Goal: Task Accomplishment & Management: Use online tool/utility

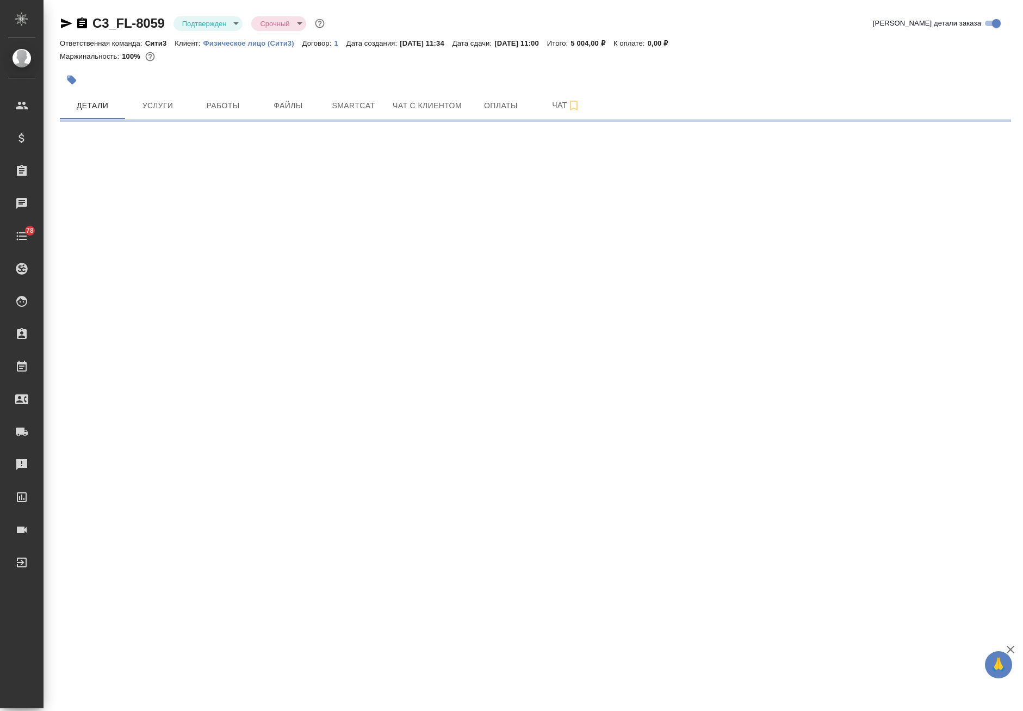
select select "RU"
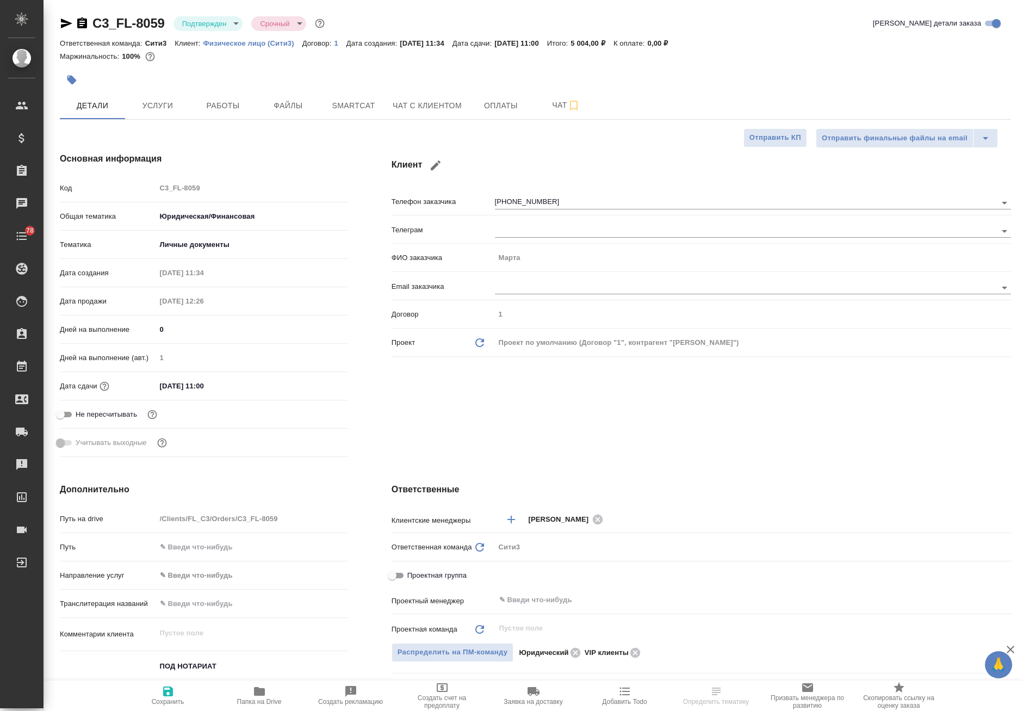
type textarea "x"
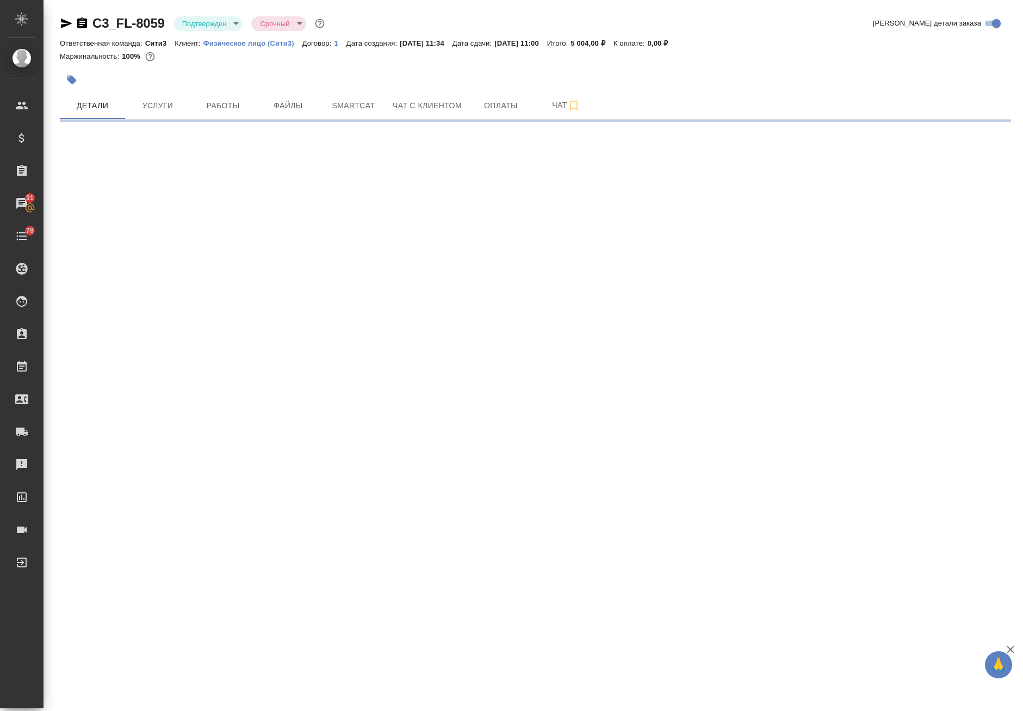
select select "RU"
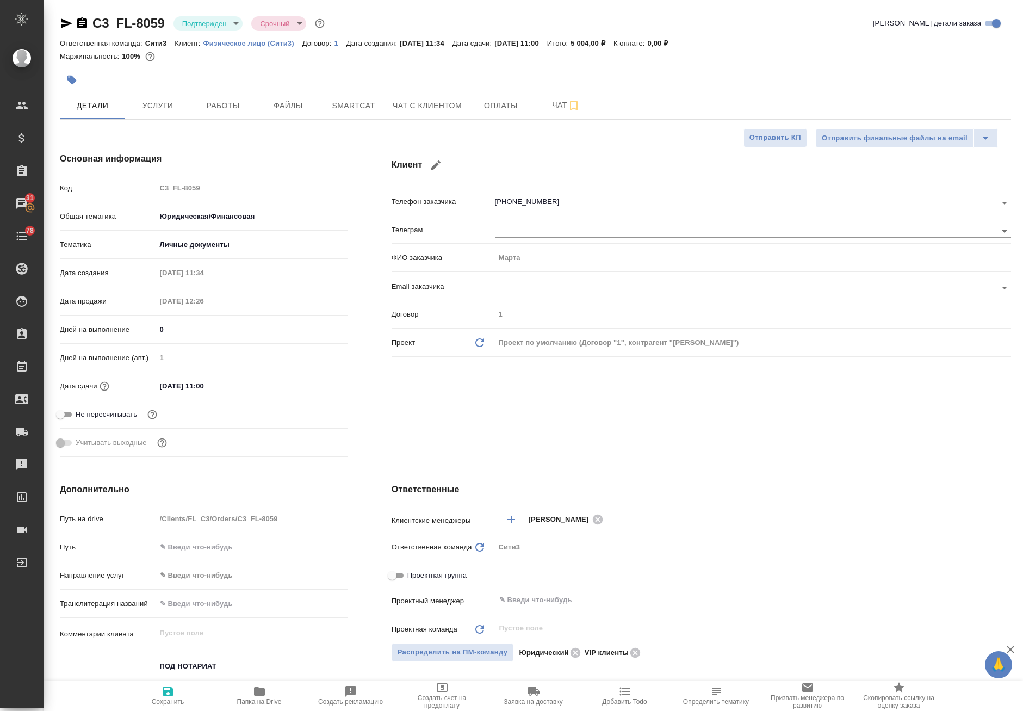
type textarea "x"
drag, startPoint x: 537, startPoint y: 42, endPoint x: 592, endPoint y: 41, distance: 55.5
click at [592, 41] on div "Ответственная команда: Сити3 Клиент: Физическое лицо (Сити3) Договор: 1 Дата со…" at bounding box center [535, 42] width 951 height 13
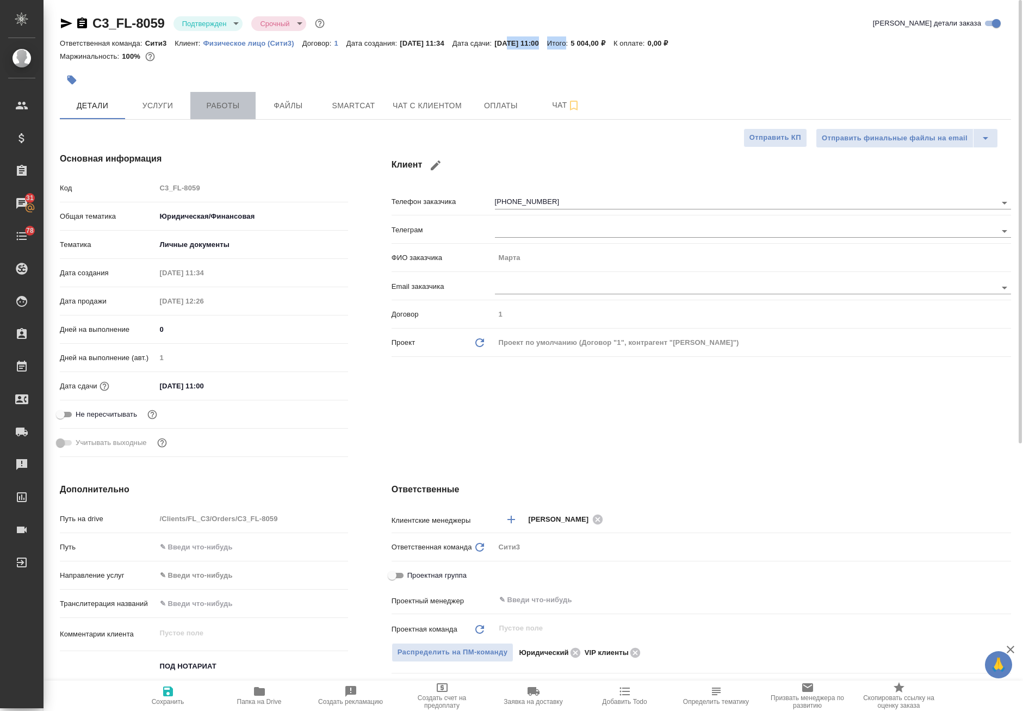
click at [208, 103] on span "Работы" at bounding box center [223, 106] width 52 height 14
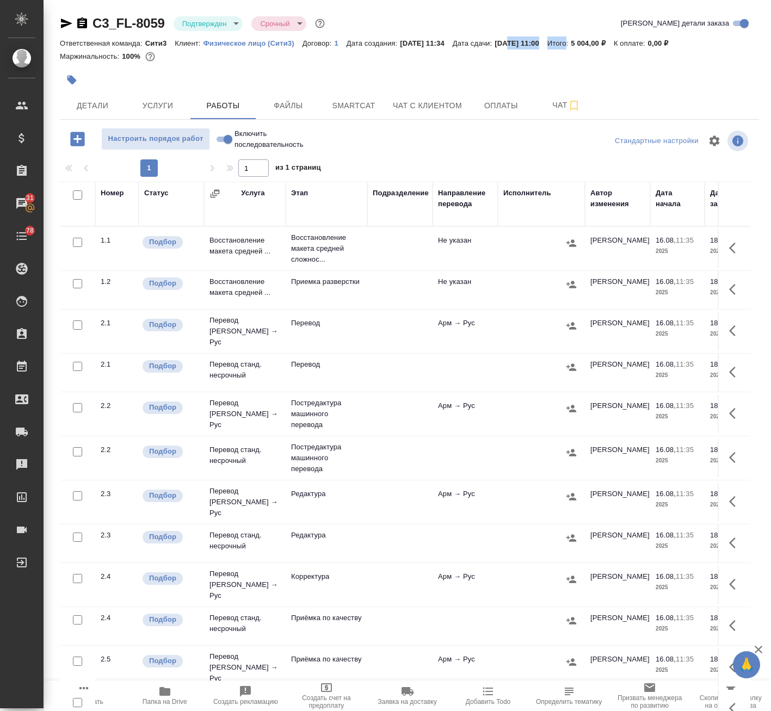
click at [163, 685] on icon "button" at bounding box center [164, 691] width 13 height 13
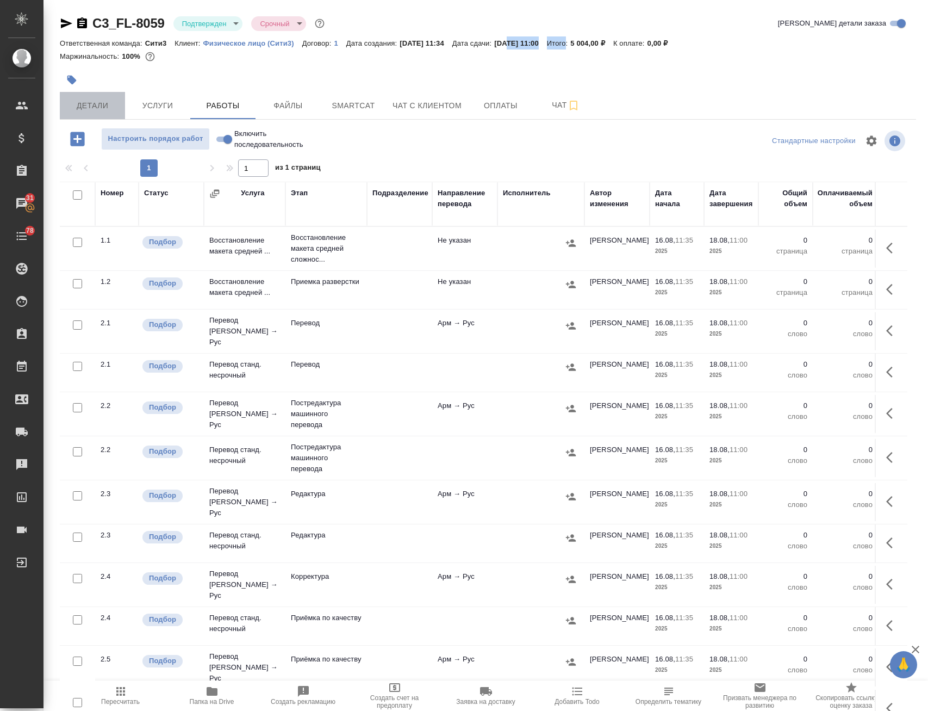
click at [73, 97] on button "Детали" at bounding box center [92, 105] width 65 height 27
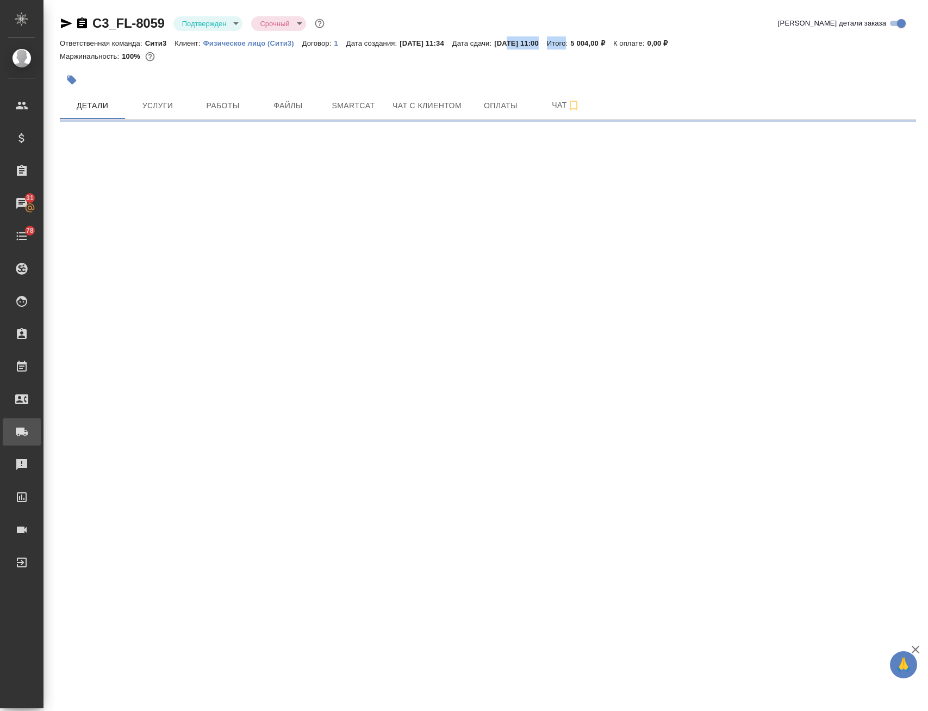
select select "RU"
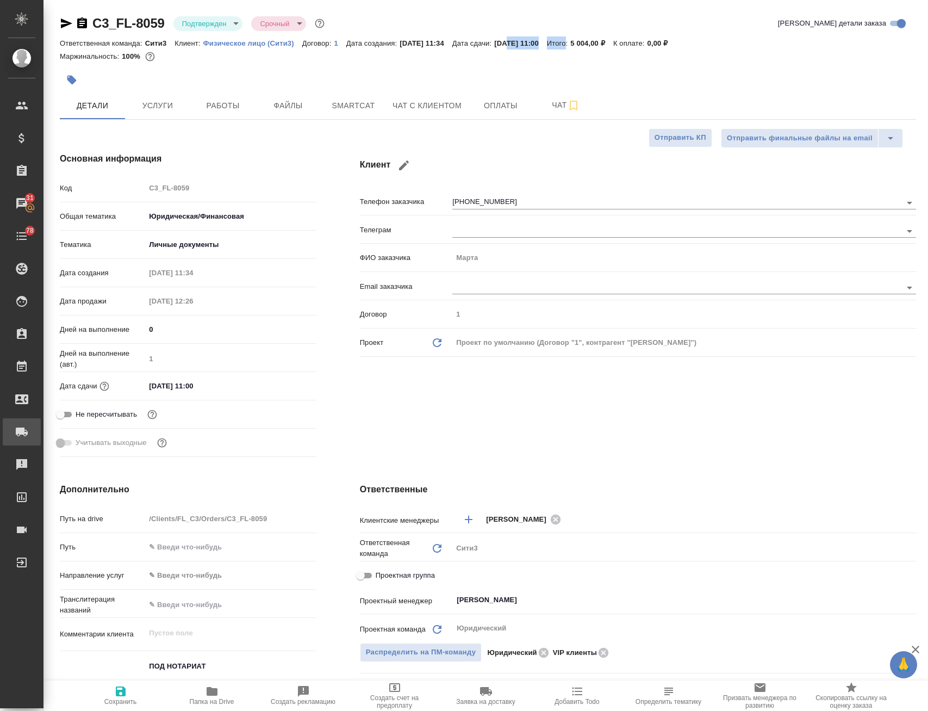
type textarea "x"
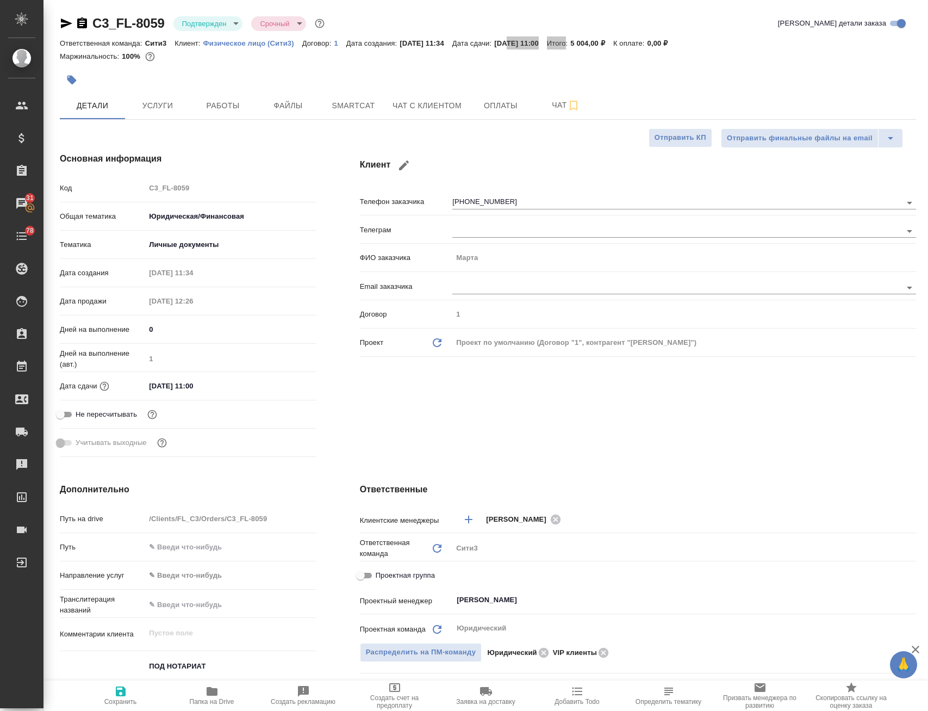
type textarea "x"
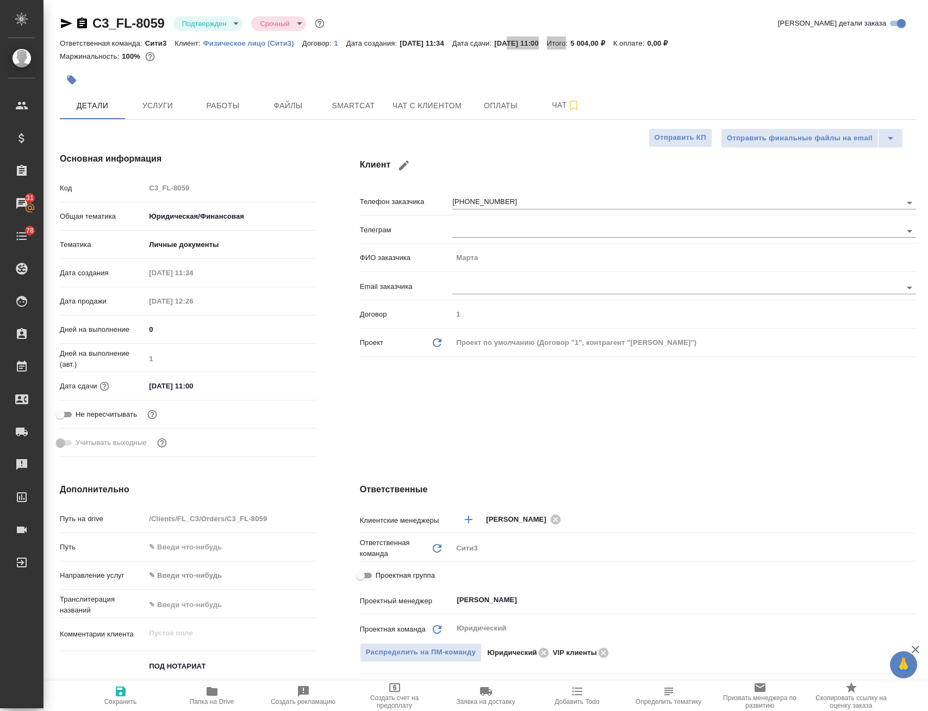
type textarea "x"
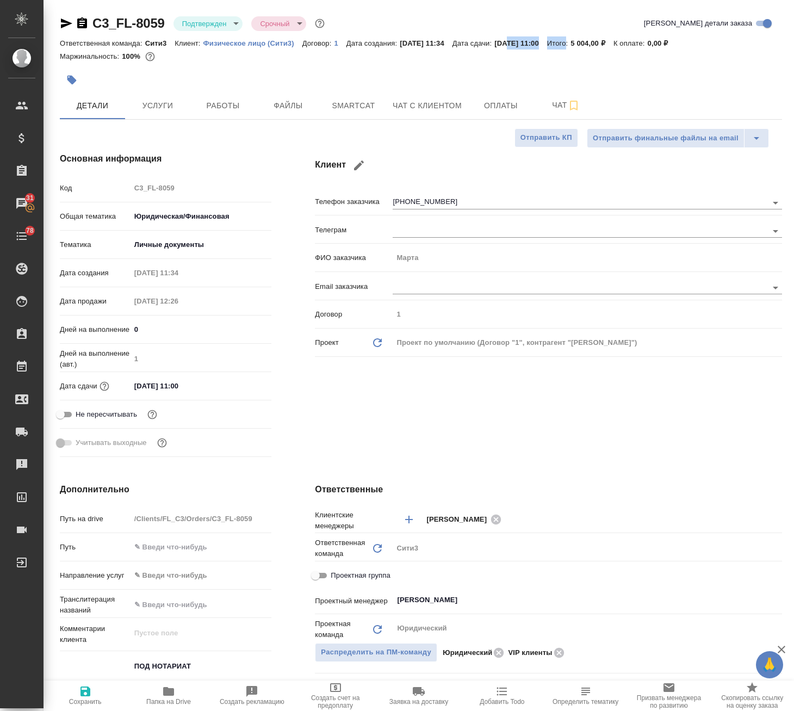
type textarea "x"
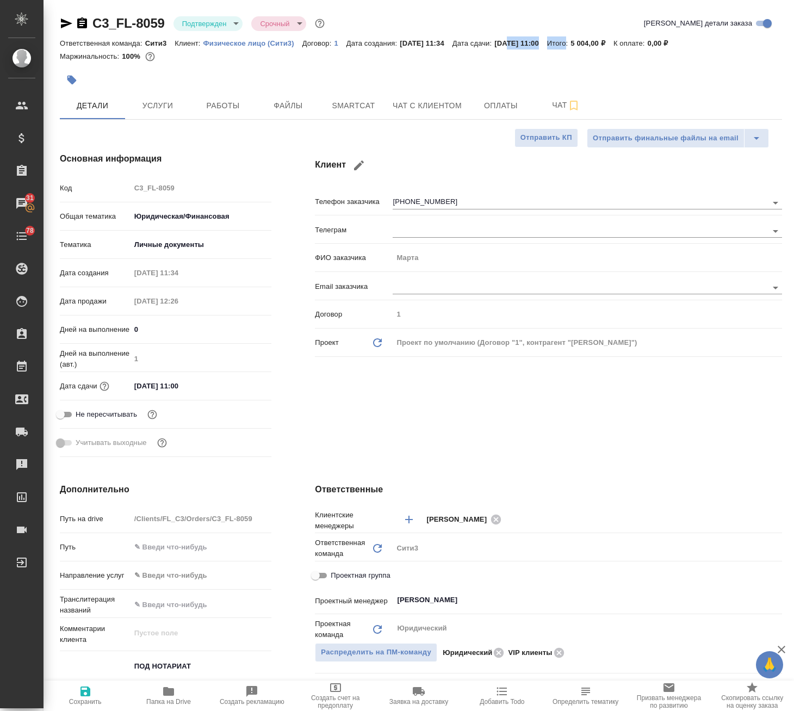
type textarea "x"
click at [212, 101] on span "Работы" at bounding box center [223, 106] width 52 height 14
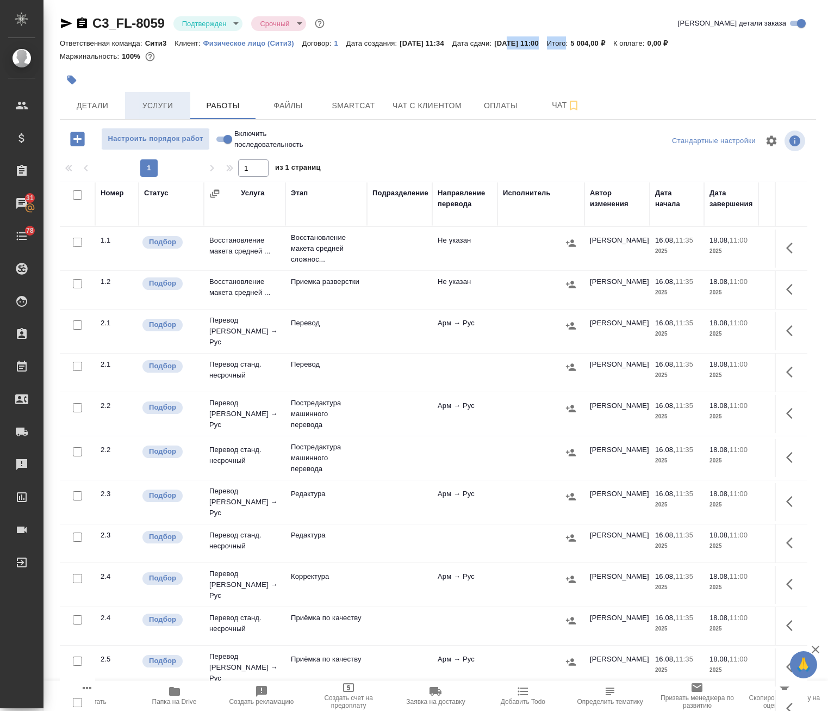
click at [168, 101] on span "Услуги" at bounding box center [158, 106] width 52 height 14
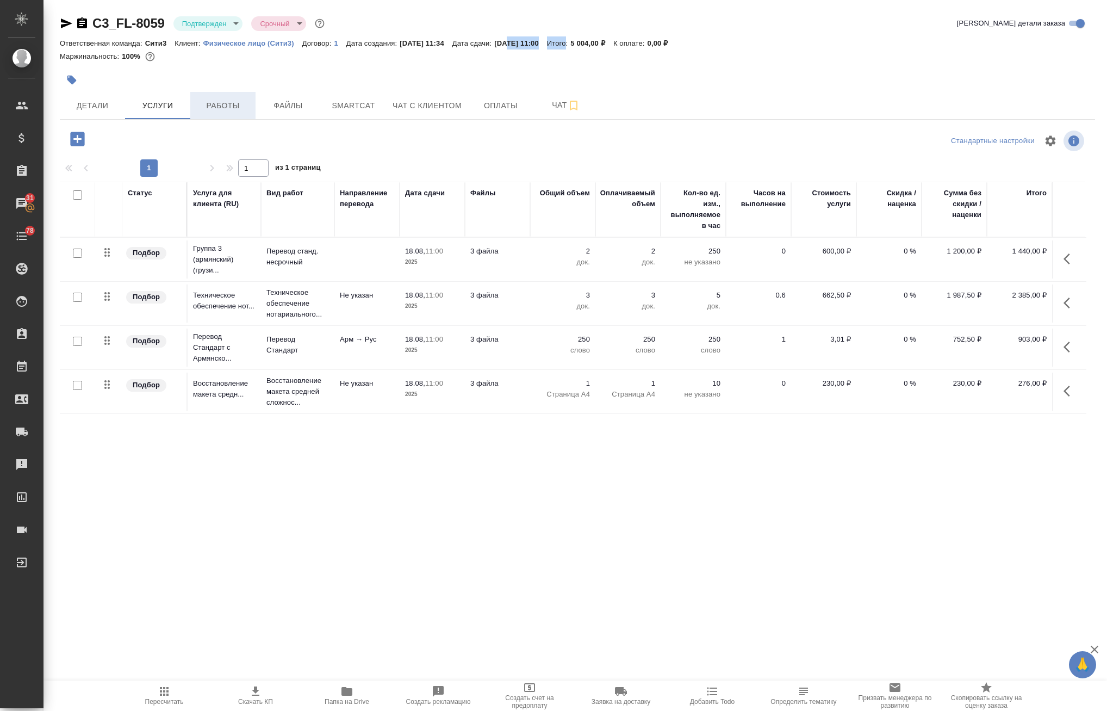
click at [232, 106] on span "Работы" at bounding box center [223, 106] width 52 height 14
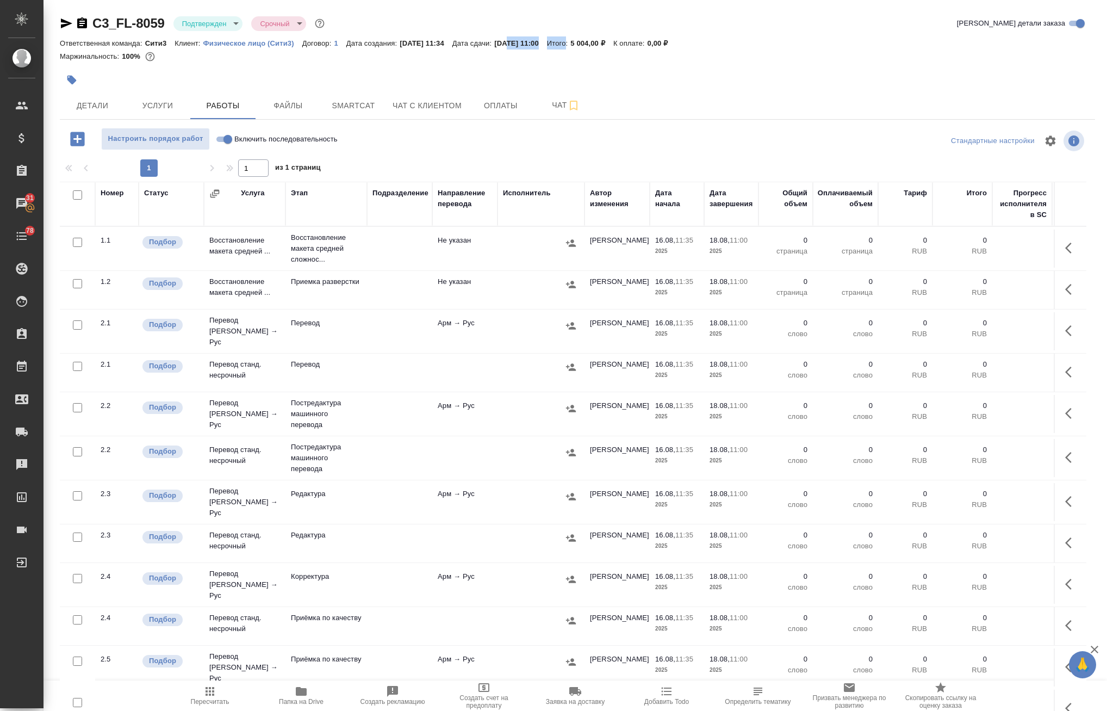
click at [429, 268] on td at bounding box center [399, 249] width 65 height 38
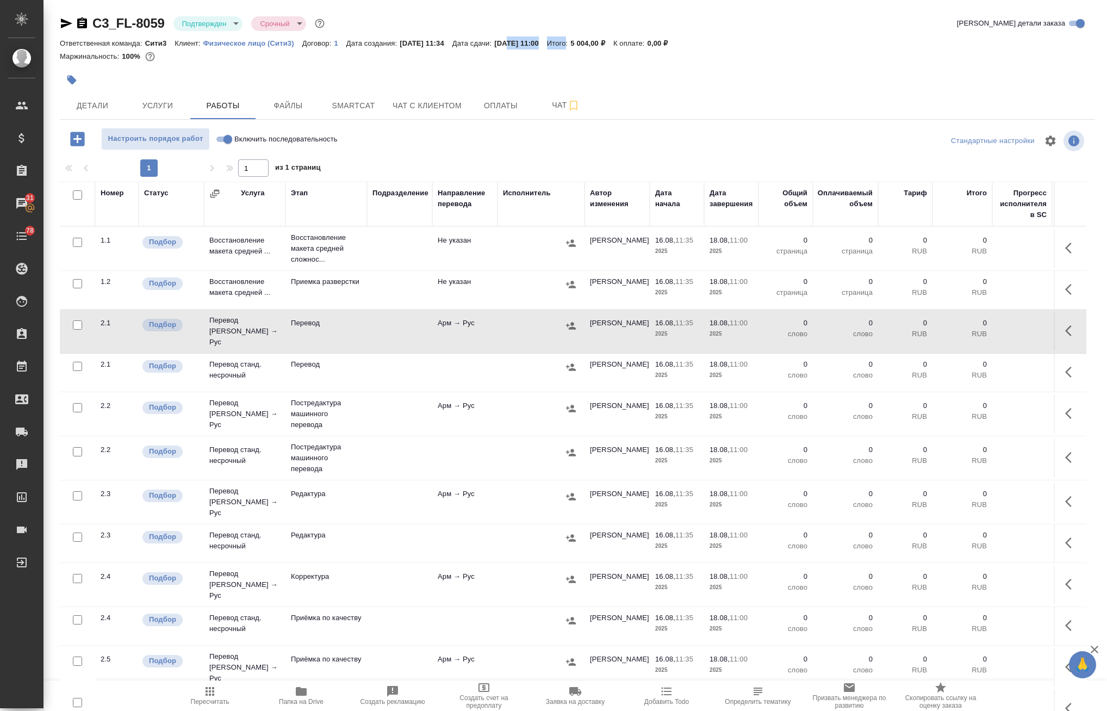
click at [1022, 326] on icon "button" at bounding box center [1071, 330] width 13 height 13
click at [987, 328] on icon "button" at bounding box center [992, 331] width 10 height 10
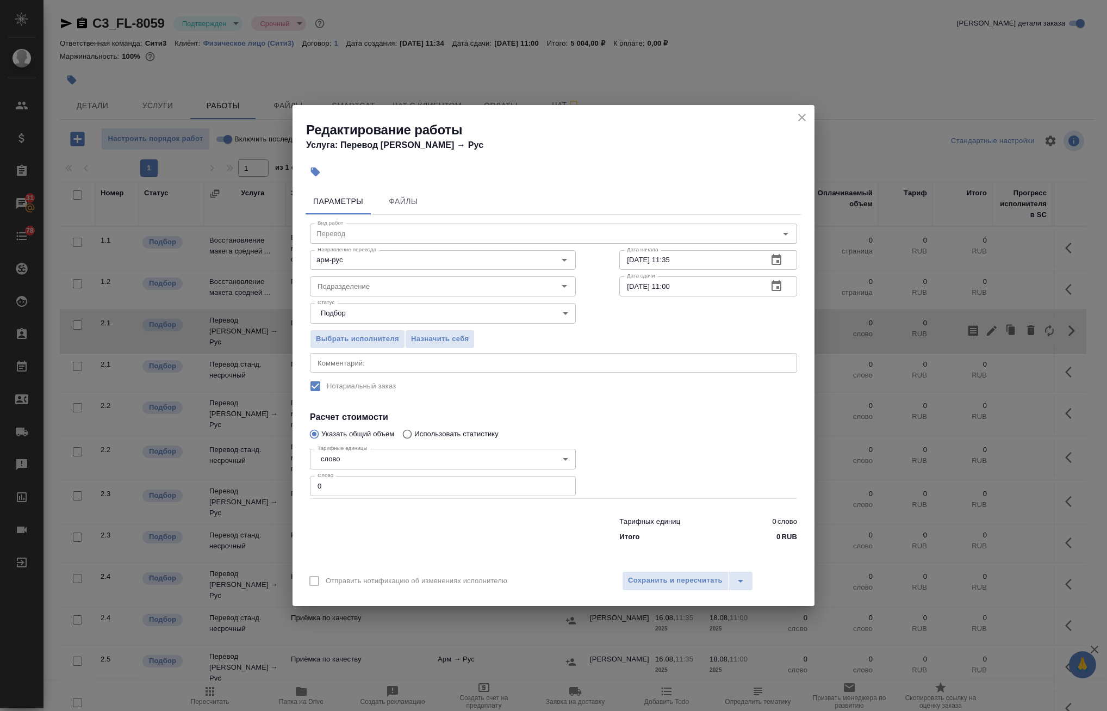
click at [192, 488] on div "Редактирование работы Услуга: Перевод Стандарт Арм → Рус Параметры Файлы Вид ра…" at bounding box center [553, 355] width 1107 height 711
type input "2"
type input "0"
type input "200"
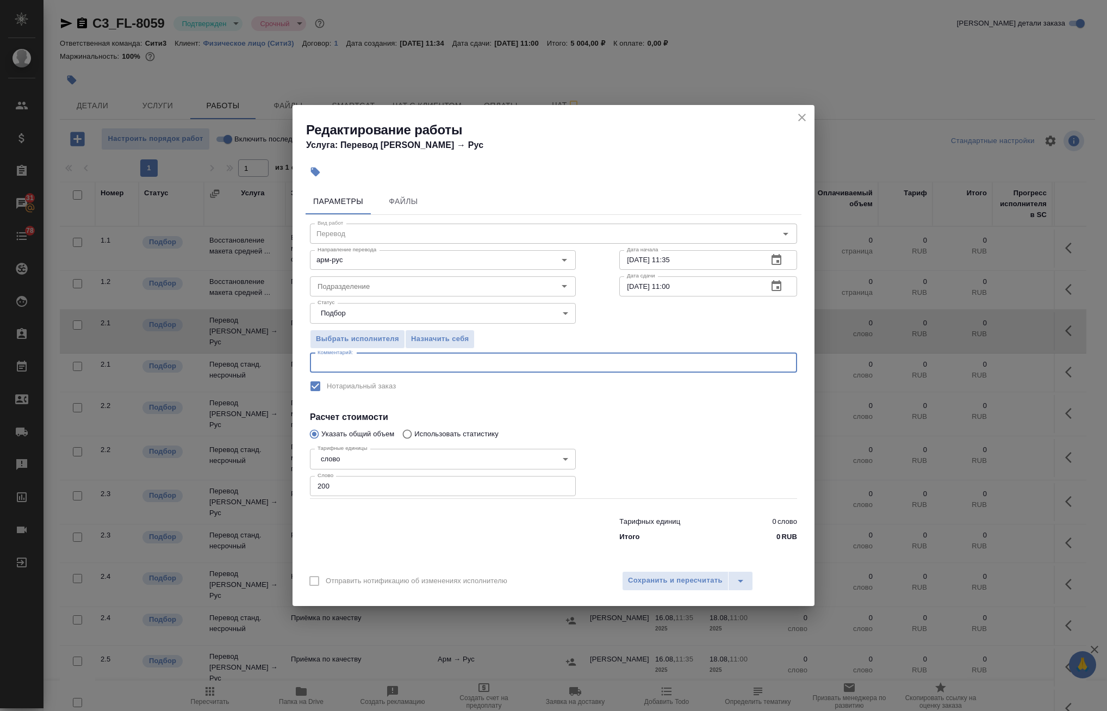
click at [373, 364] on textarea at bounding box center [554, 362] width 472 height 8
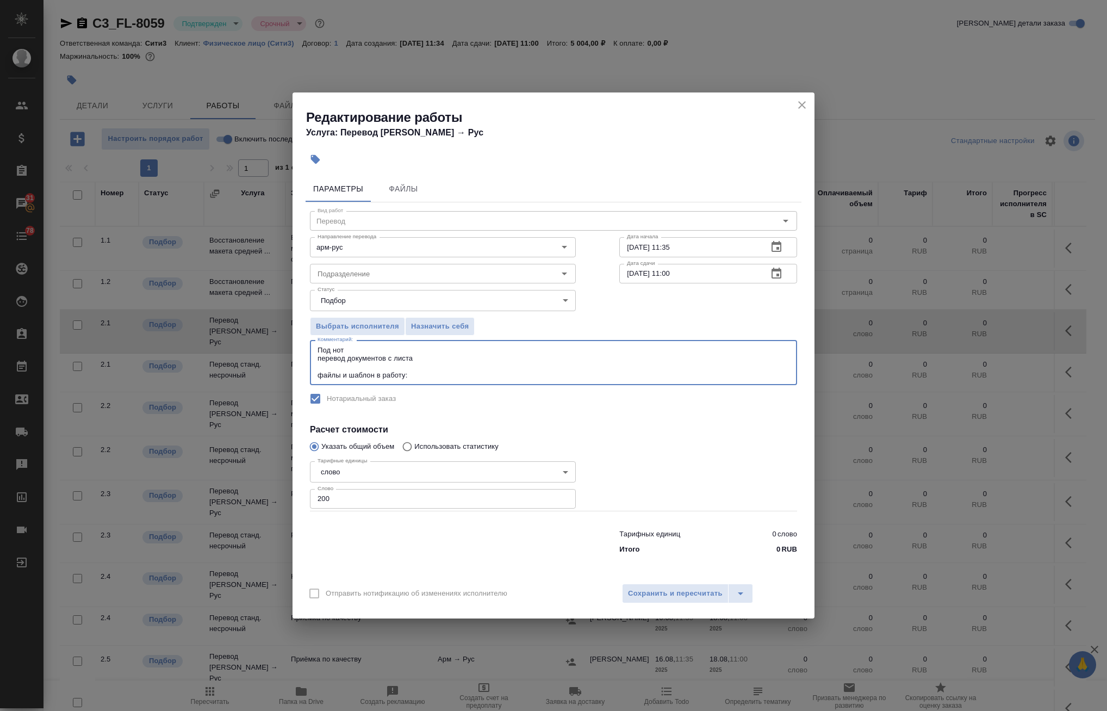
type textarea "Под нот перевод документов с листа файлы и шаблон в работу:"
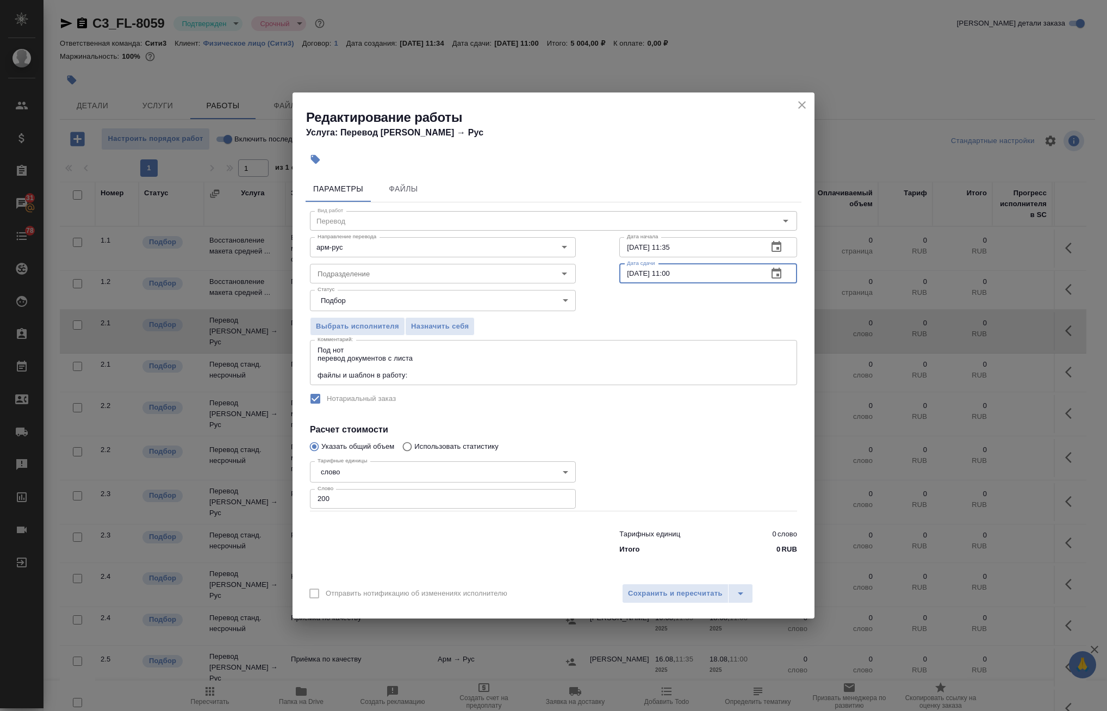
drag, startPoint x: 669, startPoint y: 273, endPoint x: 672, endPoint y: 282, distance: 9.3
click at [672, 282] on input "18.08.2025 11:00" at bounding box center [689, 274] width 140 height 20
drag, startPoint x: 686, startPoint y: 277, endPoint x: 667, endPoint y: 280, distance: 18.8
click at [667, 280] on input "18.08.2025 10:90" at bounding box center [689, 274] width 140 height 20
type input "18.08.2025 09:00"
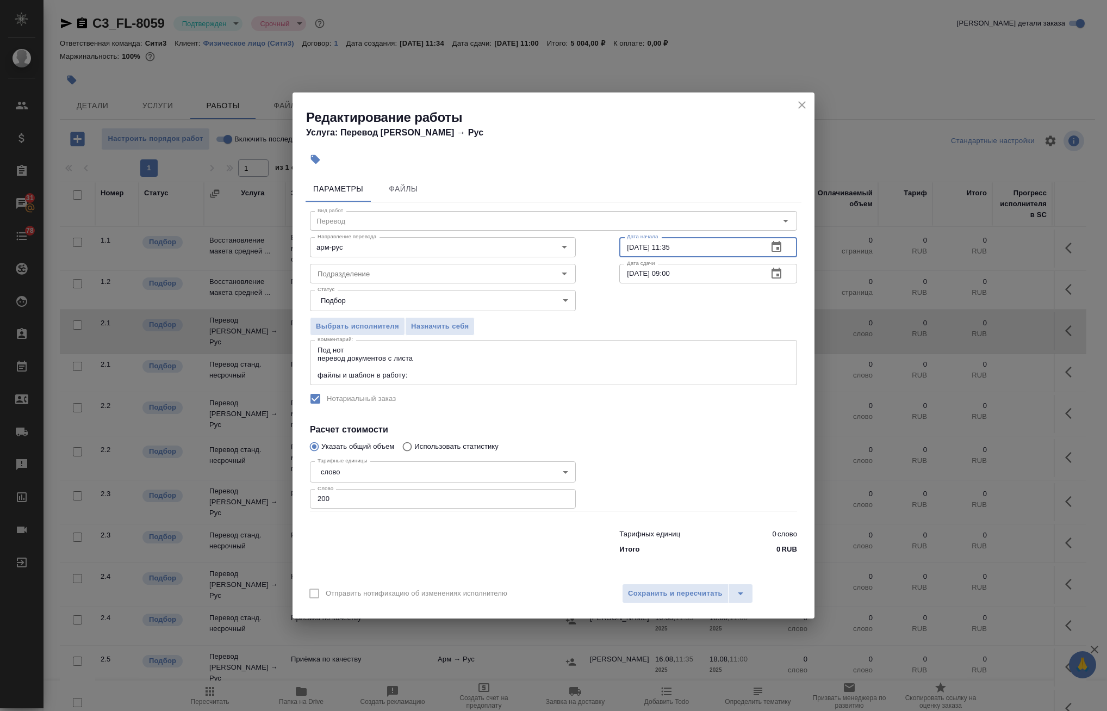
click at [701, 245] on input "16.08.2025 11:35" at bounding box center [689, 247] width 140 height 20
drag, startPoint x: 695, startPoint y: 250, endPoint x: 668, endPoint y: 253, distance: 27.3
click at [668, 253] on input "16.08.2025 11:35" at bounding box center [689, 247] width 140 height 20
type input "16.08.2025 17:20"
click at [447, 275] on input "Подразделение" at bounding box center [424, 273] width 223 height 13
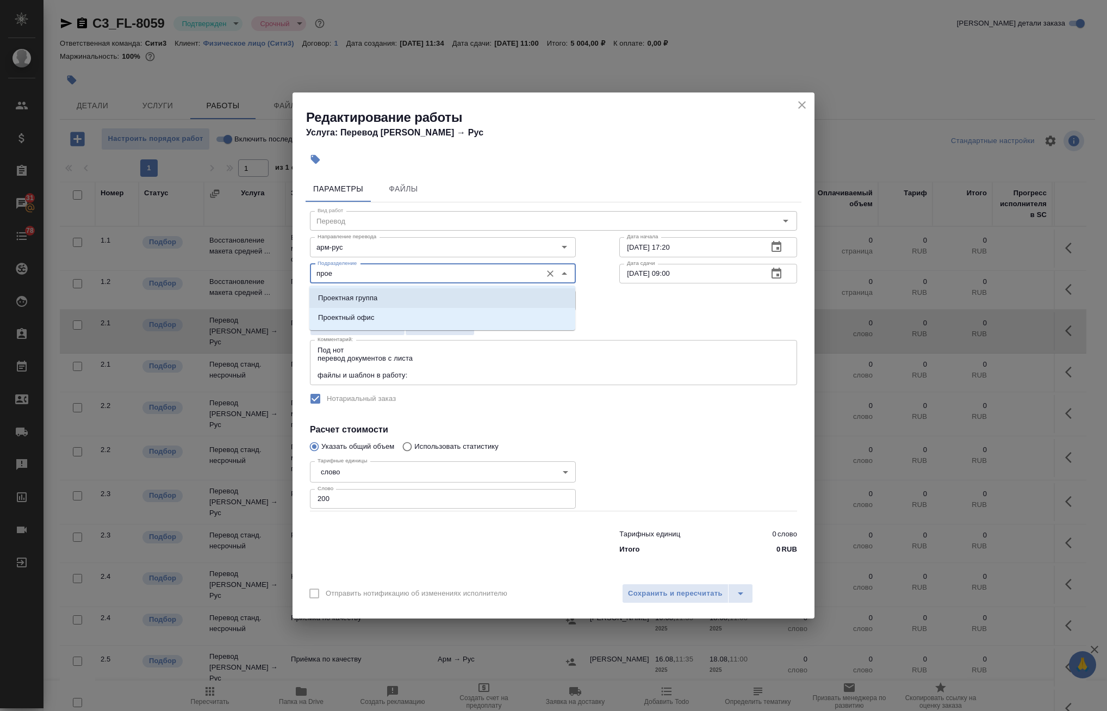
click at [427, 306] on li "Проектная группа" at bounding box center [442, 298] width 266 height 20
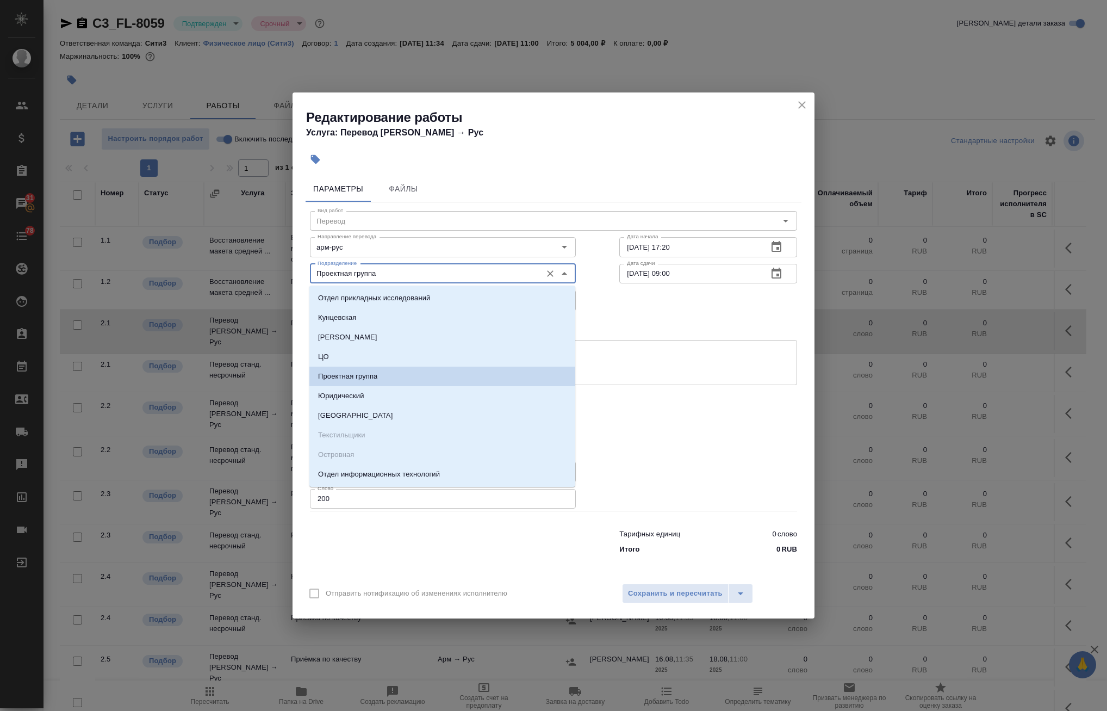
drag, startPoint x: 398, startPoint y: 275, endPoint x: 175, endPoint y: 249, distance: 224.4
click at [172, 249] on div "Редактирование работы Услуга: Перевод Стандарт Арм → Рус Параметры Файлы Вид ра…" at bounding box center [553, 355] width 1107 height 711
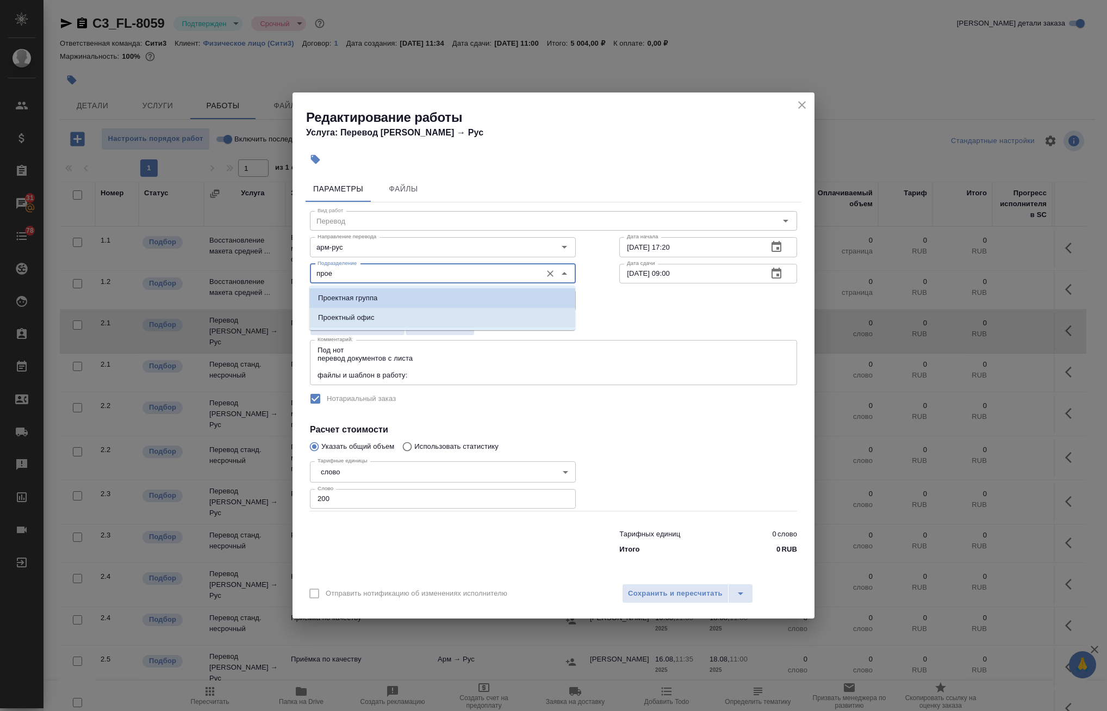
click at [352, 318] on p "Проектный офис" at bounding box center [346, 317] width 57 height 11
type input "Проектный офис"
click at [462, 377] on textarea "Под нот перевод документов с листа файлы и шаблон в работу:" at bounding box center [554, 363] width 472 height 34
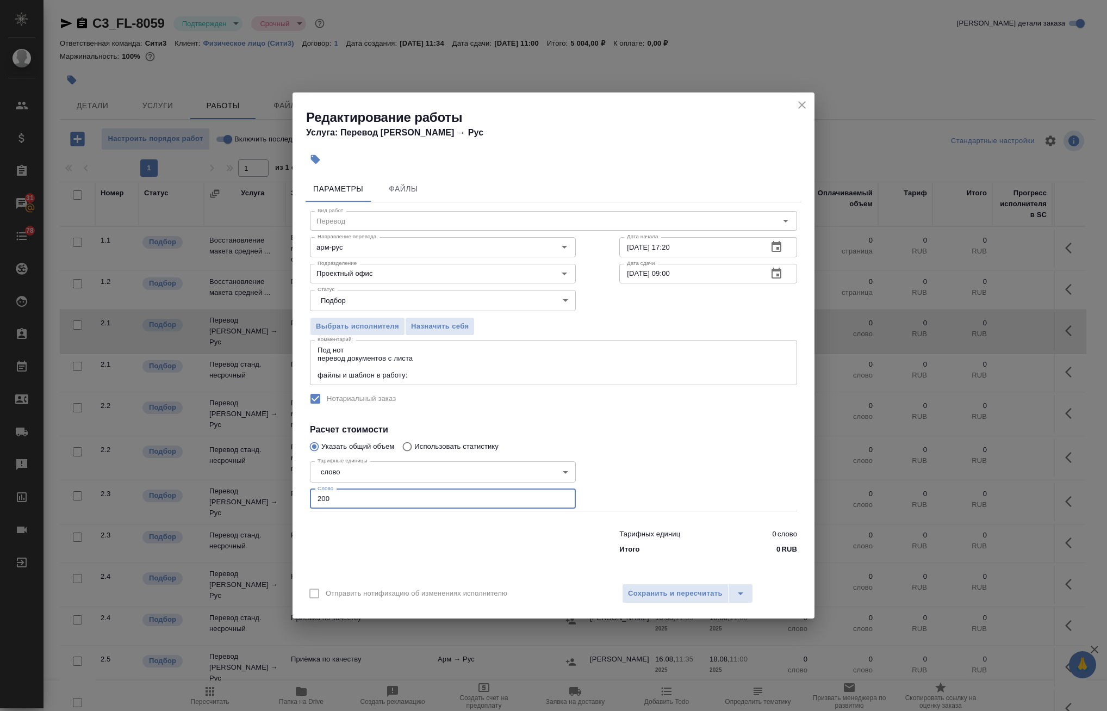
click at [322, 502] on input "200" at bounding box center [443, 499] width 266 height 20
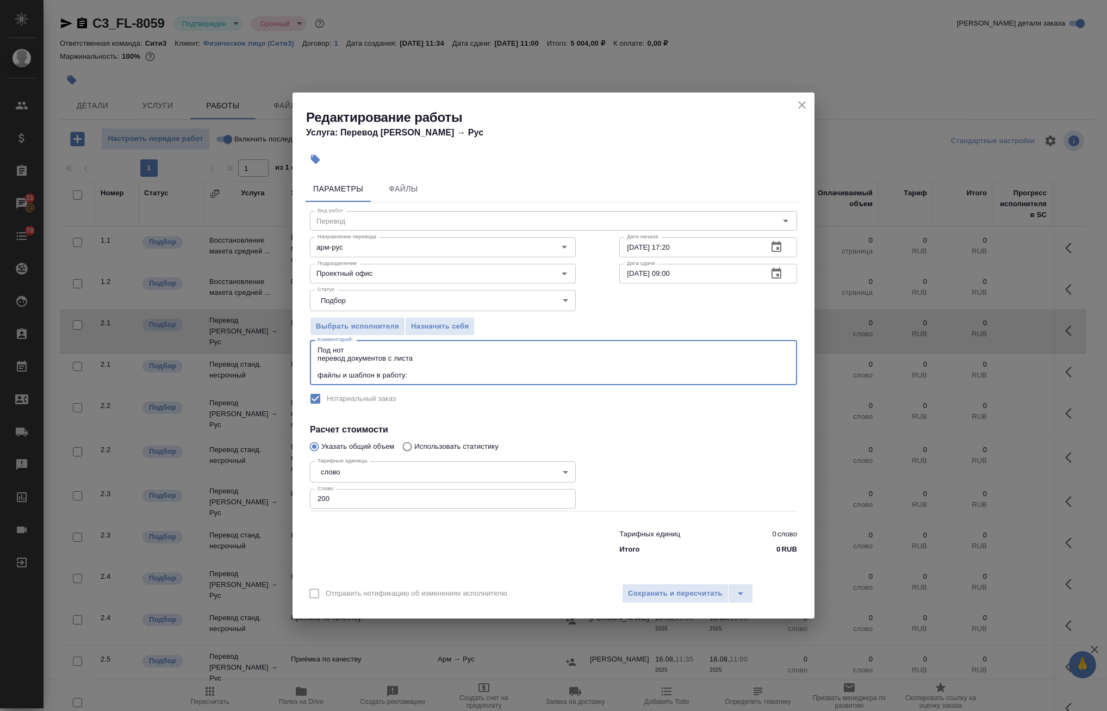
click at [424, 370] on textarea "Под нот перевод документов с листа файлы и шаблон в работу:" at bounding box center [554, 363] width 472 height 34
click at [423, 382] on div "Под нот перевод документов с листа файлы и шаблон в работу: x Комментарий:" at bounding box center [553, 362] width 487 height 45
click at [435, 373] on textarea "Под нот перевод документов с листа файлы и шаблон в работу:" at bounding box center [554, 363] width 472 height 34
paste textarea "https://drive.awatera.com/s/oZt3GSLdyn67b8k"
click at [346, 356] on textarea "Под нот перевод документов с листа файлы и шаблон в работу: [URL][DOMAIN_NAME]" at bounding box center [554, 363] width 472 height 34
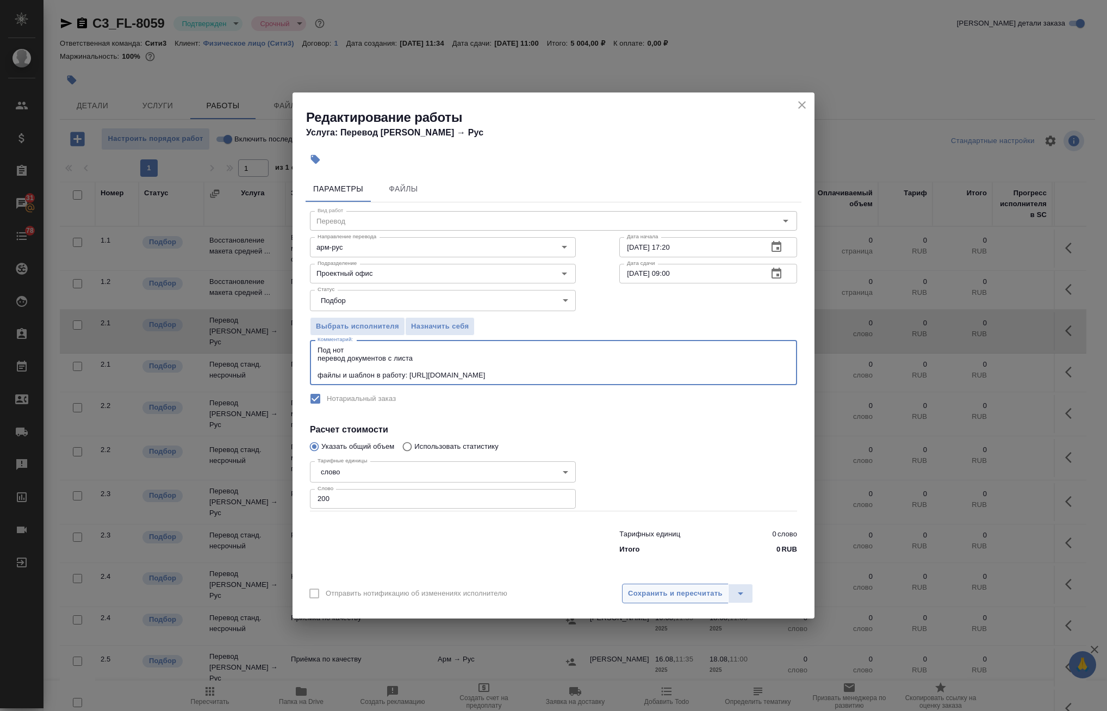
type textarea "Под нот перевод документов с листа файлы и шаблон в работу: [URL][DOMAIN_NAME]"
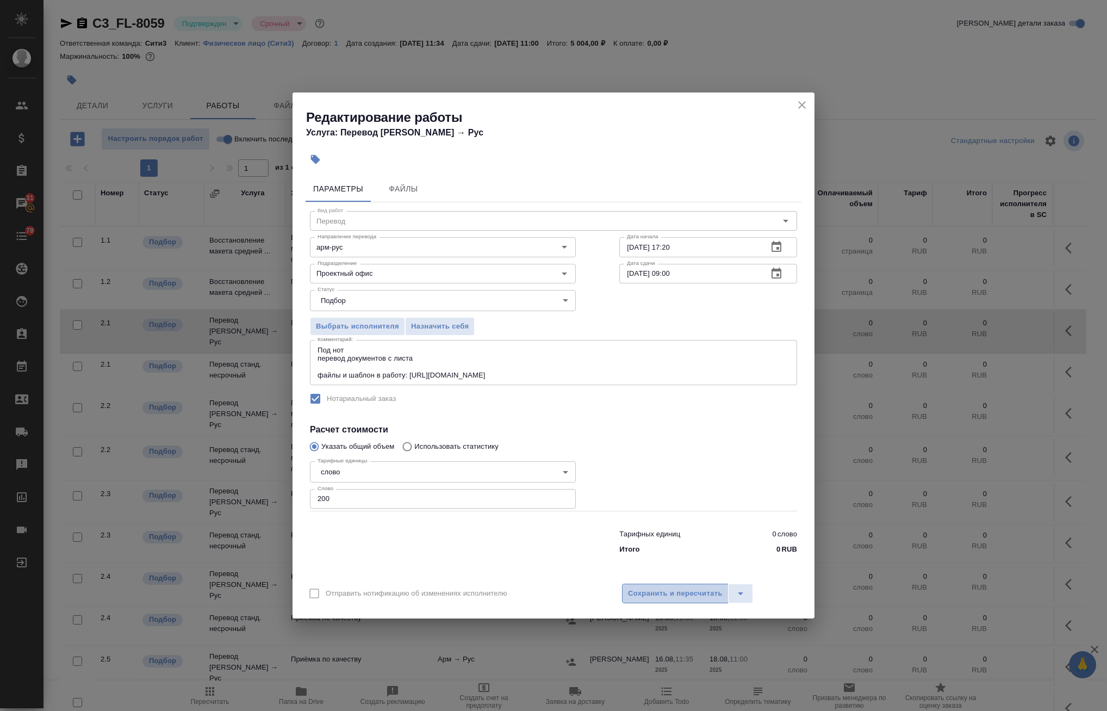
click at [674, 592] on span "Сохранить и пересчитать" at bounding box center [675, 593] width 95 height 13
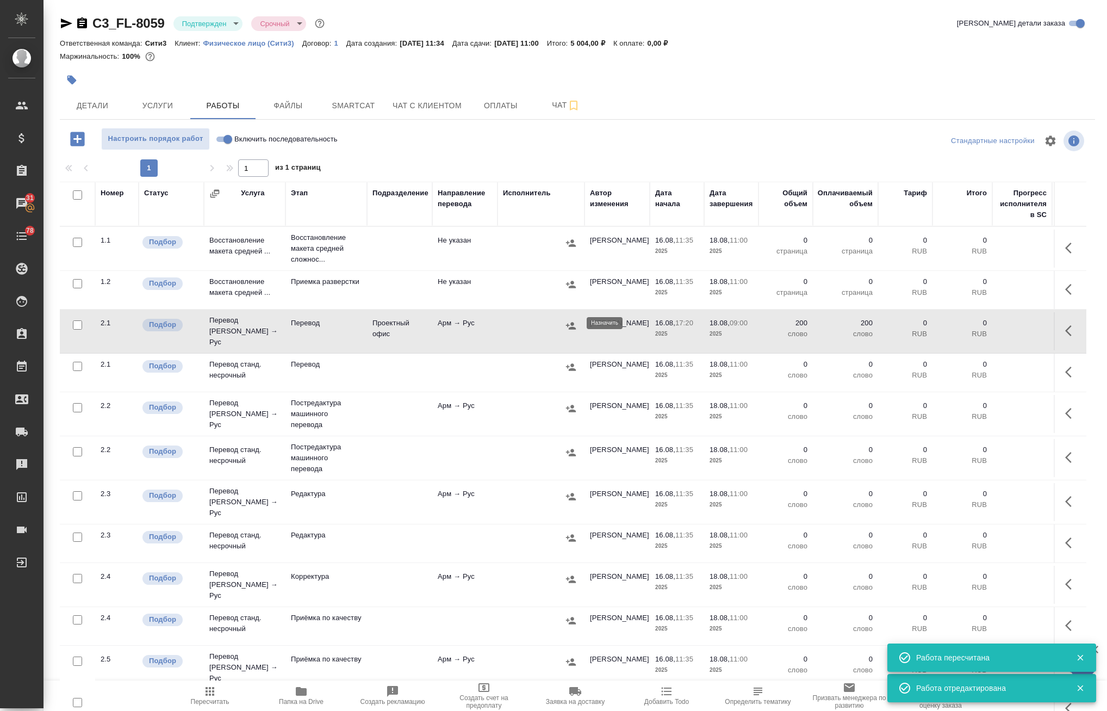
click at [568, 320] on icon "button" at bounding box center [571, 325] width 11 height 11
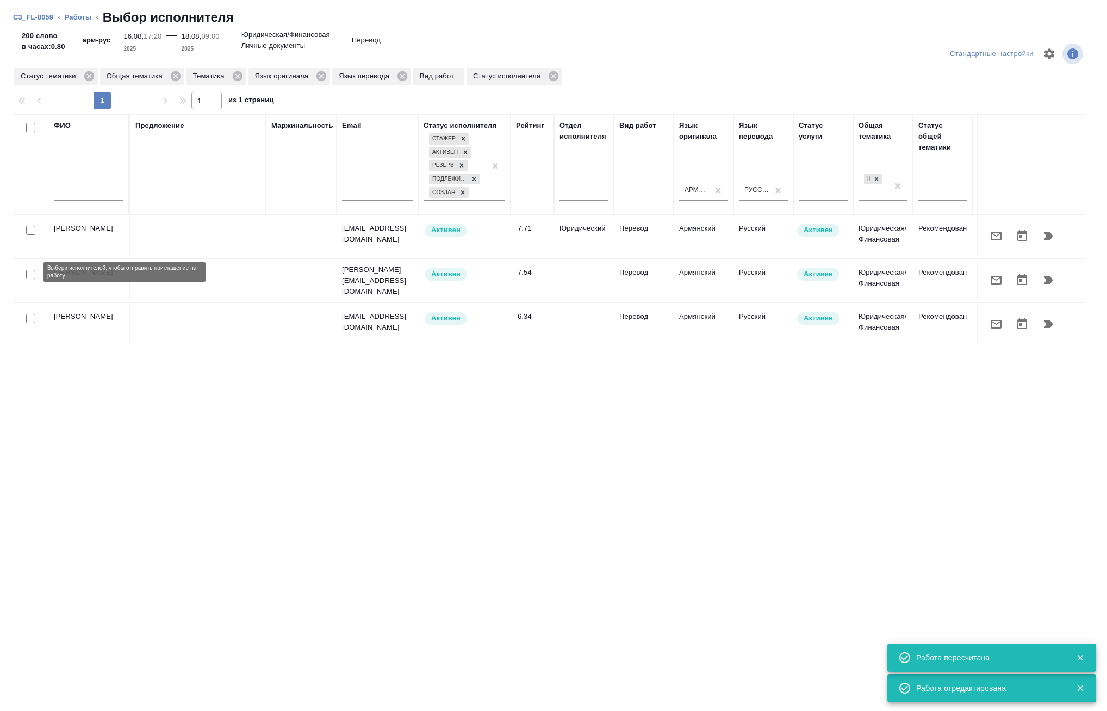
drag, startPoint x: 34, startPoint y: 272, endPoint x: 28, endPoint y: 270, distance: 7.1
click at [34, 272] on input "checkbox" at bounding box center [30, 274] width 9 height 9
checkbox input "true"
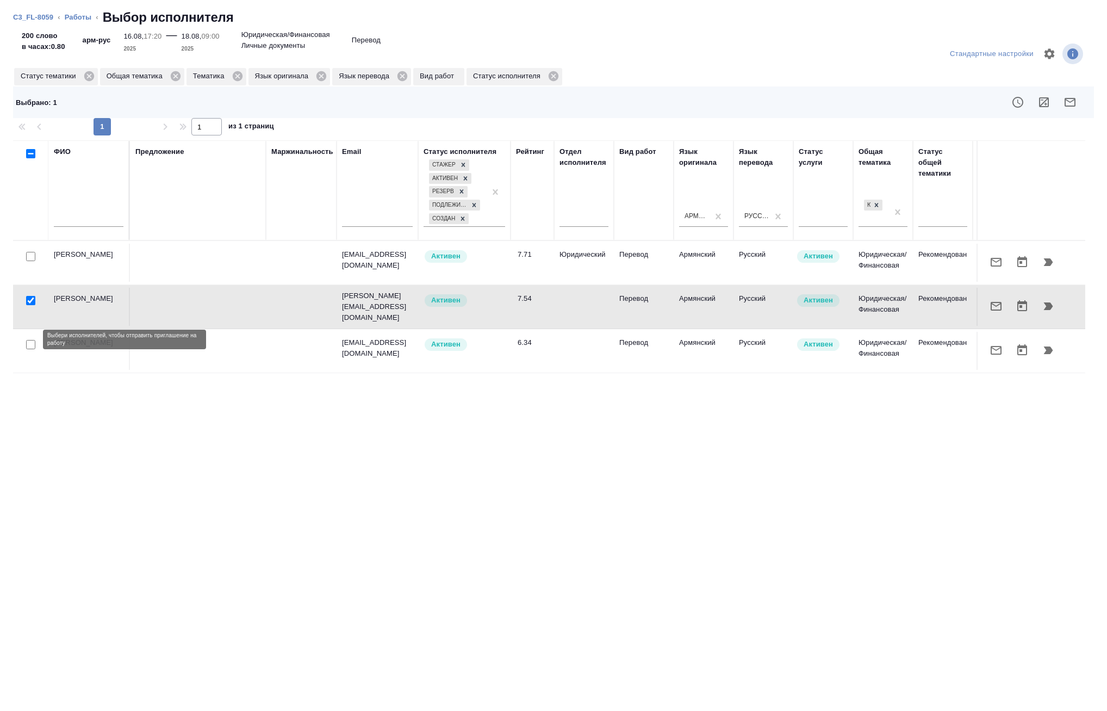
click at [31, 340] on input "checkbox" at bounding box center [30, 344] width 9 height 9
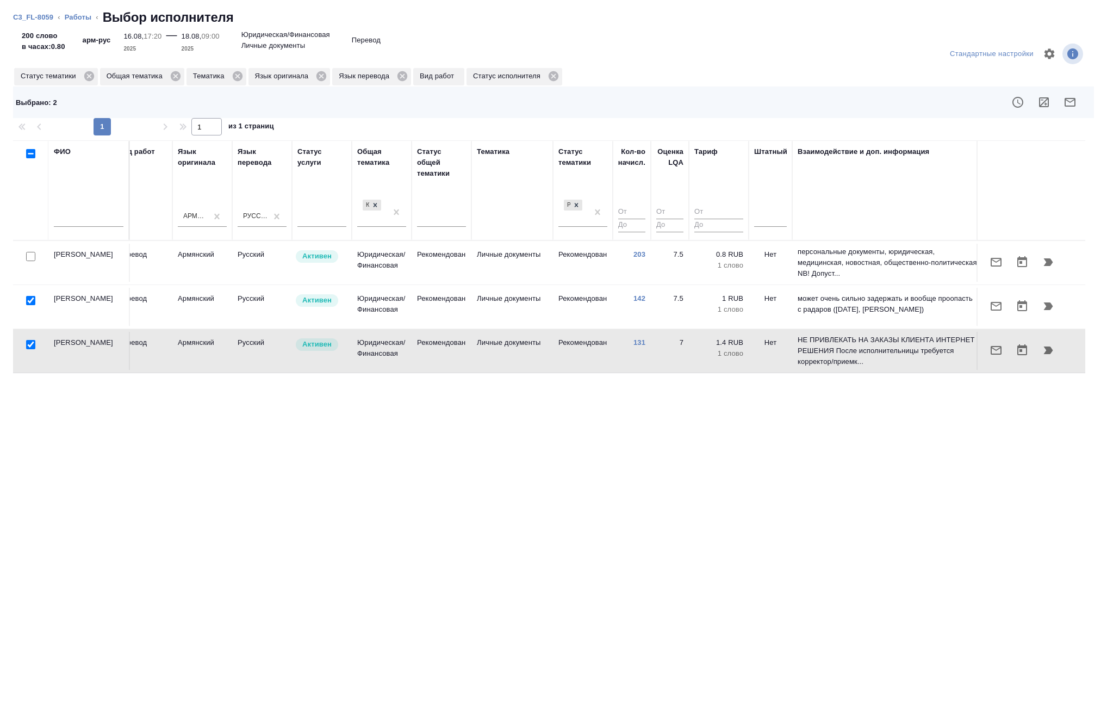
scroll to position [0, 507]
click at [27, 340] on input "checkbox" at bounding box center [30, 344] width 9 height 9
checkbox input "false"
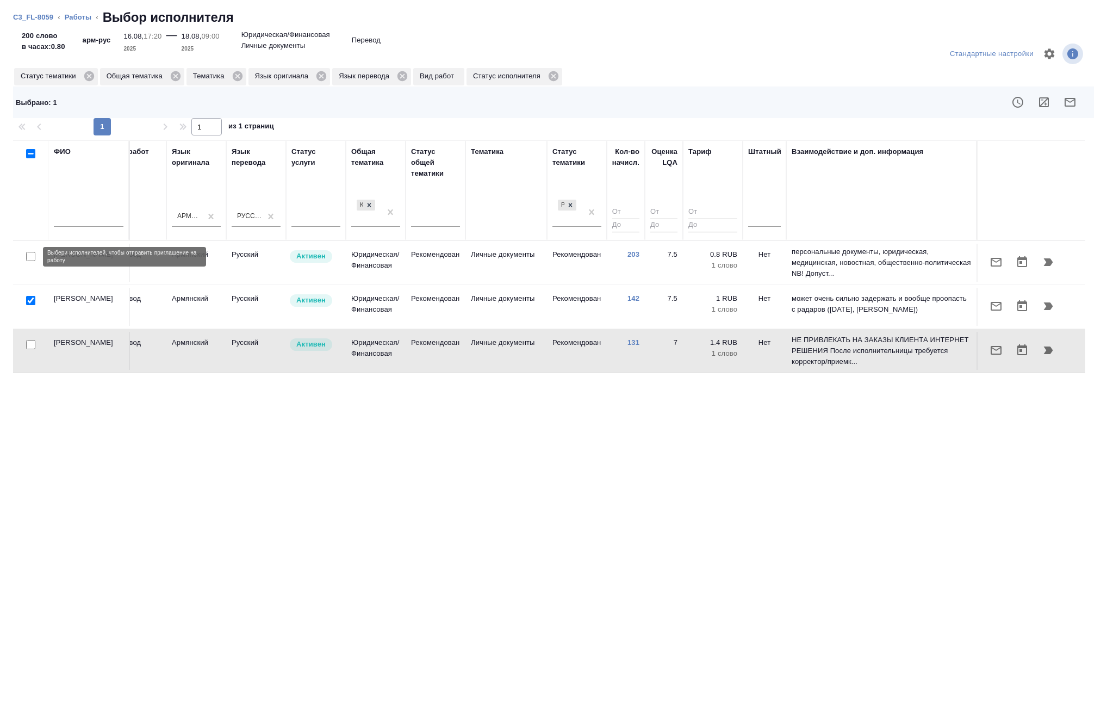
drag, startPoint x: 31, startPoint y: 256, endPoint x: 250, endPoint y: 260, distance: 219.2
click at [31, 257] on input "checkbox" at bounding box center [30, 256] width 9 height 9
checkbox input "true"
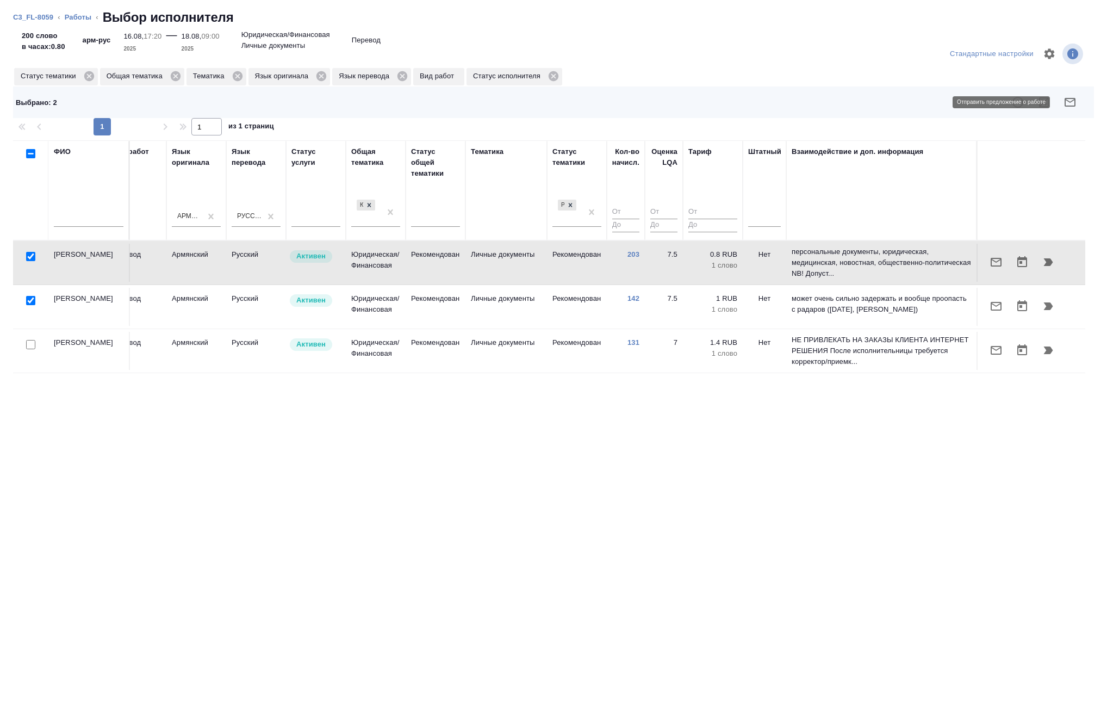
click at [1022, 101] on icon "button" at bounding box center [1070, 102] width 11 height 9
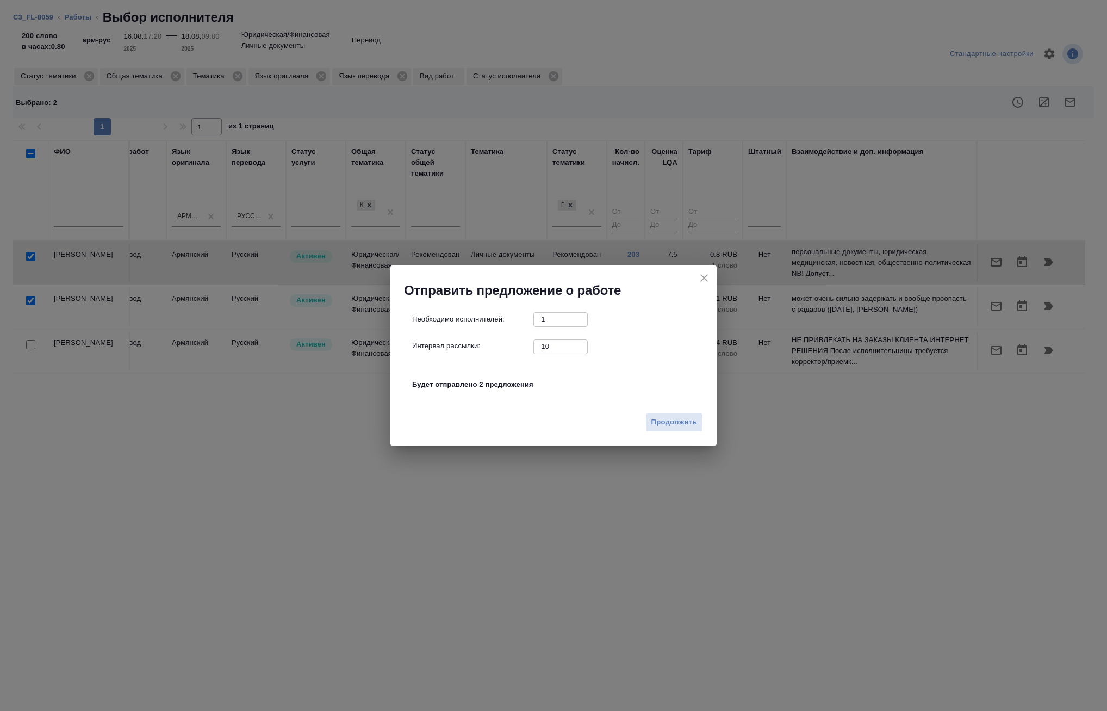
click at [480, 346] on div "Интервал рассылки: 10 ​" at bounding box center [558, 346] width 292 height 14
type input "0"
click at [661, 429] on button "Продолжить" at bounding box center [675, 422] width 58 height 19
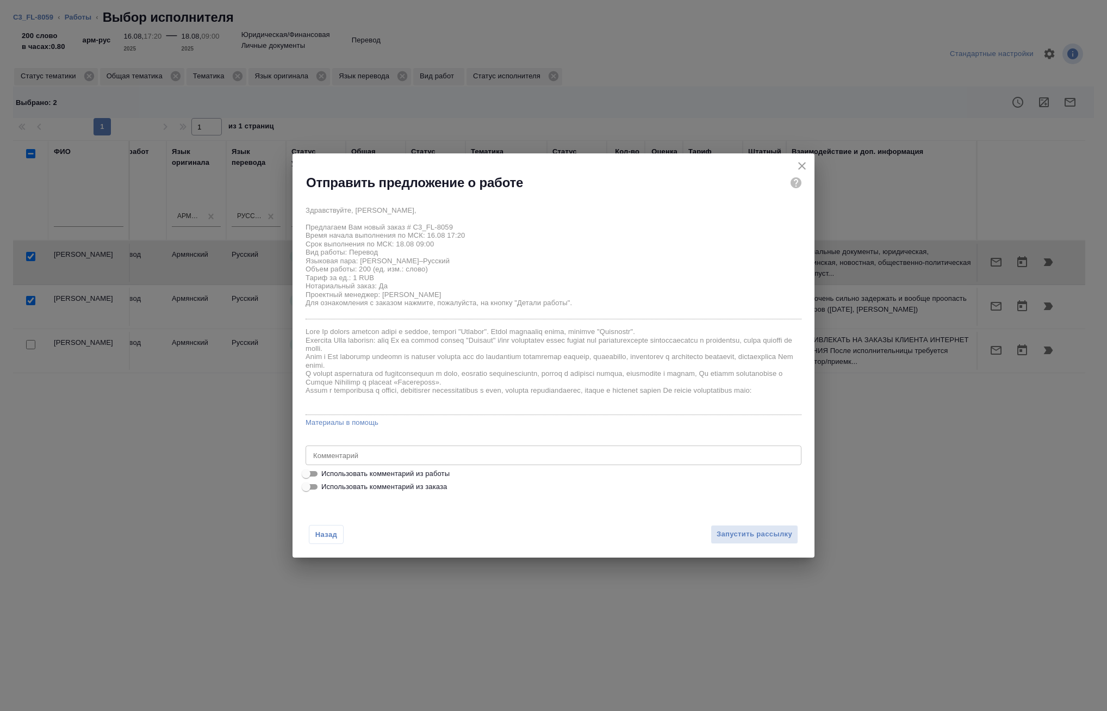
click at [406, 468] on span "Использовать комментарий из работы" at bounding box center [385, 473] width 128 height 11
click at [326, 468] on input "Использовать комментарий из работы" at bounding box center [306, 473] width 39 height 13
checkbox input "true"
type textarea "Под нот перевод документов с листа файлы и шаблон в работу: https://drive.awate…"
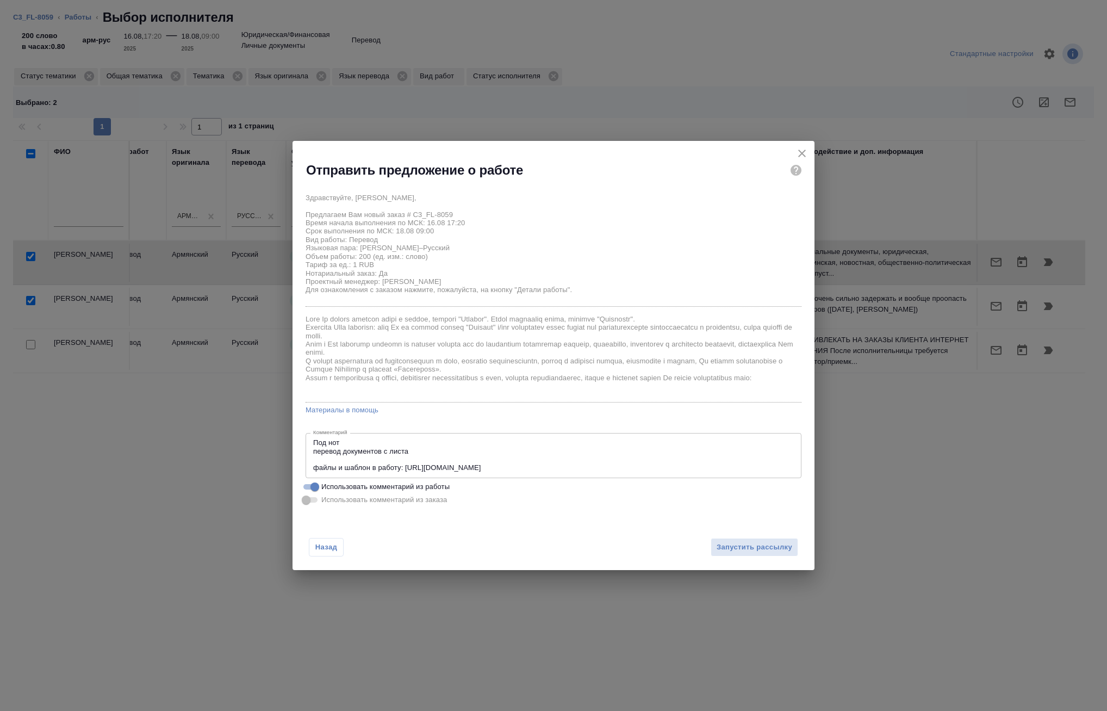
click at [758, 568] on div "Назад Запустить рассылку" at bounding box center [554, 541] width 522 height 60
click at [758, 550] on span "Запустить рассылку" at bounding box center [755, 547] width 76 height 13
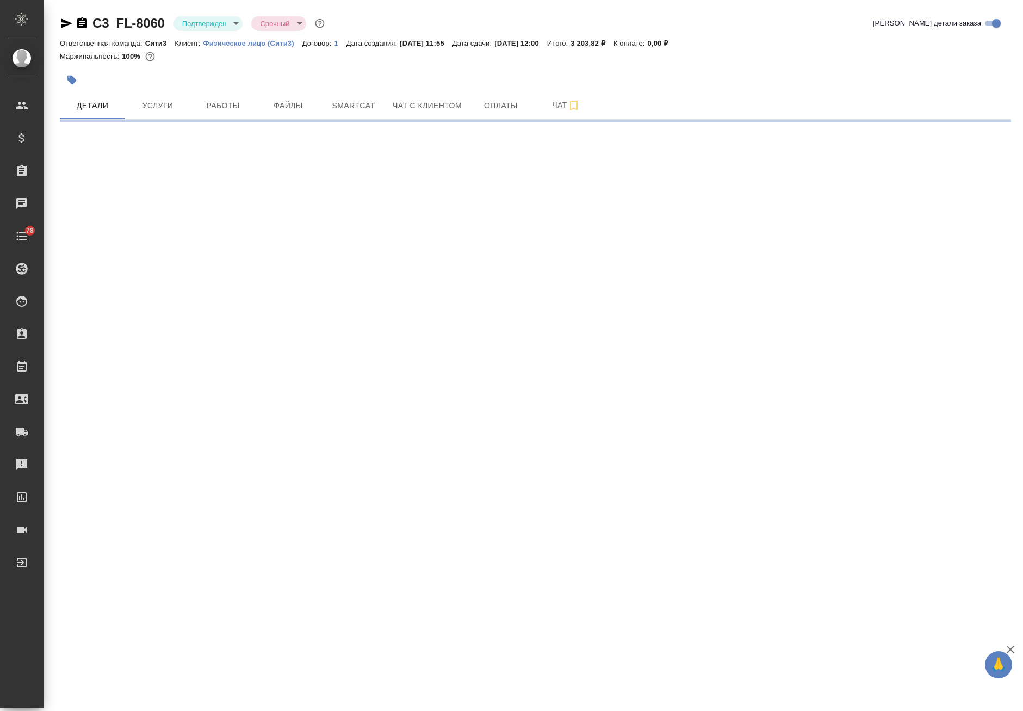
select select "RU"
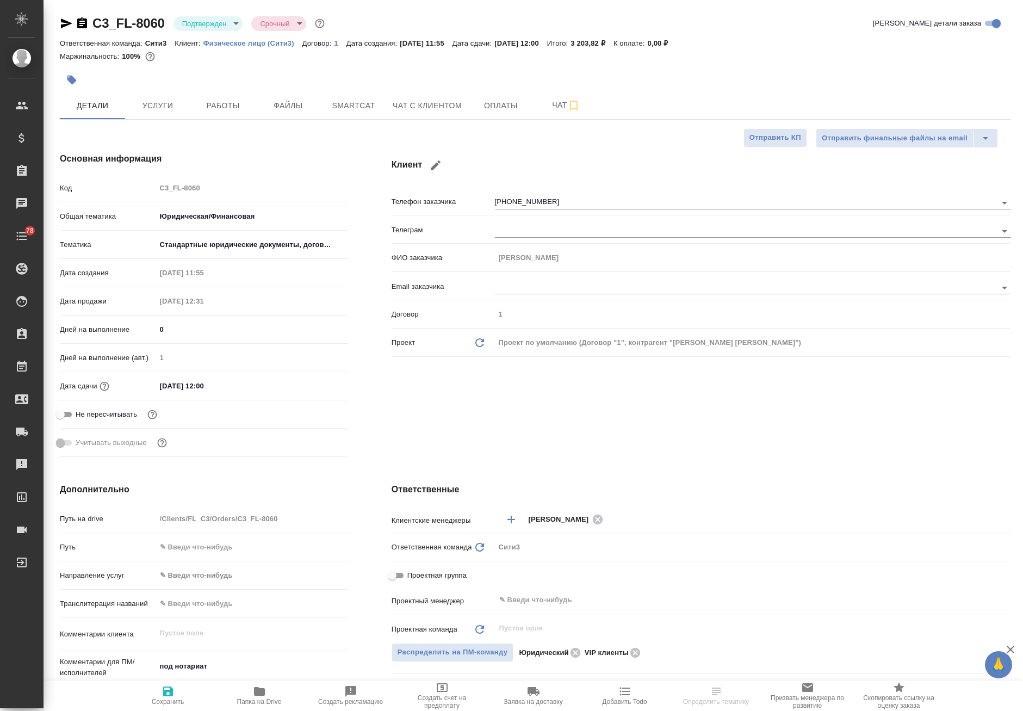
type textarea "x"
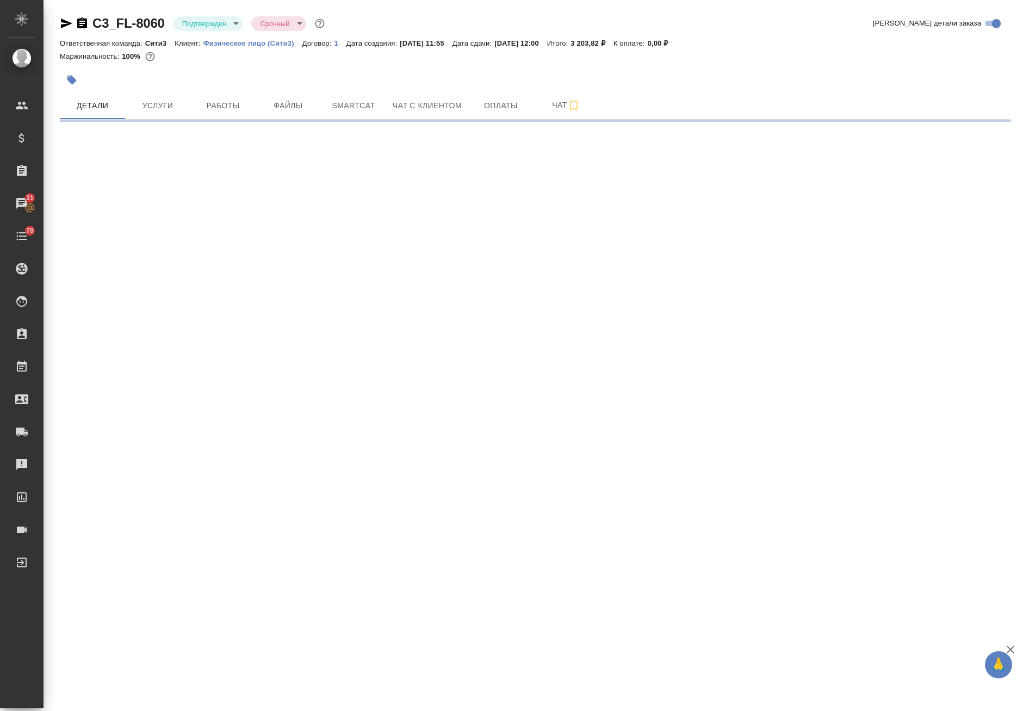
select select "RU"
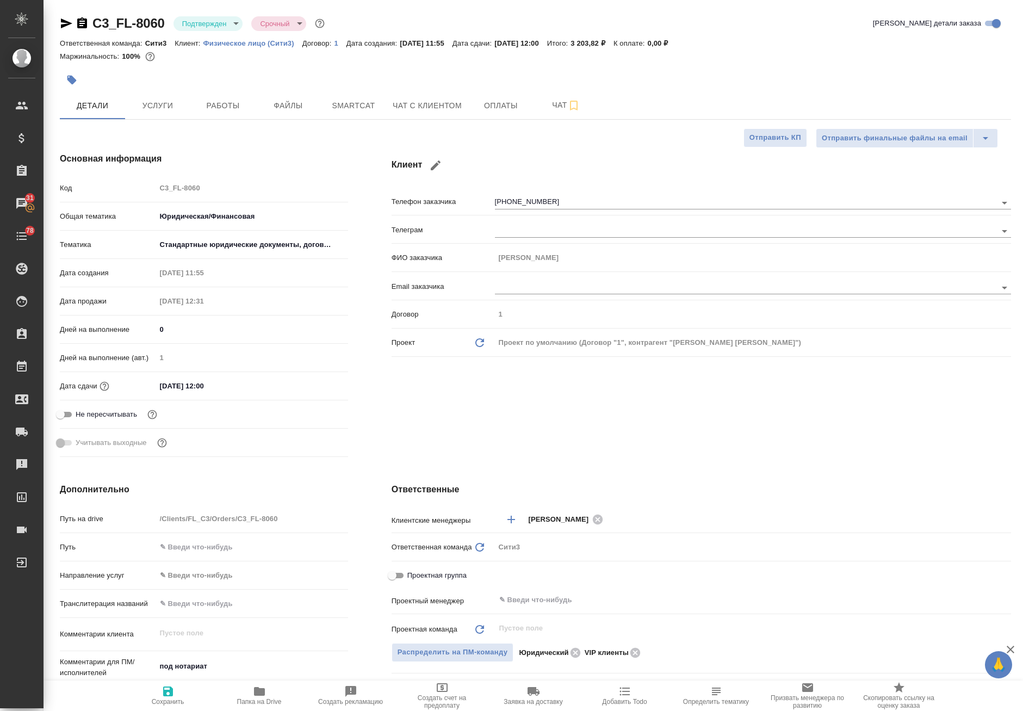
type textarea "x"
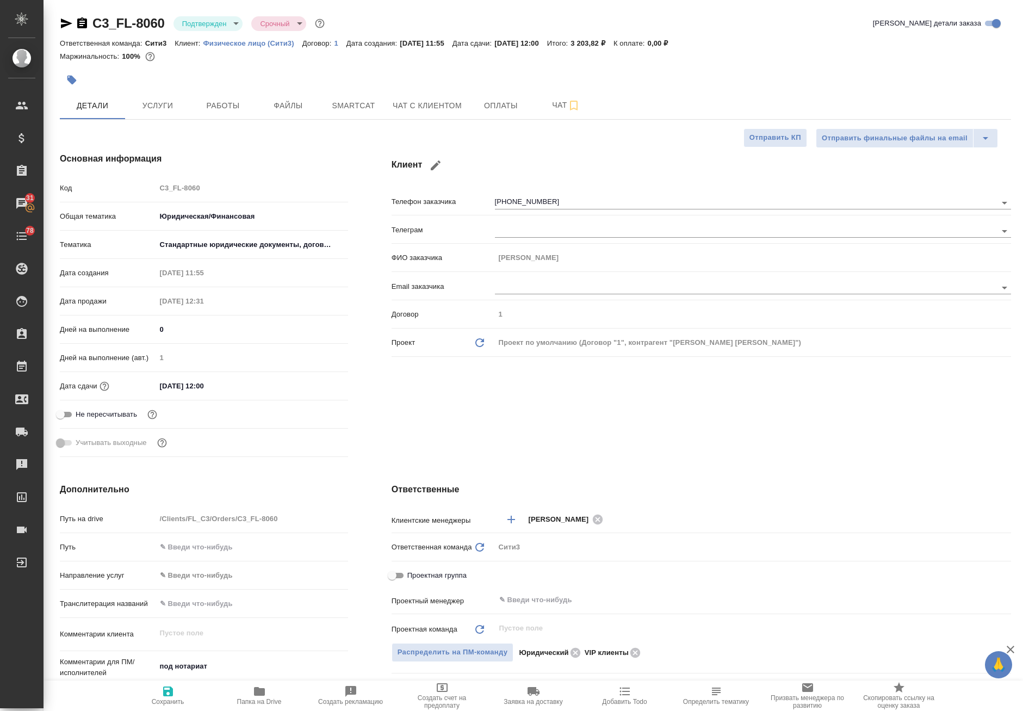
type textarea "x"
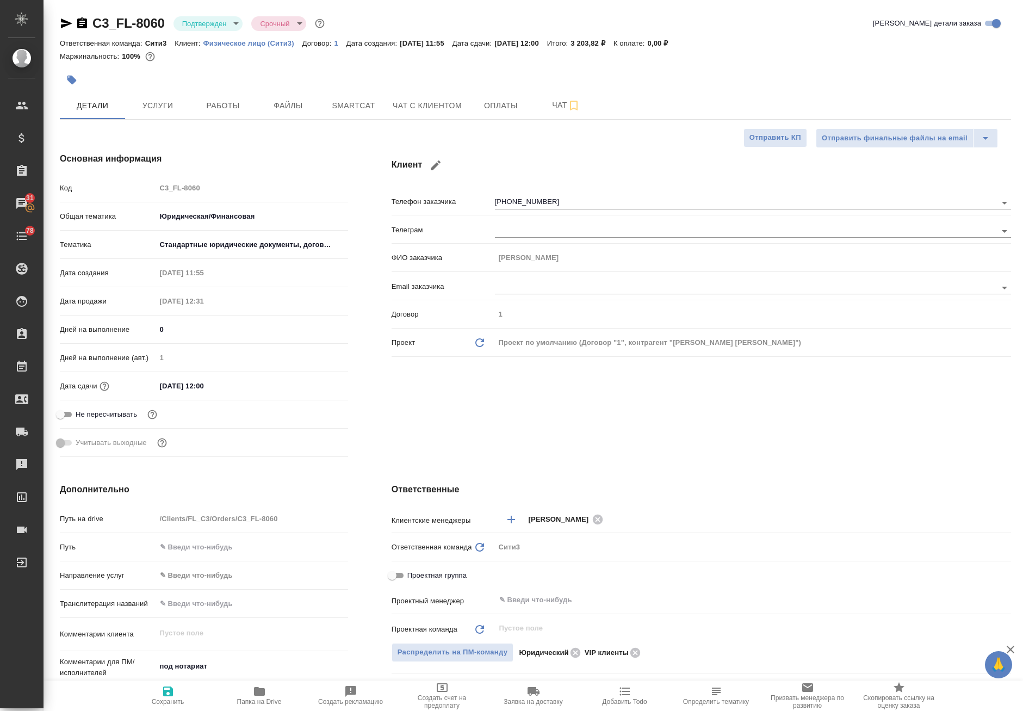
type textarea "x"
click at [217, 107] on span "Работы" at bounding box center [223, 106] width 52 height 14
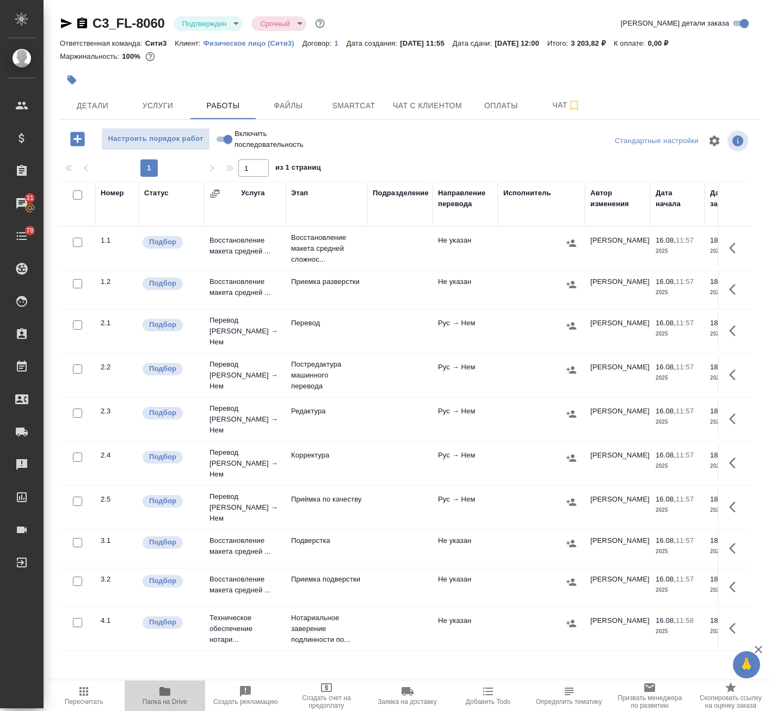
click at [179, 706] on button "Папка на Drive" at bounding box center [165, 695] width 81 height 30
click at [729, 247] on icon "button" at bounding box center [735, 247] width 13 height 13
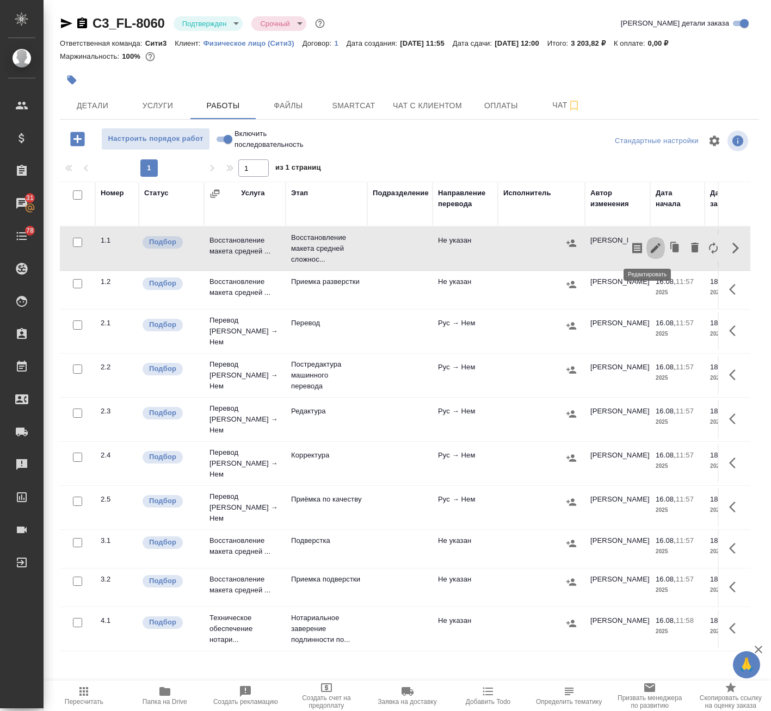
click at [651, 244] on icon "button" at bounding box center [655, 247] width 13 height 13
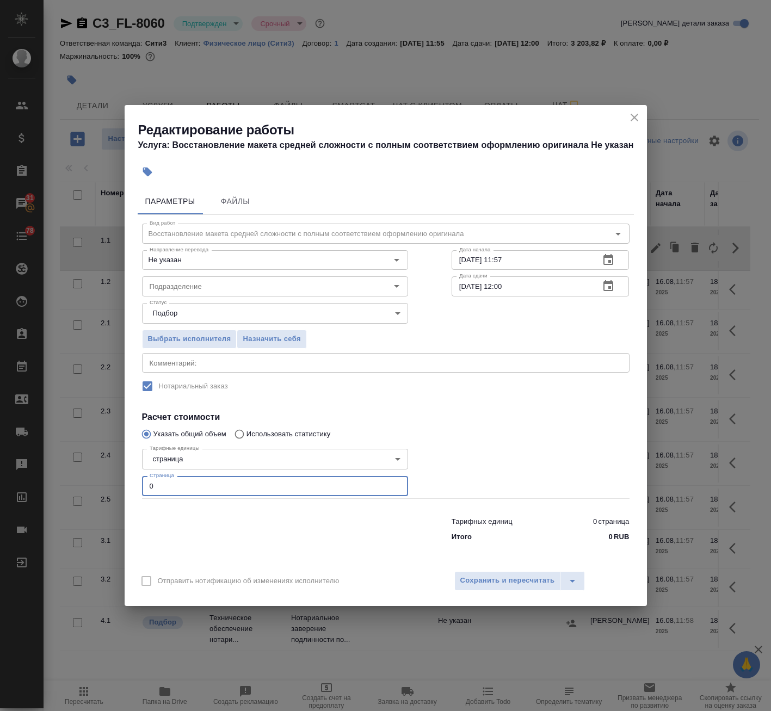
drag, startPoint x: 158, startPoint y: 494, endPoint x: 135, endPoint y: 483, distance: 25.8
click at [57, 491] on div "Редактирование работы Услуга: Восстановление макета средней сложности с полным …" at bounding box center [385, 355] width 771 height 711
type input "2"
click at [462, 288] on input "18.08.2025 12:00" at bounding box center [521, 286] width 140 height 20
click at [505, 293] on input "17.08.2025 12:00" at bounding box center [521, 286] width 140 height 20
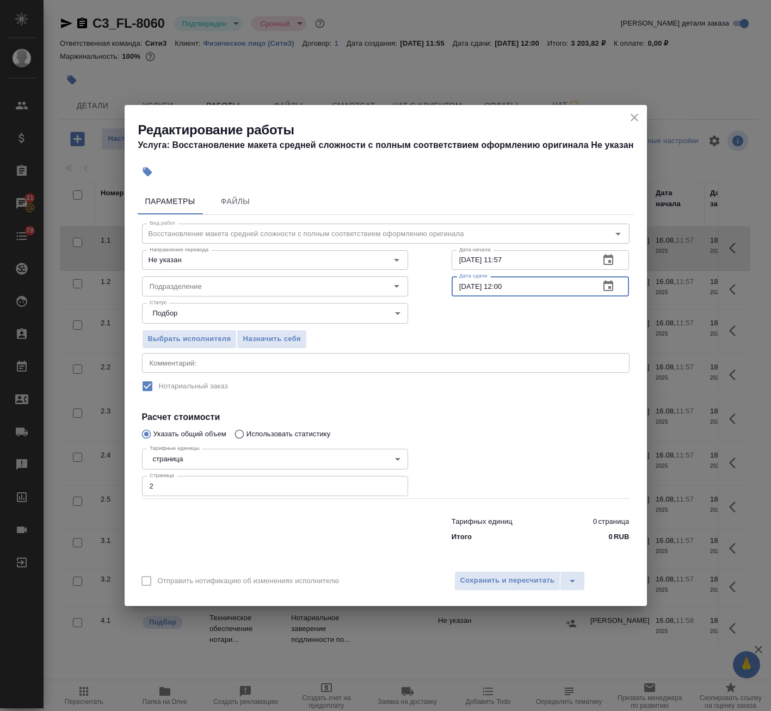
type input "17.08.2025 12:00"
click at [522, 263] on input "16.08.2025 11:57" at bounding box center [521, 260] width 140 height 20
drag, startPoint x: 525, startPoint y: 265, endPoint x: 501, endPoint y: 269, distance: 24.2
click at [501, 269] on input "16.08.2025 11:57" at bounding box center [521, 260] width 140 height 20
type input "16.08.2025 17:00"
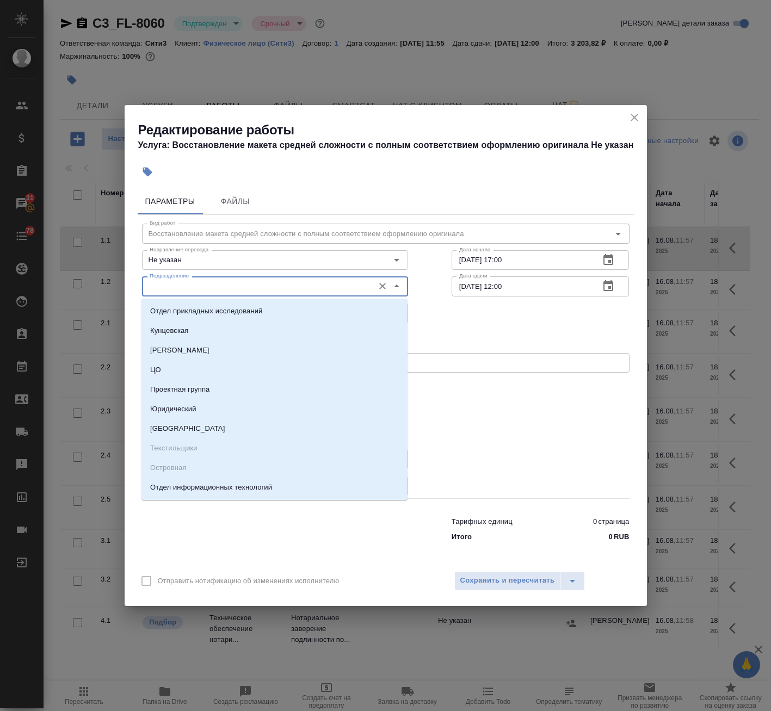
drag, startPoint x: 191, startPoint y: 282, endPoint x: 188, endPoint y: 292, distance: 10.2
click at [190, 282] on input "Подразделение" at bounding box center [256, 286] width 223 height 13
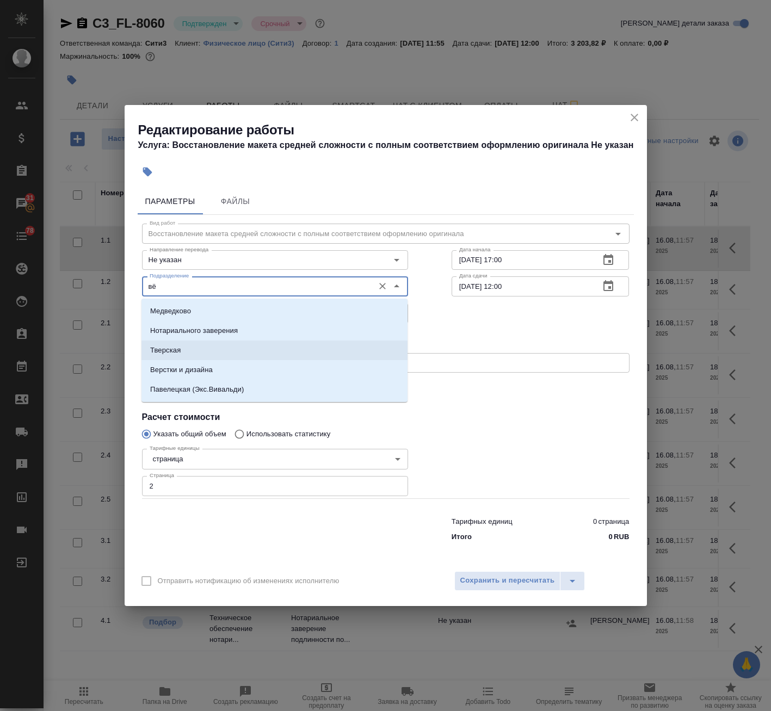
click at [213, 367] on li "Верстки и дизайна" at bounding box center [274, 370] width 266 height 20
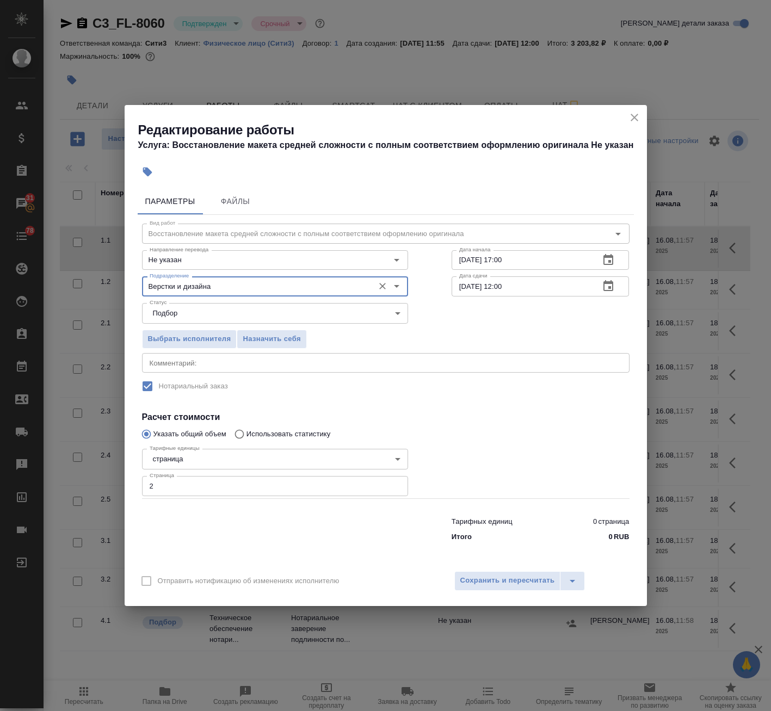
type input "Верстки и дизайна"
click at [193, 367] on div "x Комментарий:" at bounding box center [385, 363] width 487 height 20
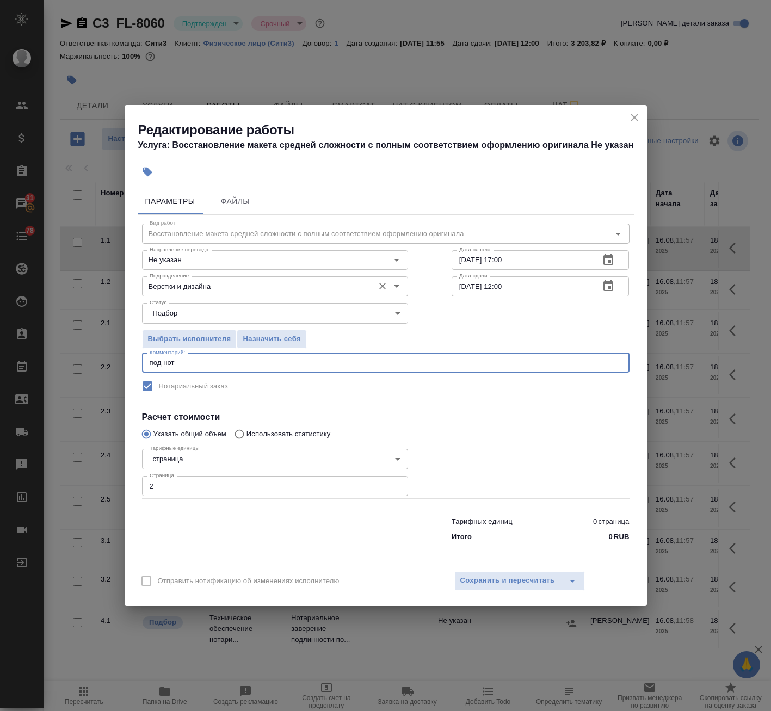
type textarea "под нот"
click at [299, 282] on input "Верстки и дизайна" at bounding box center [256, 286] width 223 height 13
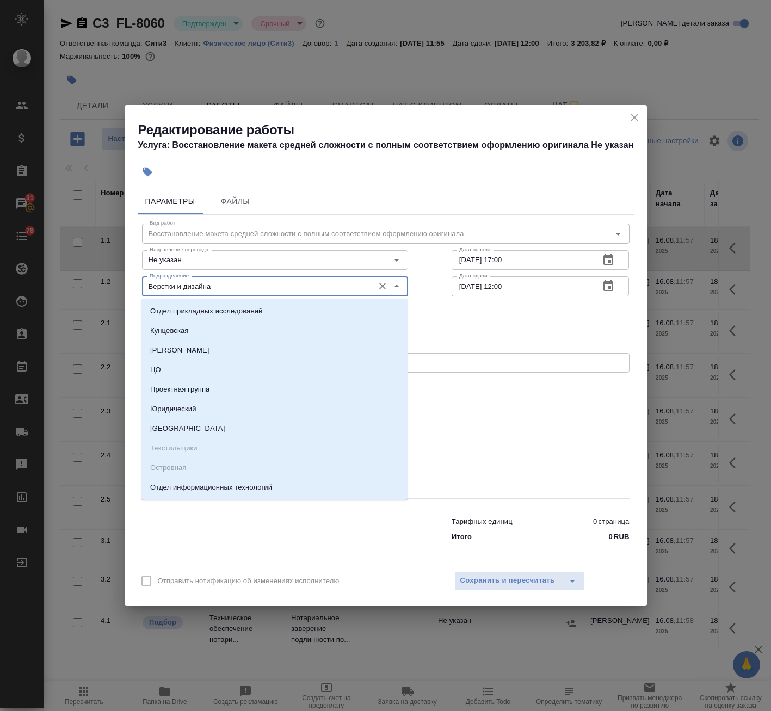
drag, startPoint x: 299, startPoint y: 282, endPoint x: 295, endPoint y: 287, distance: 7.0
click at [295, 284] on input "Верстки и дизайна" at bounding box center [256, 286] width 223 height 13
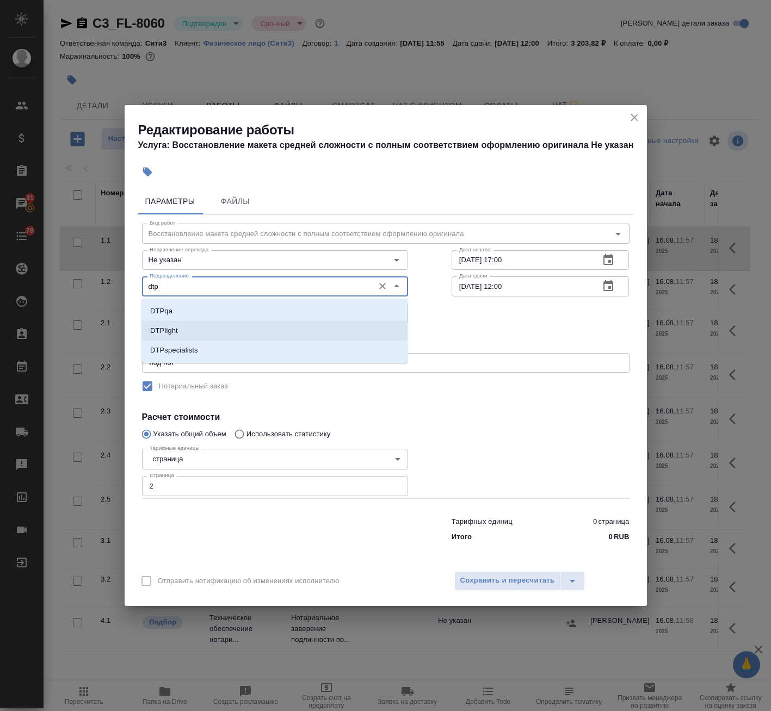
click at [256, 323] on li "DTPlight" at bounding box center [274, 331] width 266 height 20
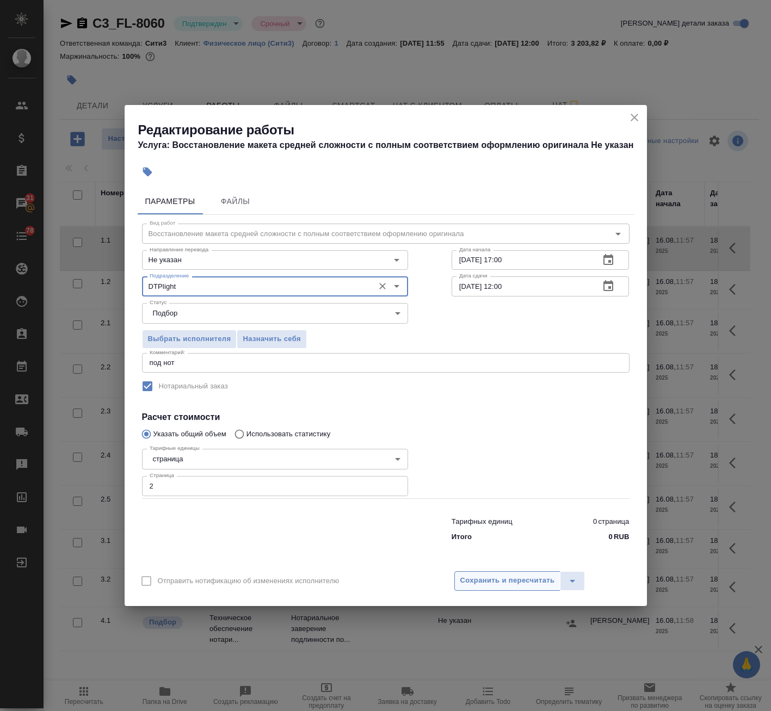
type input "DTPlight"
click at [504, 571] on button "Сохранить и пересчитать" at bounding box center [507, 581] width 107 height 20
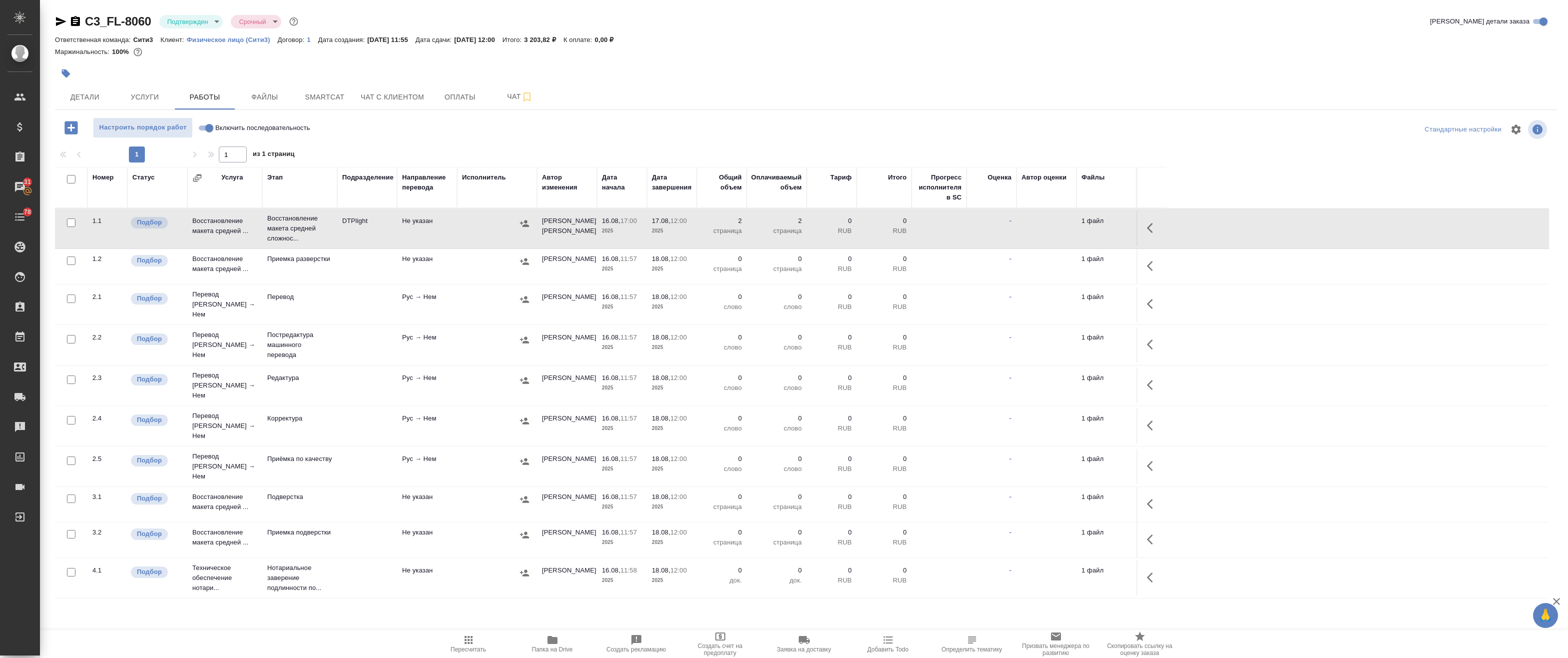
click at [208, 130] on input "Включить последовательность" at bounding box center [209, 128] width 36 height 12
checkbox input "true"
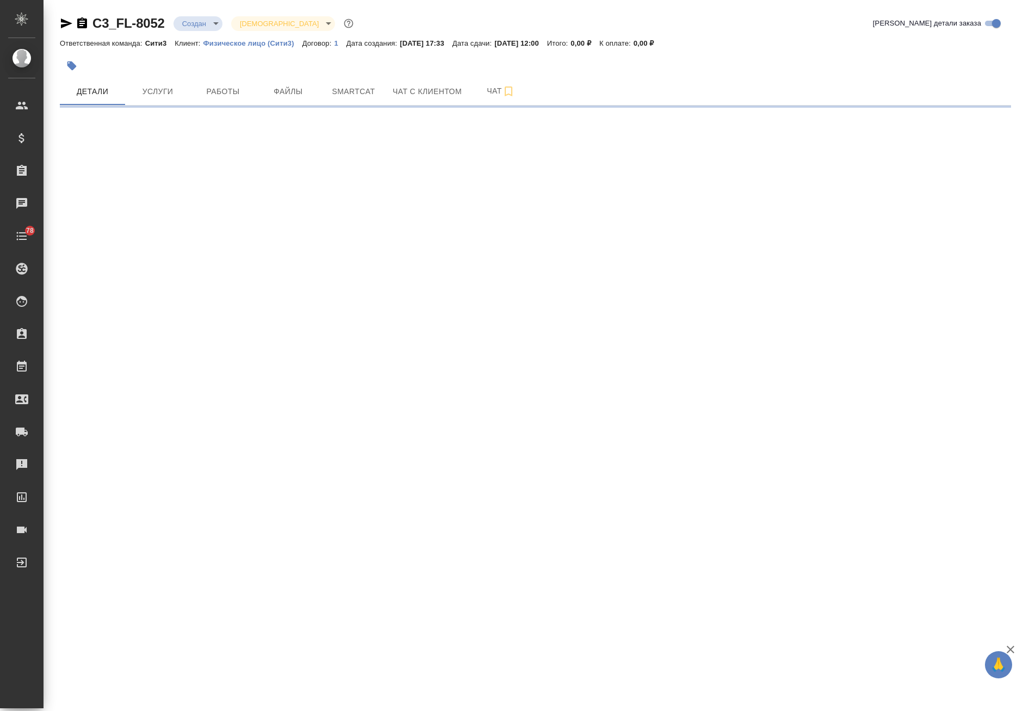
select select "RU"
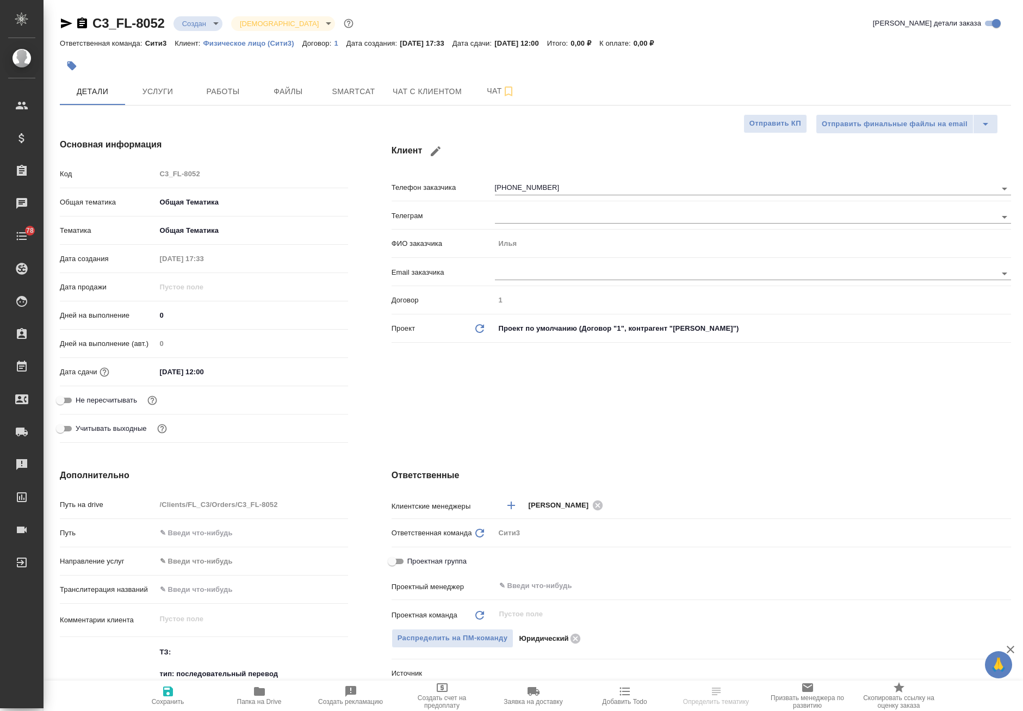
type textarea "x"
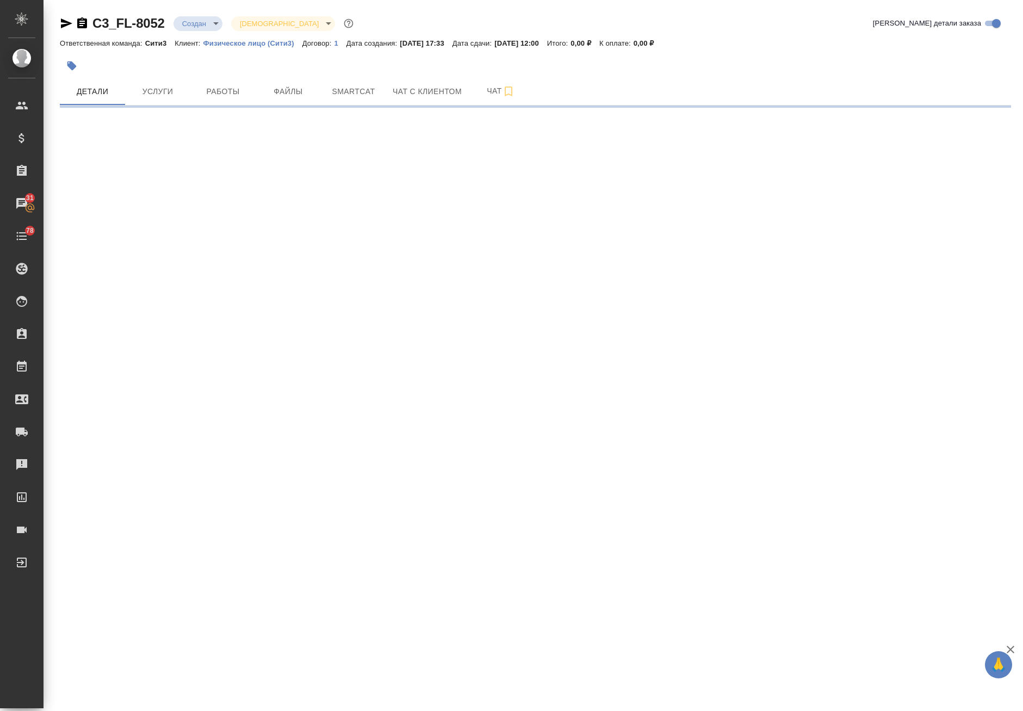
select select "RU"
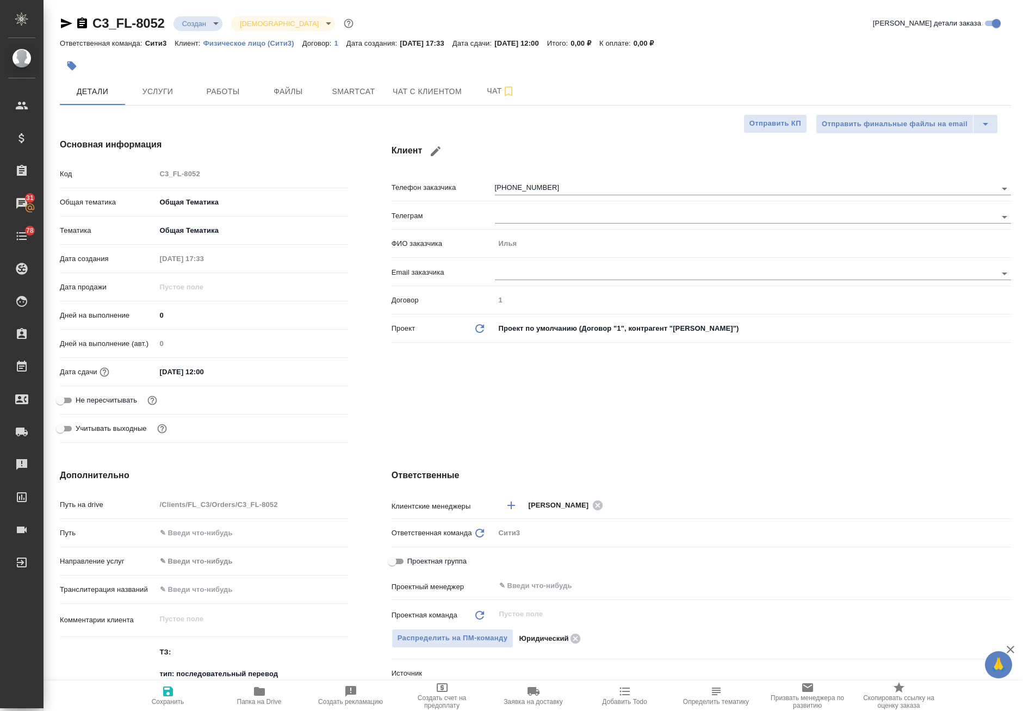
type textarea "x"
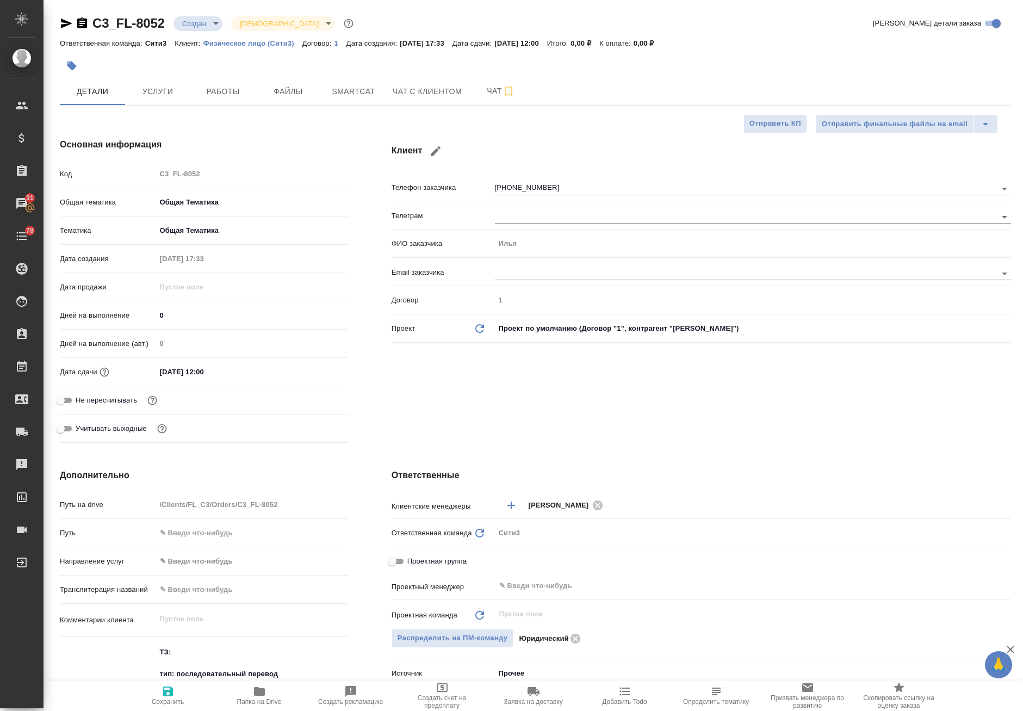
type textarea "x"
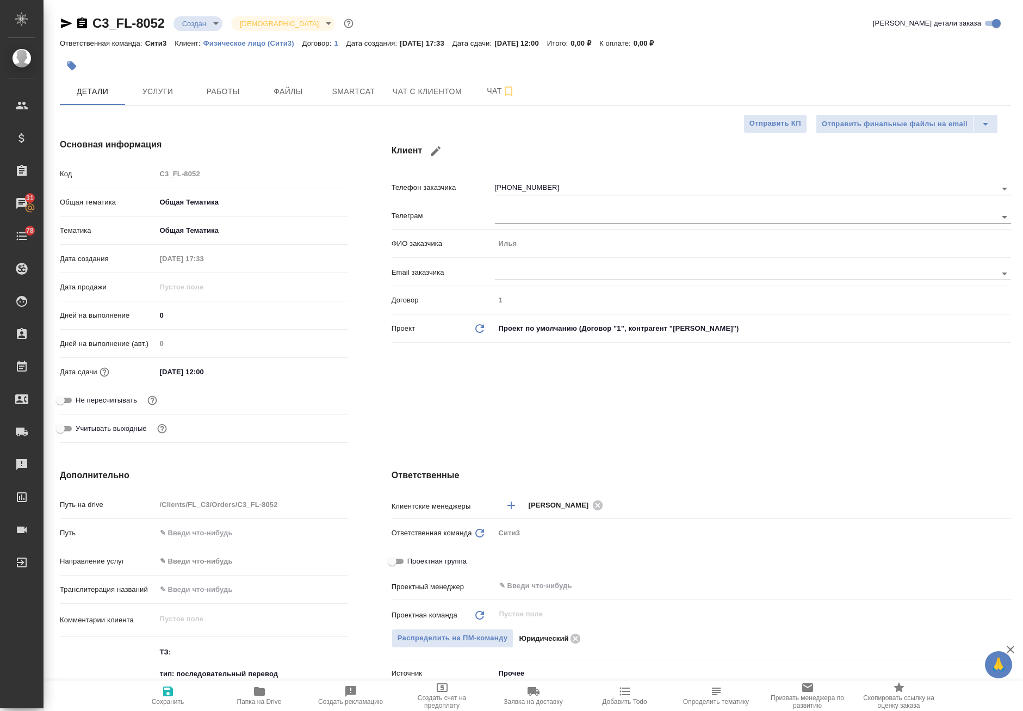
type textarea "x"
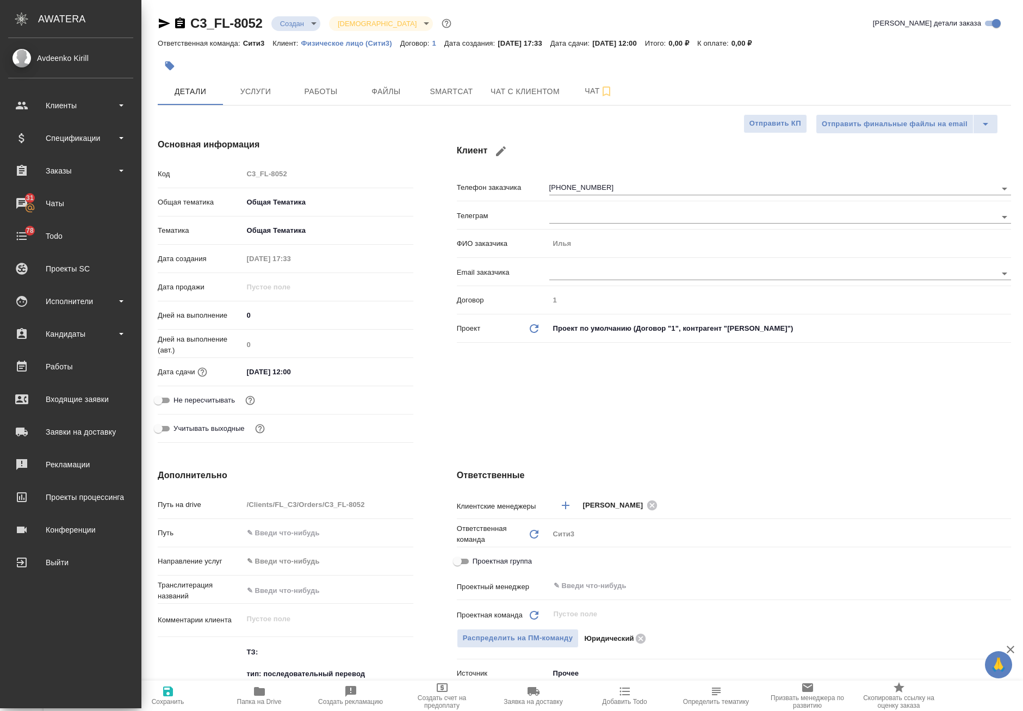
type textarea "x"
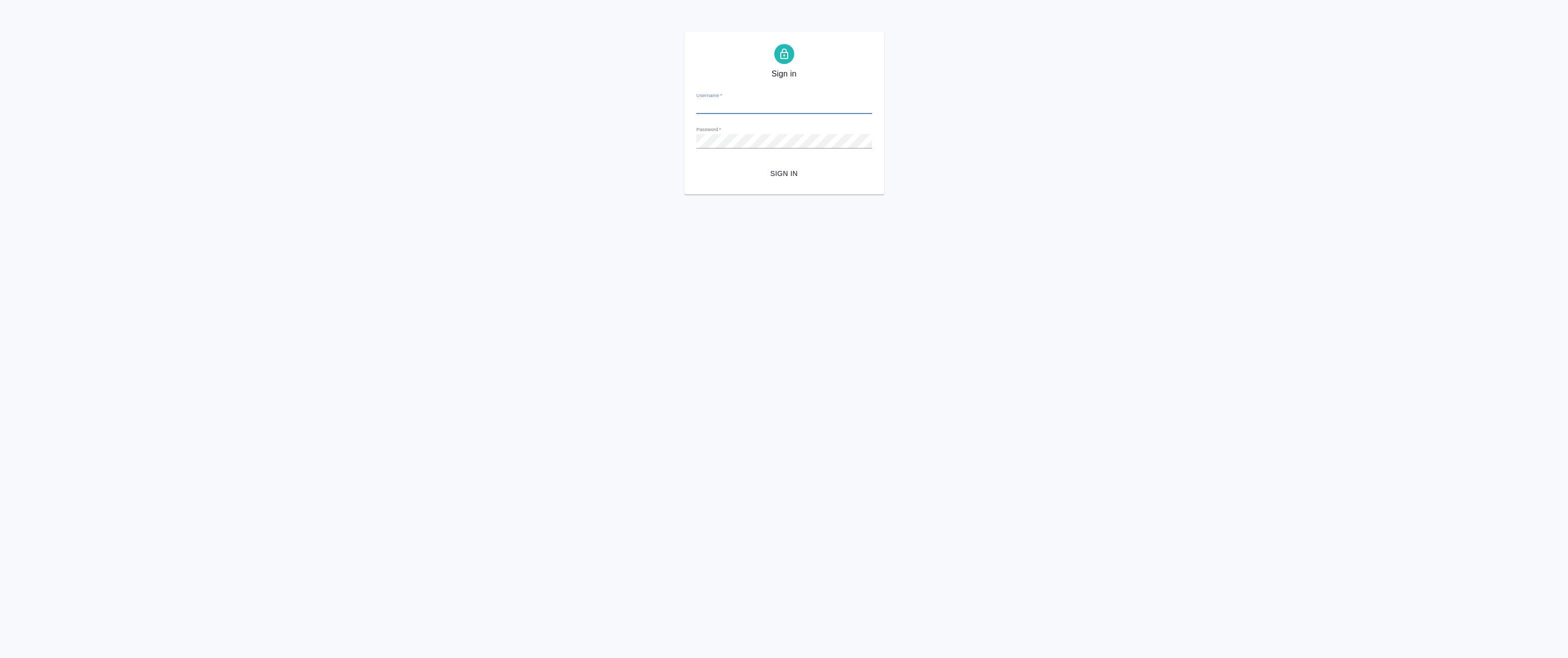
type input "[EMAIL_ADDRESS][DOMAIN_NAME]"
click at [813, 169] on span "Sign in" at bounding box center [784, 174] width 160 height 13
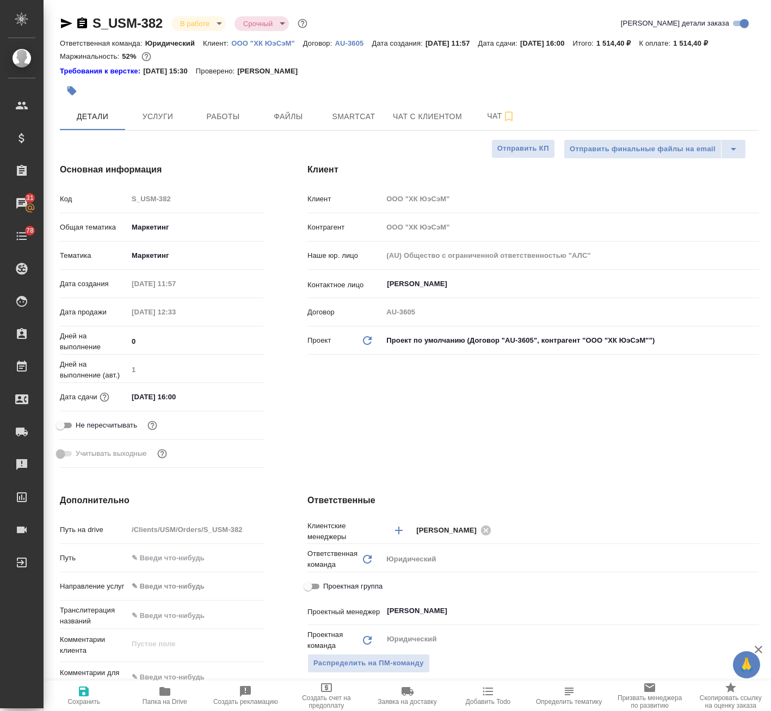
select select "RU"
click at [748, 466] on div "Клиент Клиент ООО "ХК ЮэСэМ" Контрагент ООО "ХК ЮэСэМ" Наше юр. лицо (AU) Общес…" at bounding box center [533, 317] width 495 height 352
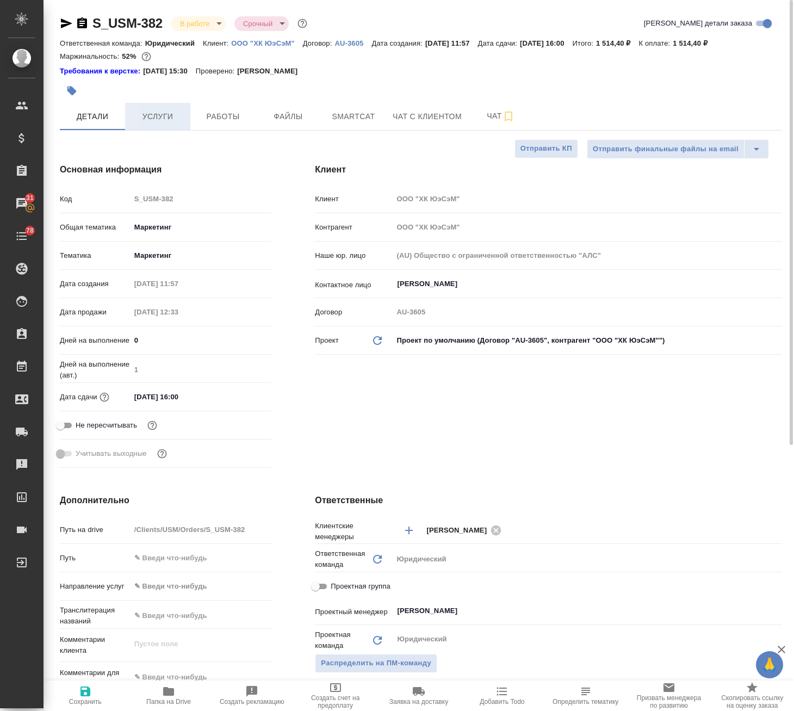
click at [162, 112] on span "Услуги" at bounding box center [158, 117] width 52 height 14
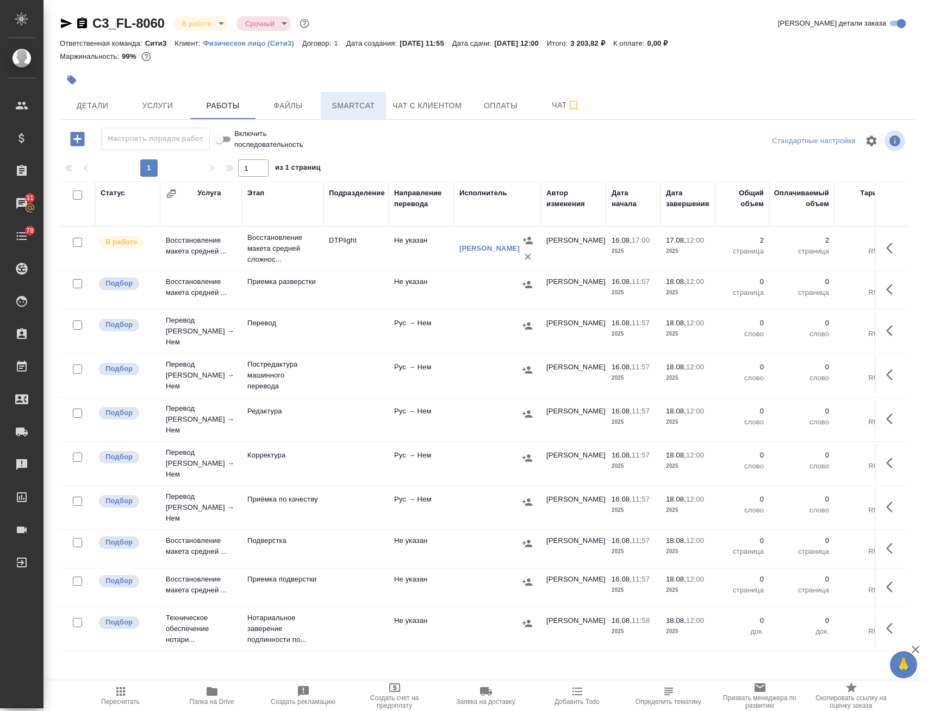
click at [347, 108] on span "Smartcat" at bounding box center [353, 106] width 52 height 14
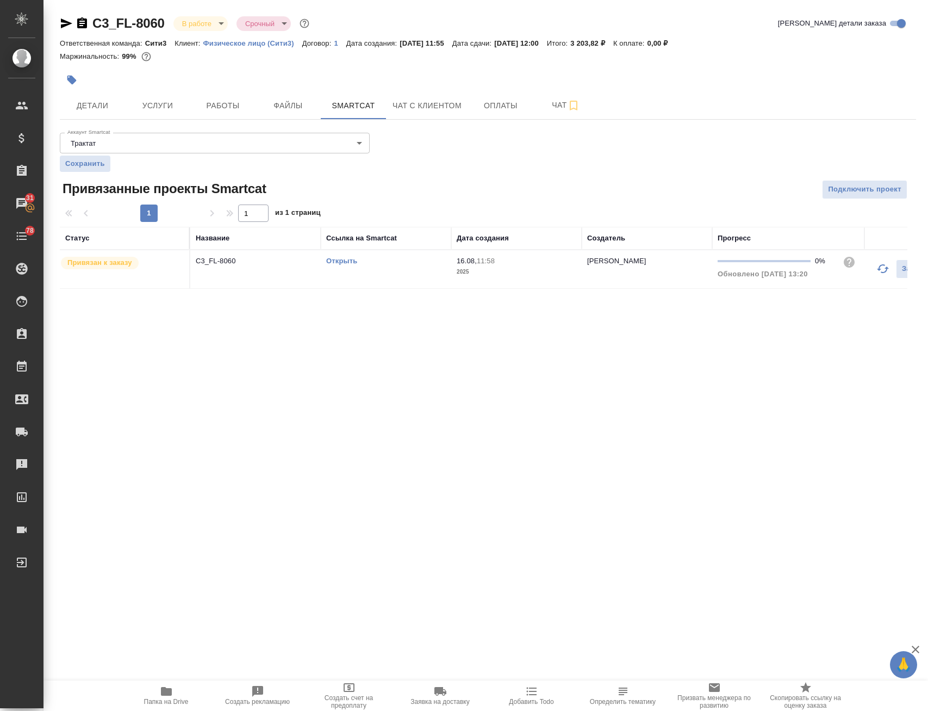
click at [348, 260] on link "Открыть" at bounding box center [341, 261] width 31 height 8
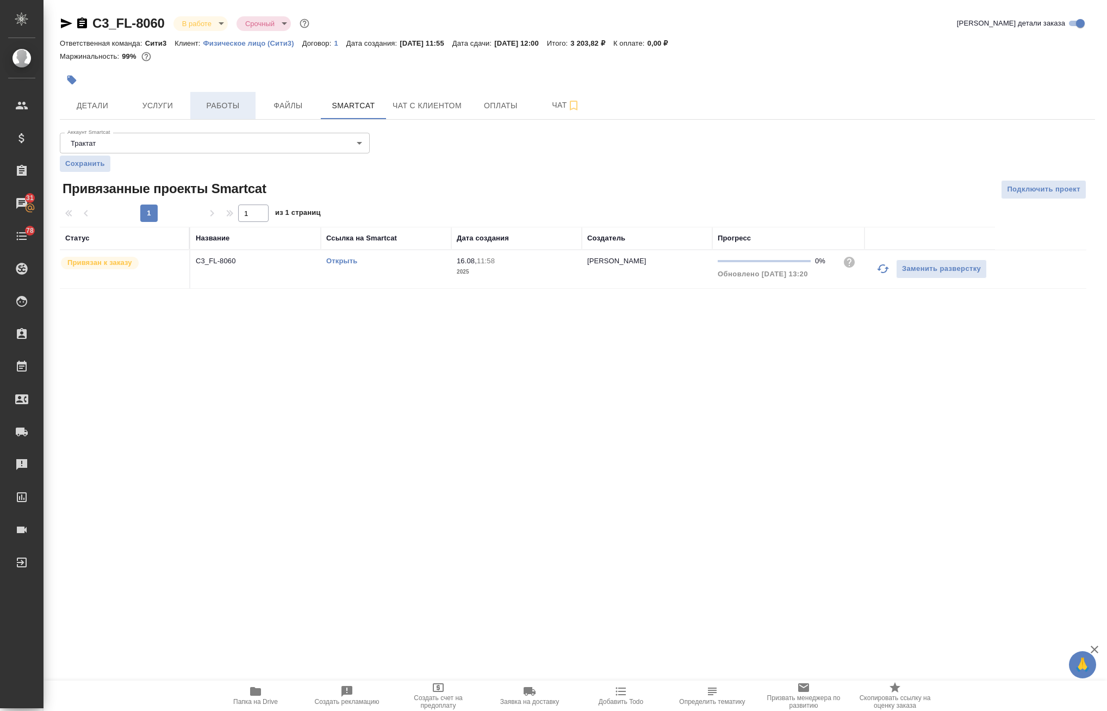
click at [226, 106] on span "Работы" at bounding box center [223, 106] width 52 height 14
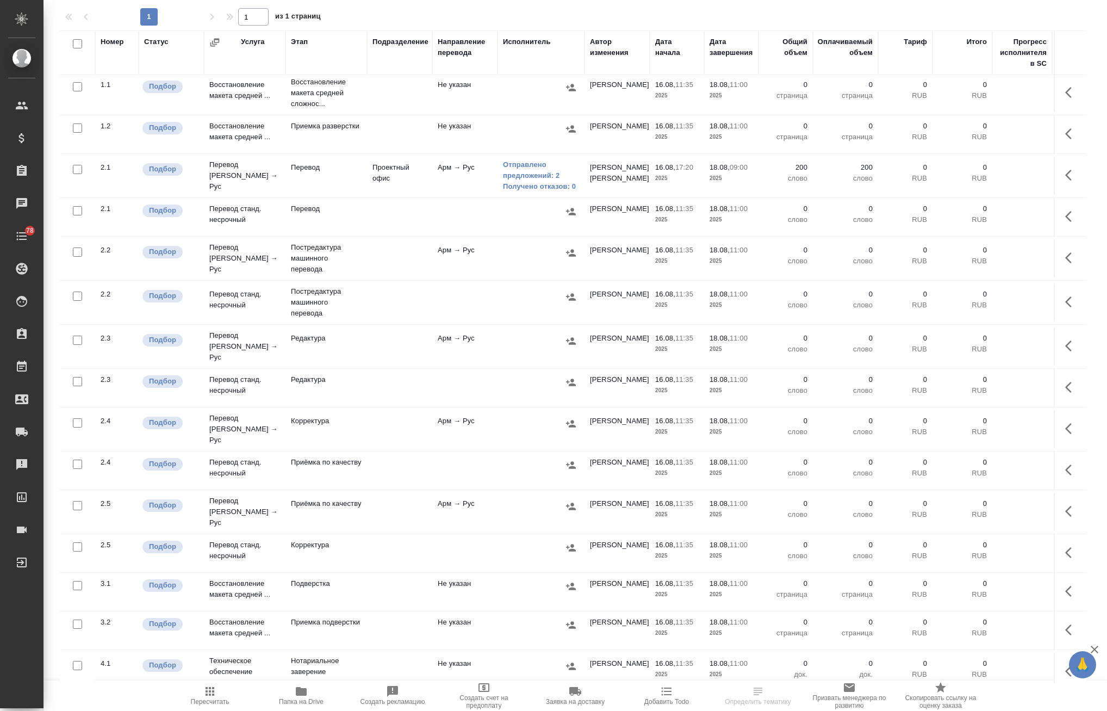
scroll to position [7, 0]
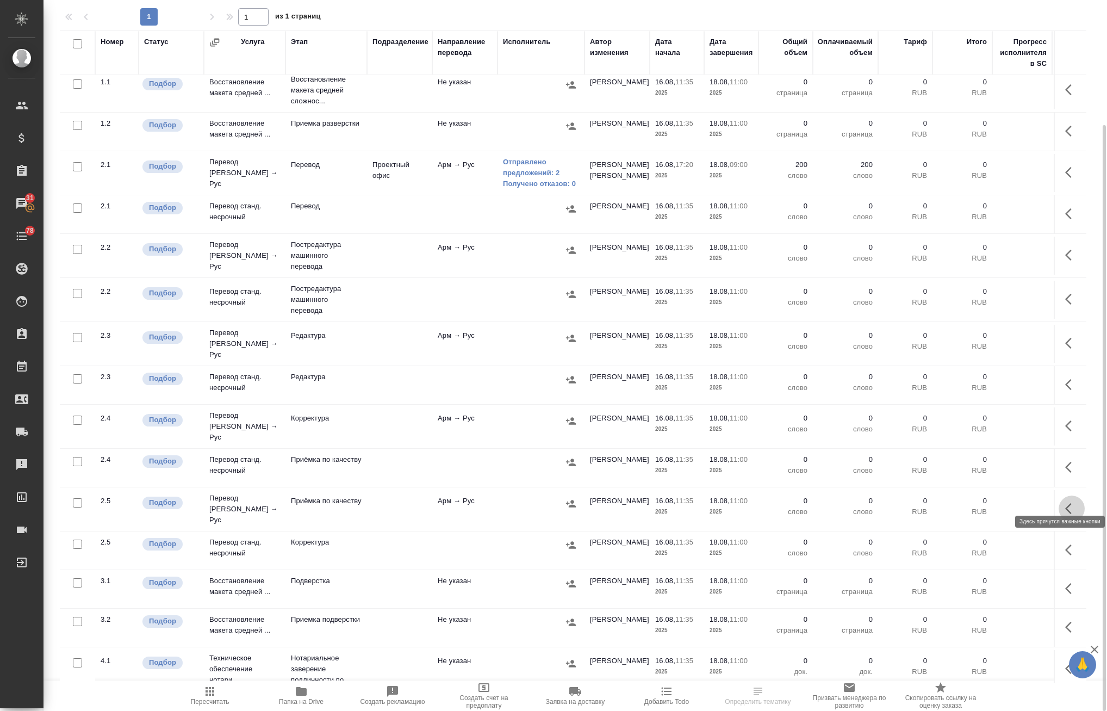
click at [1065, 502] on icon "button" at bounding box center [1071, 508] width 13 height 13
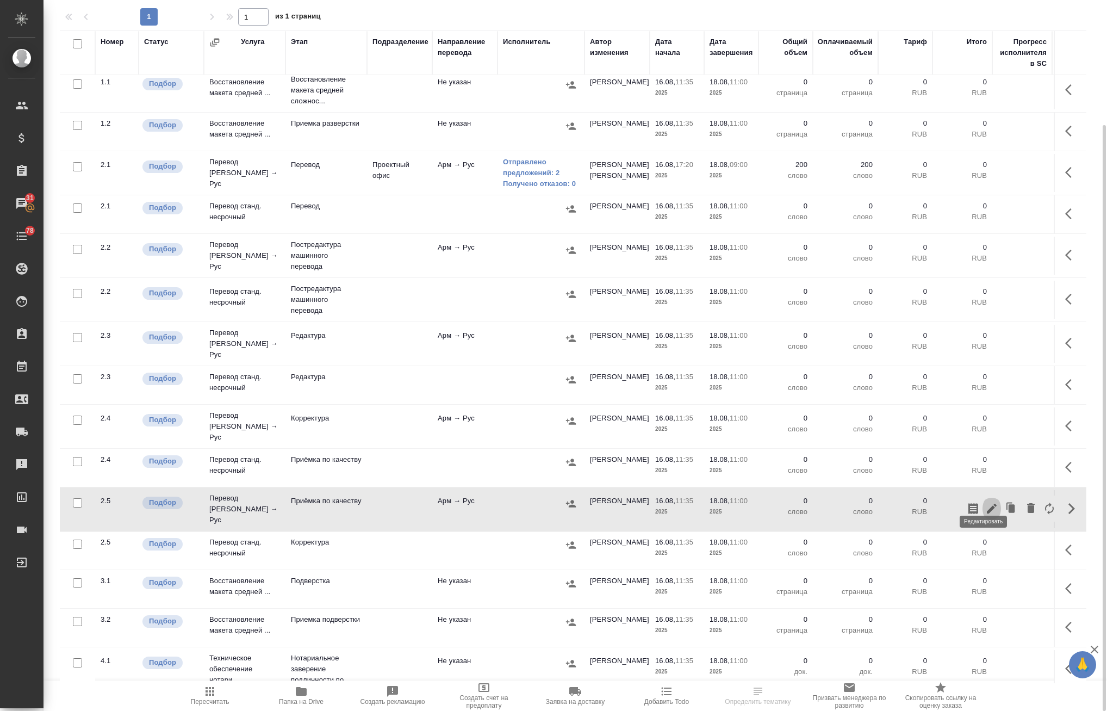
click at [985, 502] on icon "button" at bounding box center [991, 508] width 13 height 13
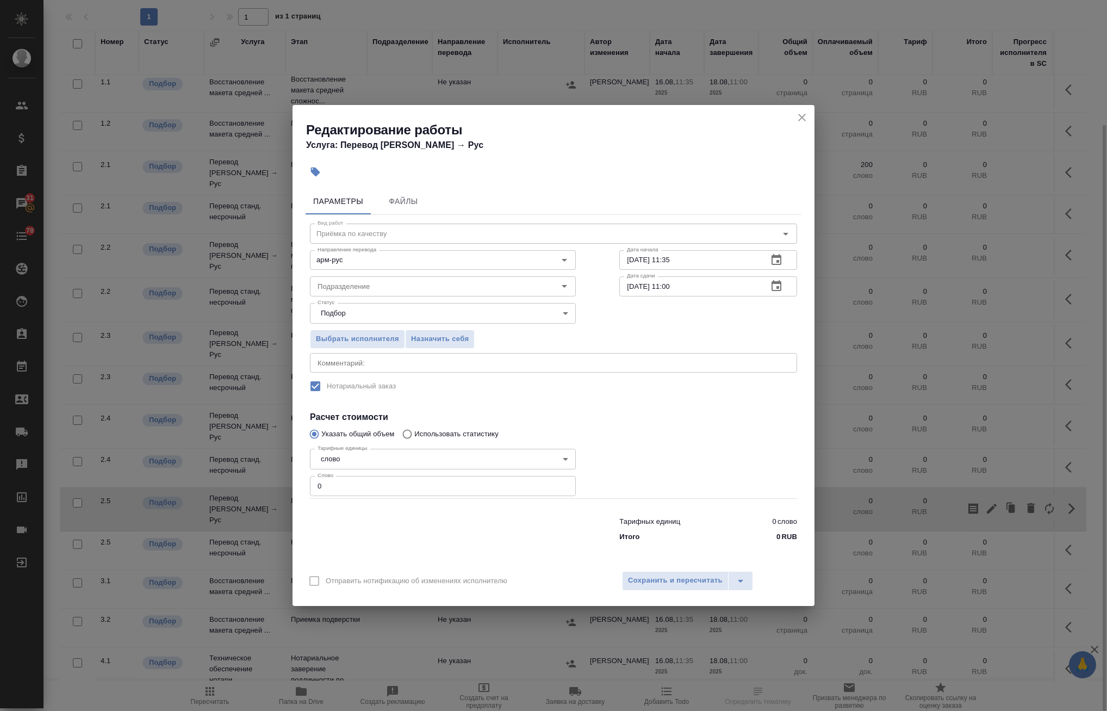
drag, startPoint x: 802, startPoint y: 120, endPoint x: 428, endPoint y: 375, distance: 452.8
click at [803, 120] on icon "close" at bounding box center [802, 117] width 13 height 13
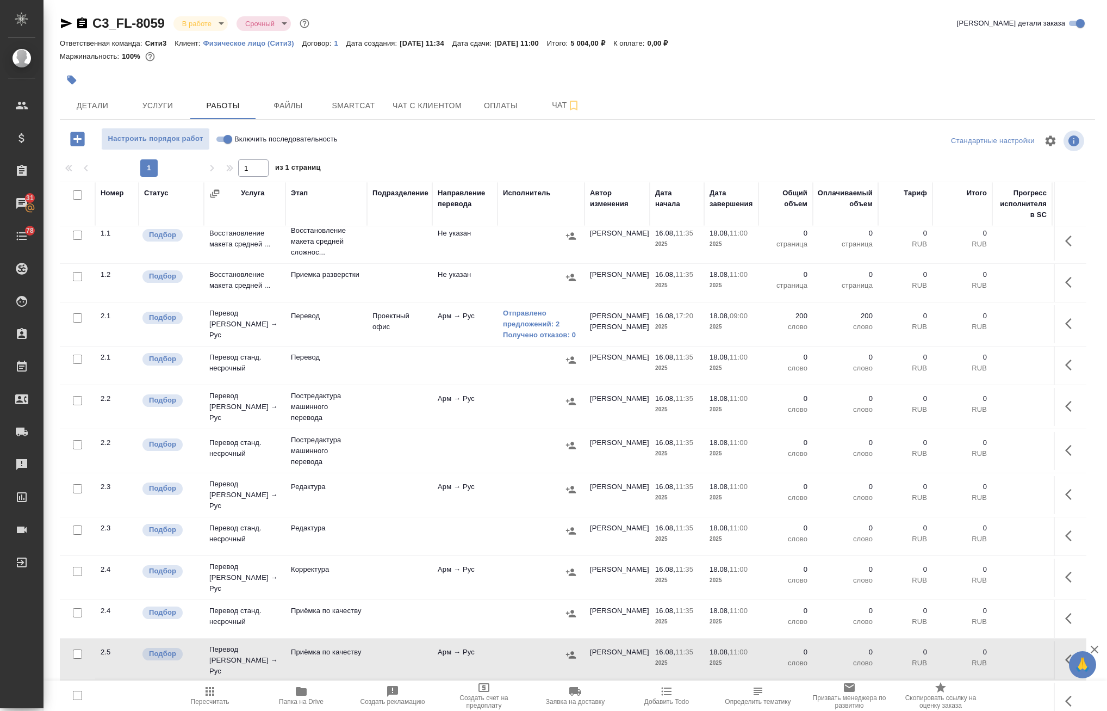
scroll to position [0, 0]
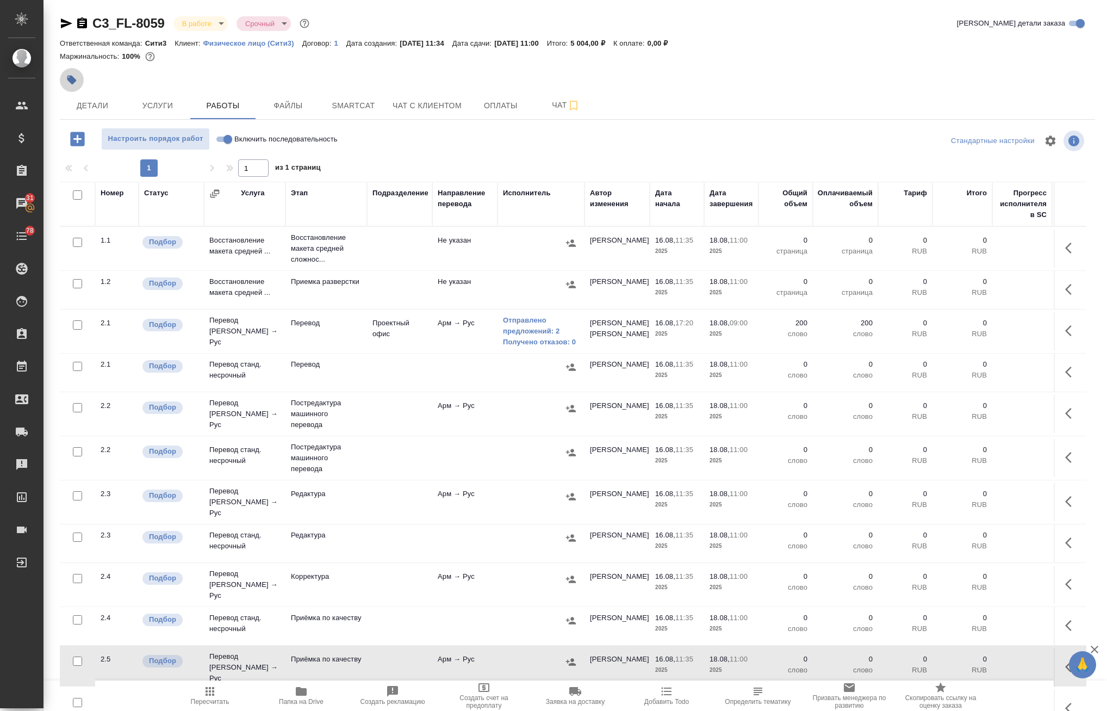
click at [66, 84] on button "button" at bounding box center [72, 80] width 24 height 24
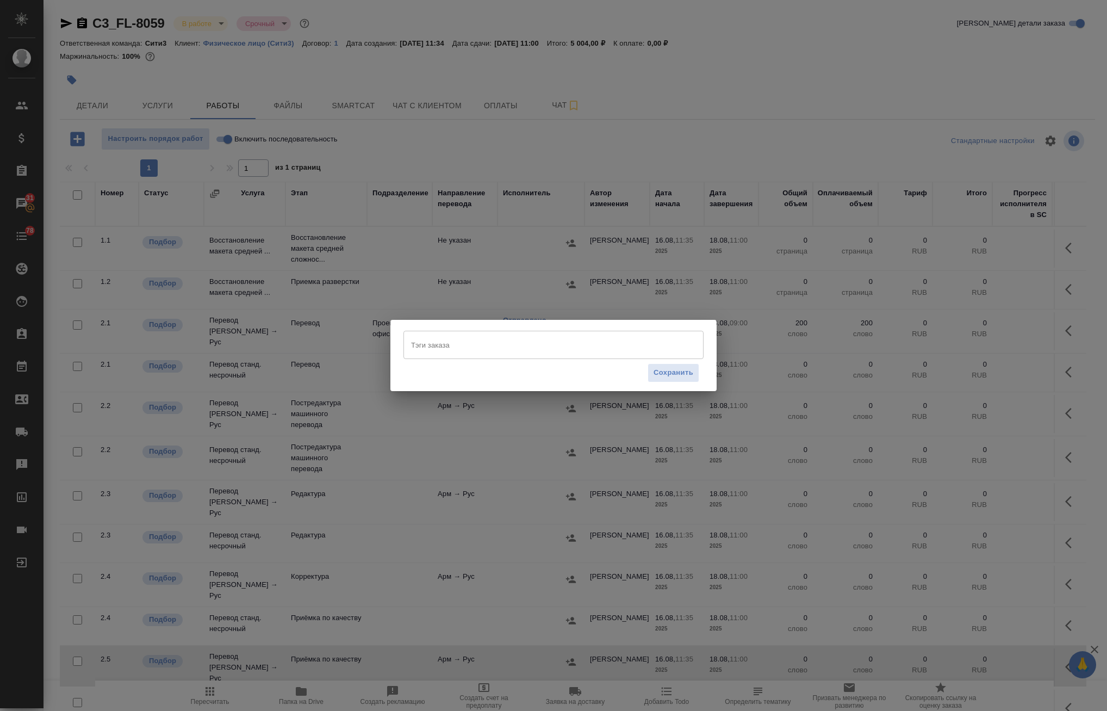
drag, startPoint x: 530, startPoint y: 351, endPoint x: 533, endPoint y: 332, distance: 19.8
click at [532, 332] on div "Тэги заказа" at bounding box center [554, 345] width 300 height 28
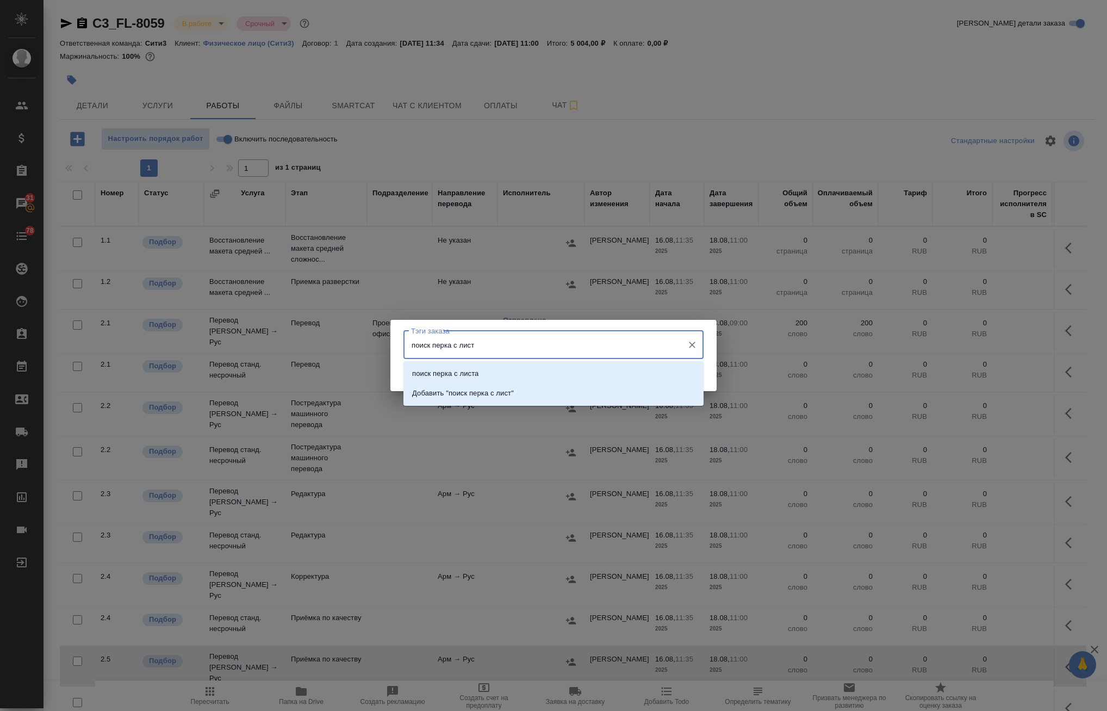
type input "поиск перка с листа"
click at [483, 379] on li "поиск перка с листа" at bounding box center [554, 374] width 300 height 20
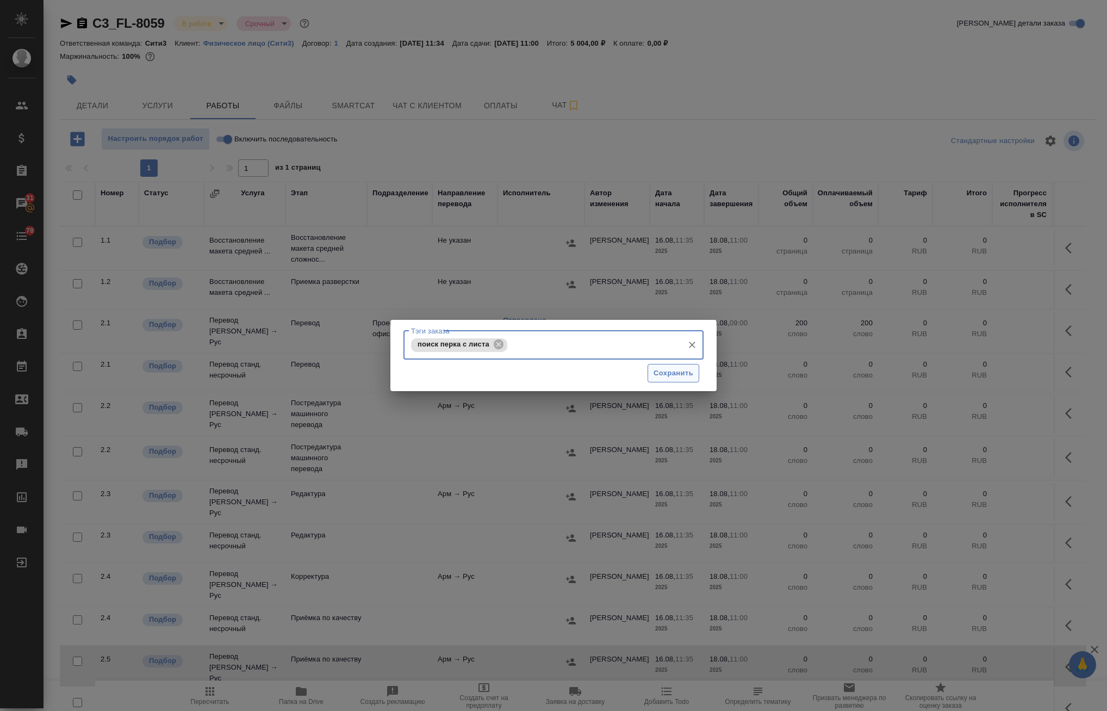
click at [708, 369] on div "Тэги заказа поиск перка с листа Тэги заказа Сохранить" at bounding box center [553, 355] width 1107 height 711
click at [666, 372] on span "Сохранить" at bounding box center [674, 373] width 40 height 13
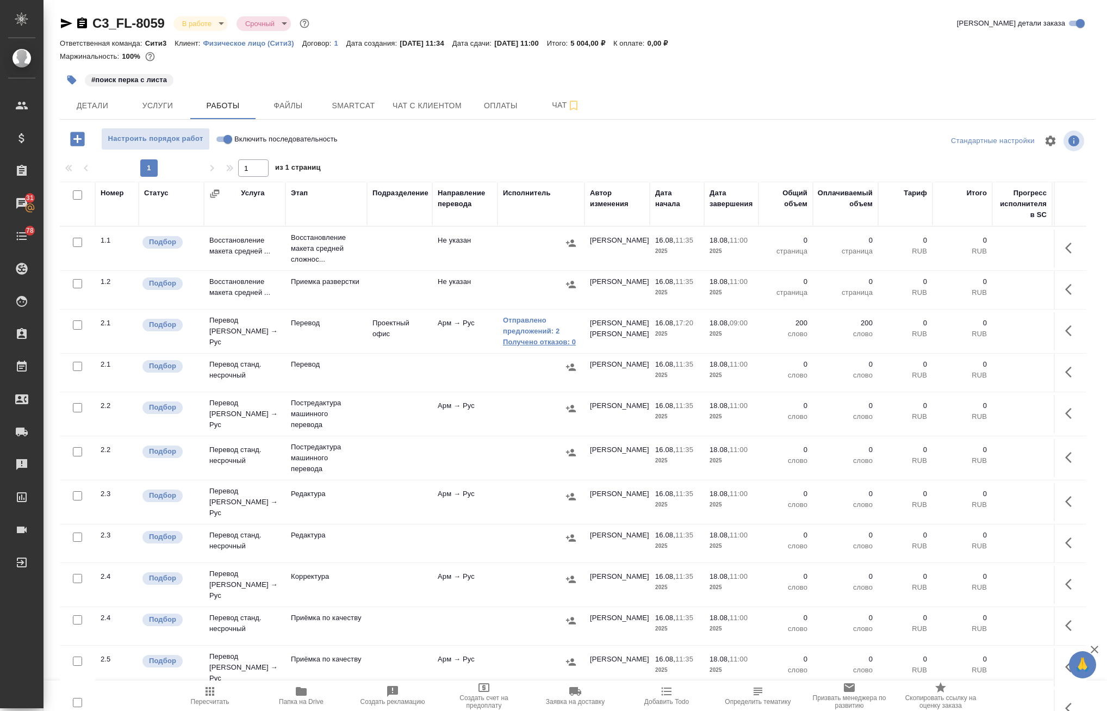
click at [539, 341] on link "Получено отказов: 0" at bounding box center [541, 342] width 76 height 11
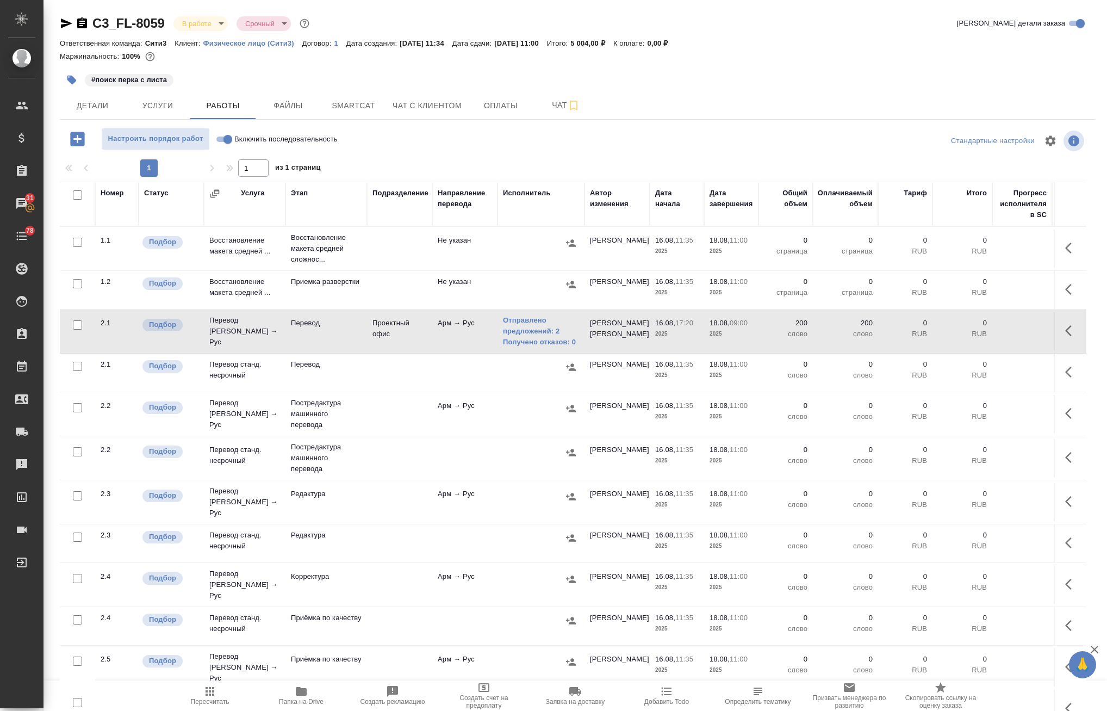
click at [79, 198] on input "checkbox" at bounding box center [77, 194] width 9 height 9
checkbox input "true"
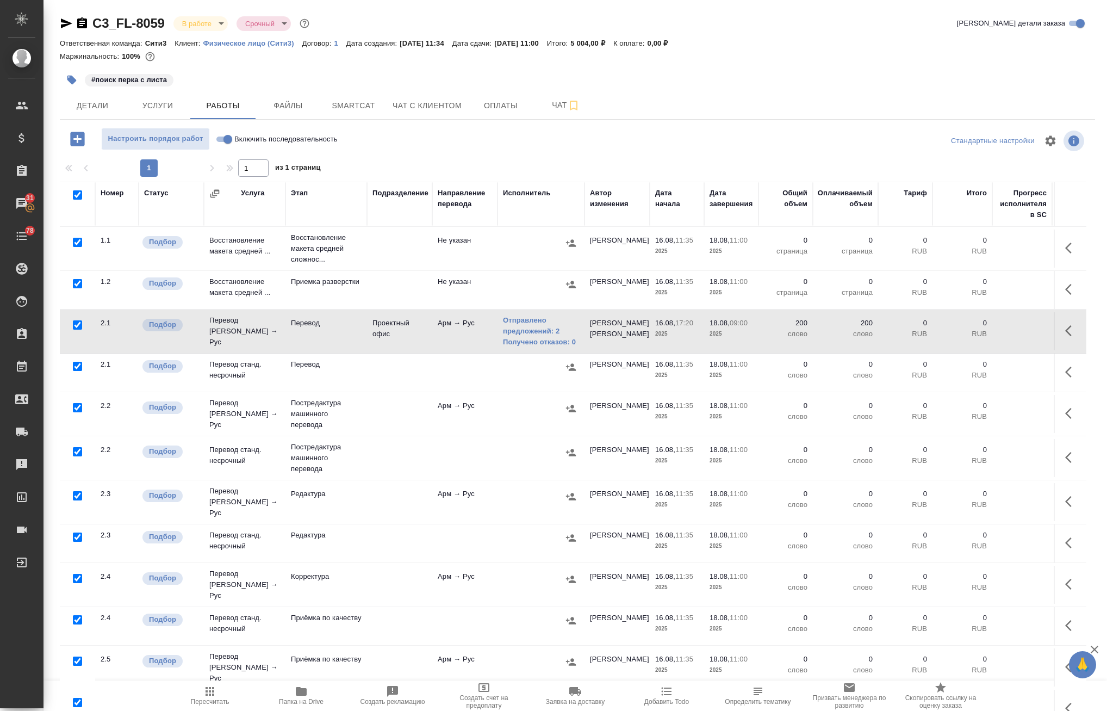
checkbox input "true"
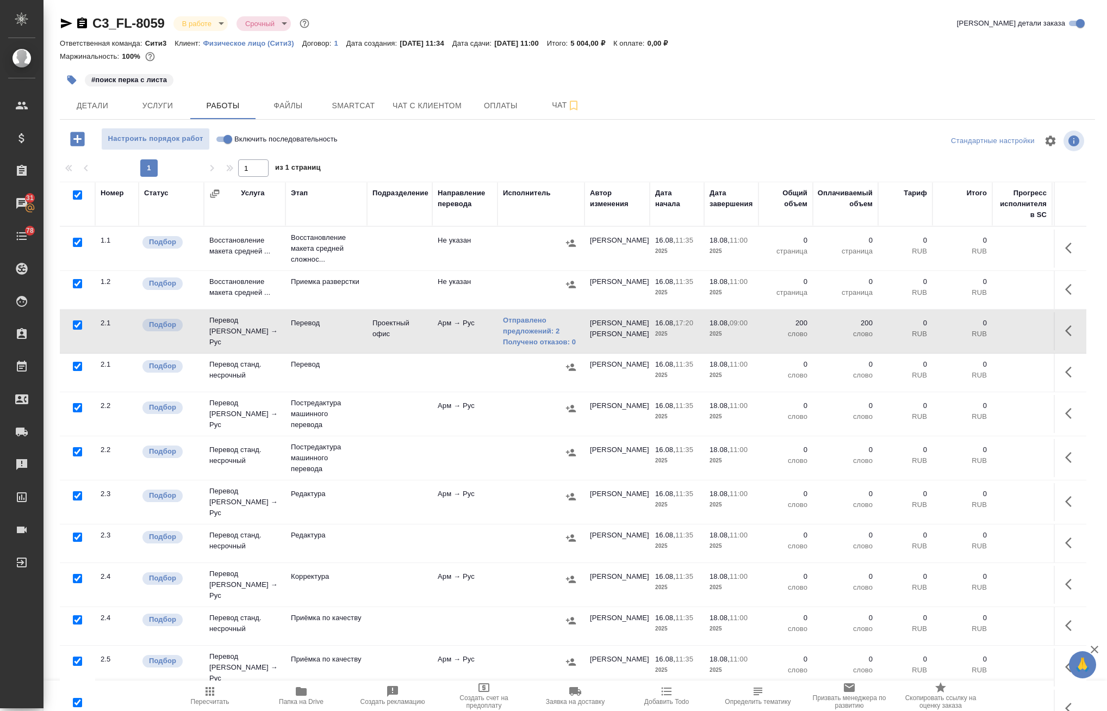
checkbox input "true"
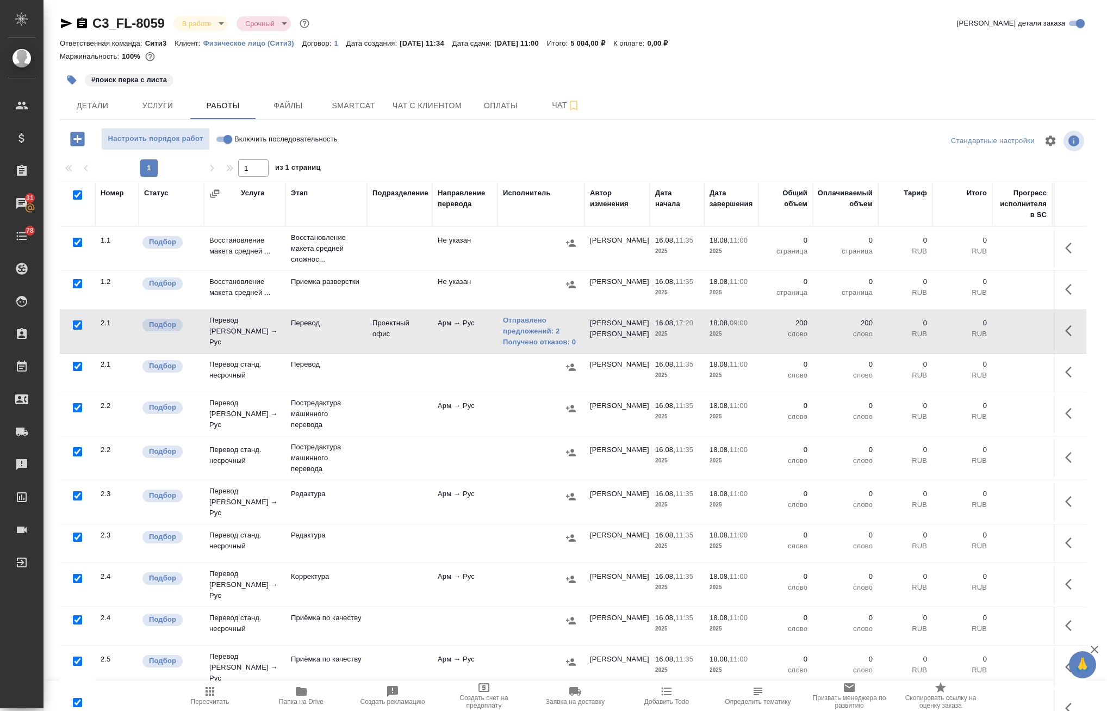
checkbox input "true"
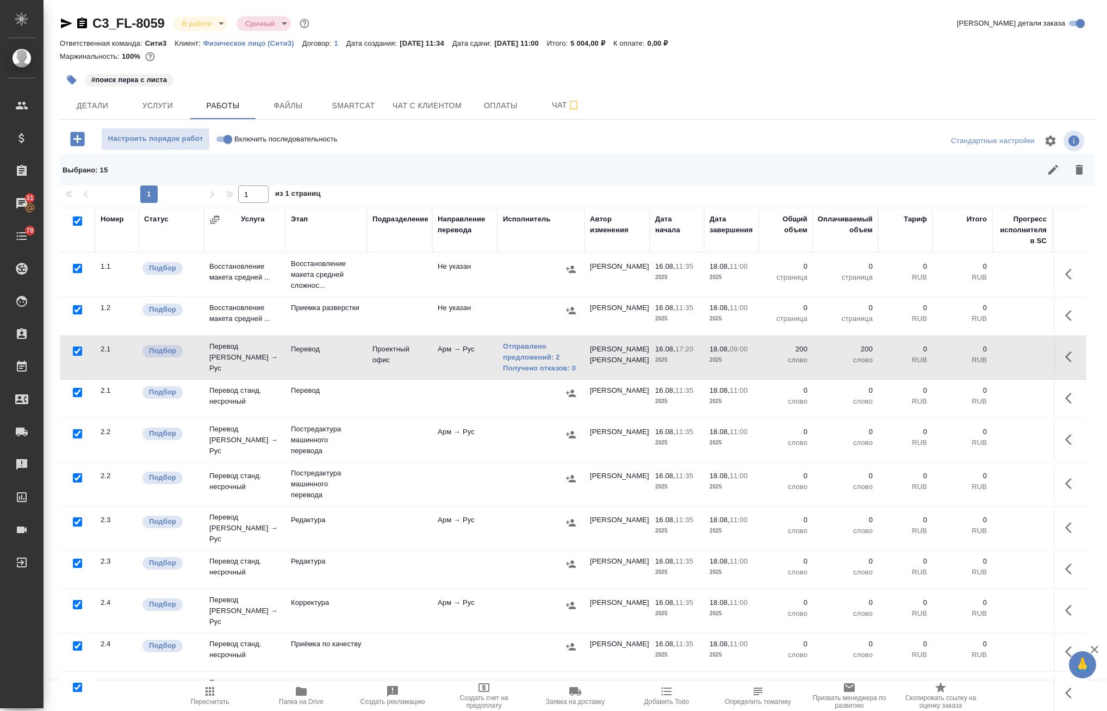
click at [75, 349] on input "checkbox" at bounding box center [77, 350] width 9 height 9
checkbox input "false"
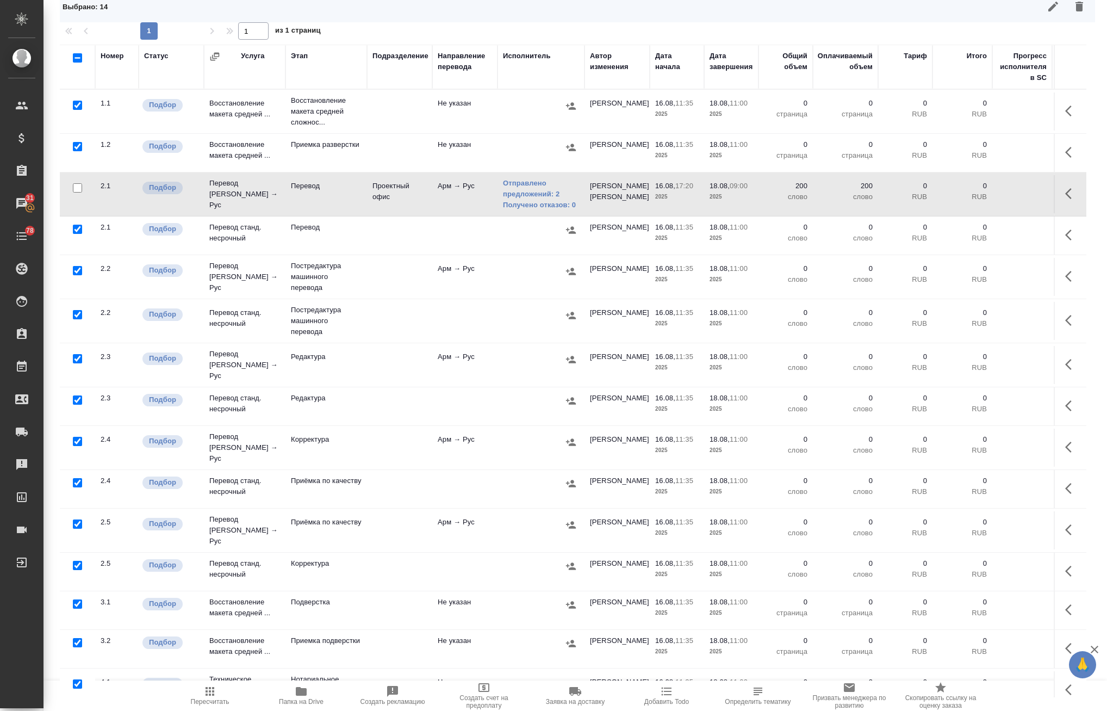
click at [79, 519] on input "checkbox" at bounding box center [77, 523] width 9 height 9
checkbox input "false"
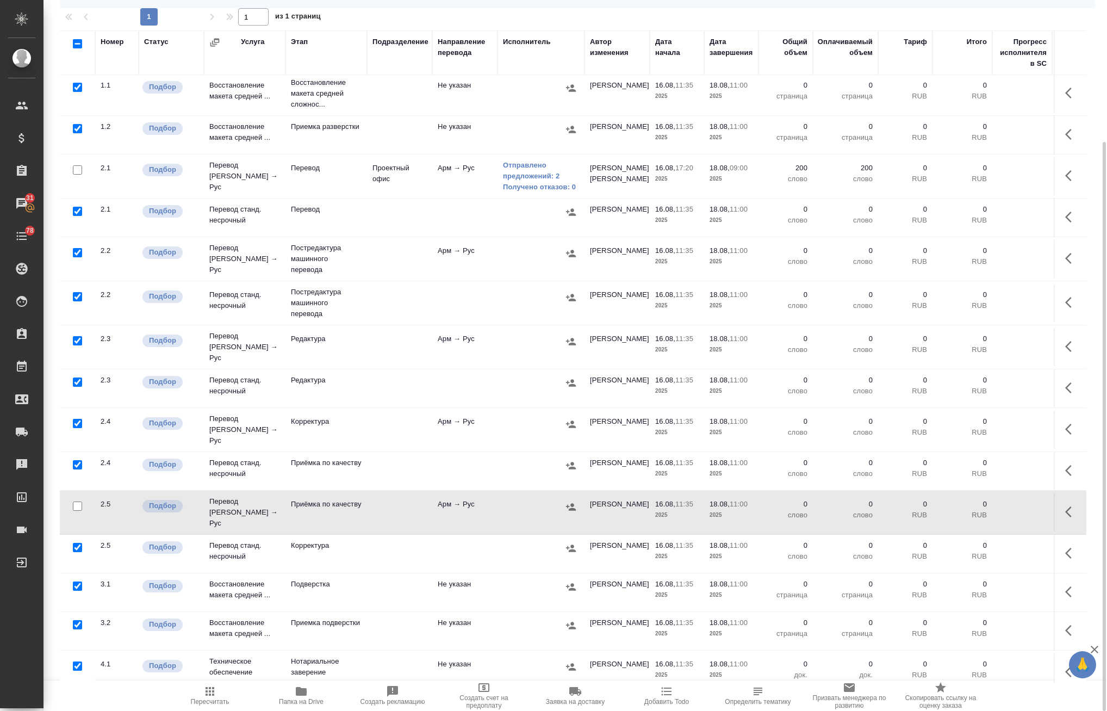
scroll to position [7, 0]
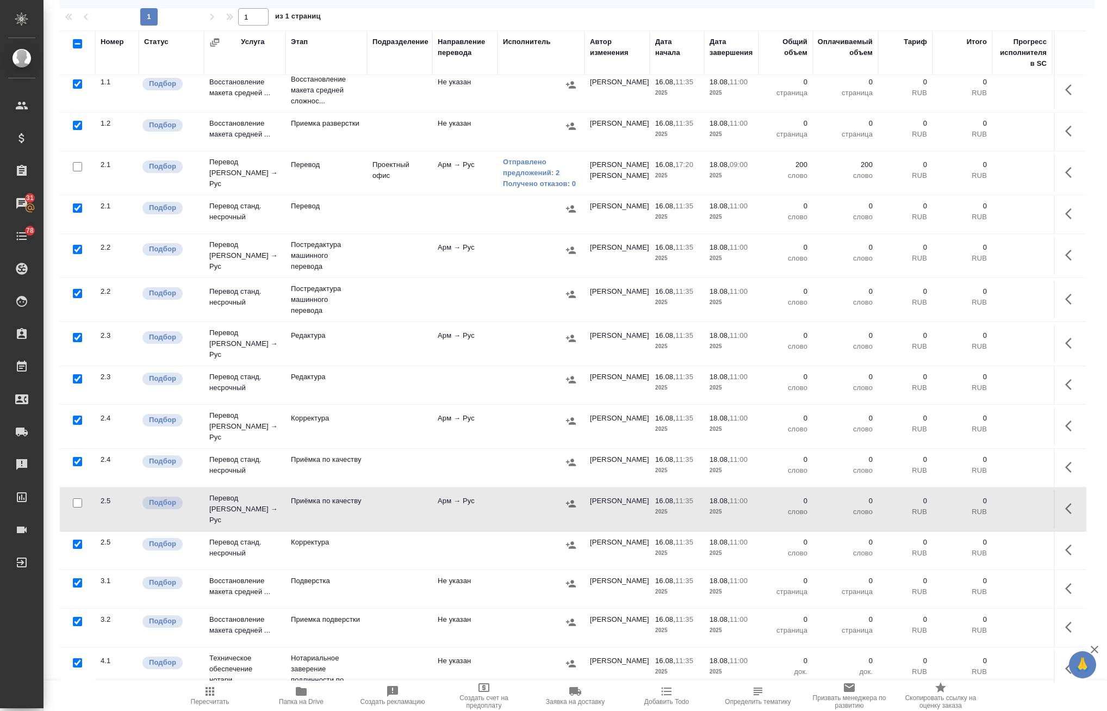
click at [77, 658] on input "checkbox" at bounding box center [77, 662] width 9 height 9
checkbox input "false"
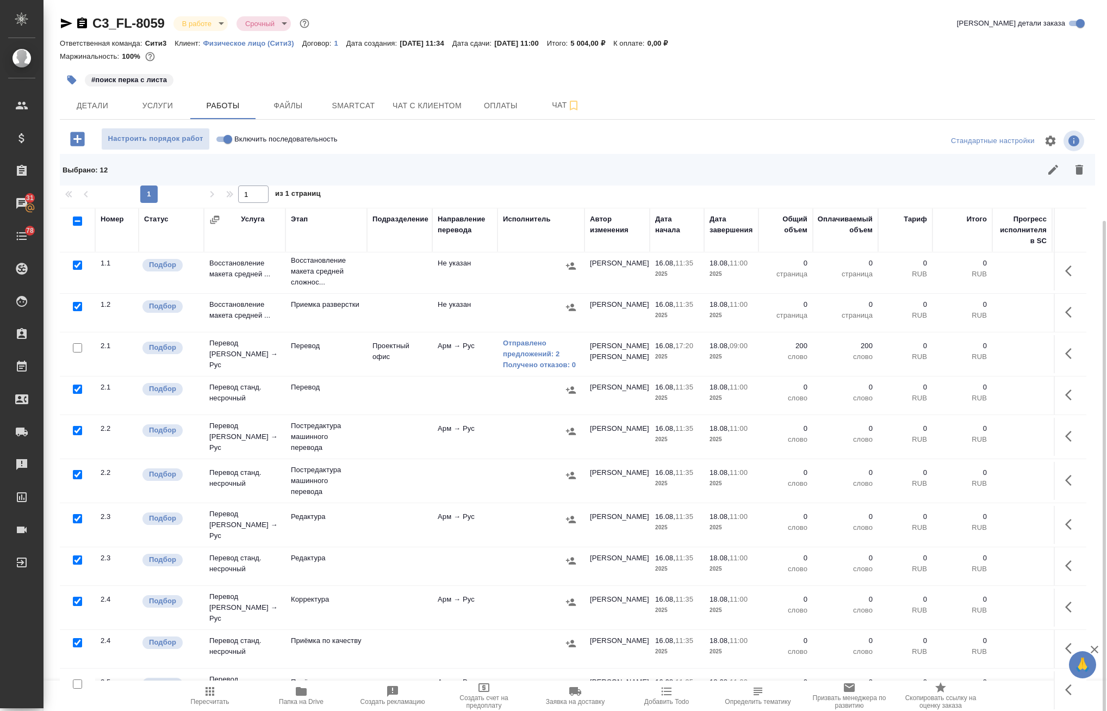
scroll to position [0, 0]
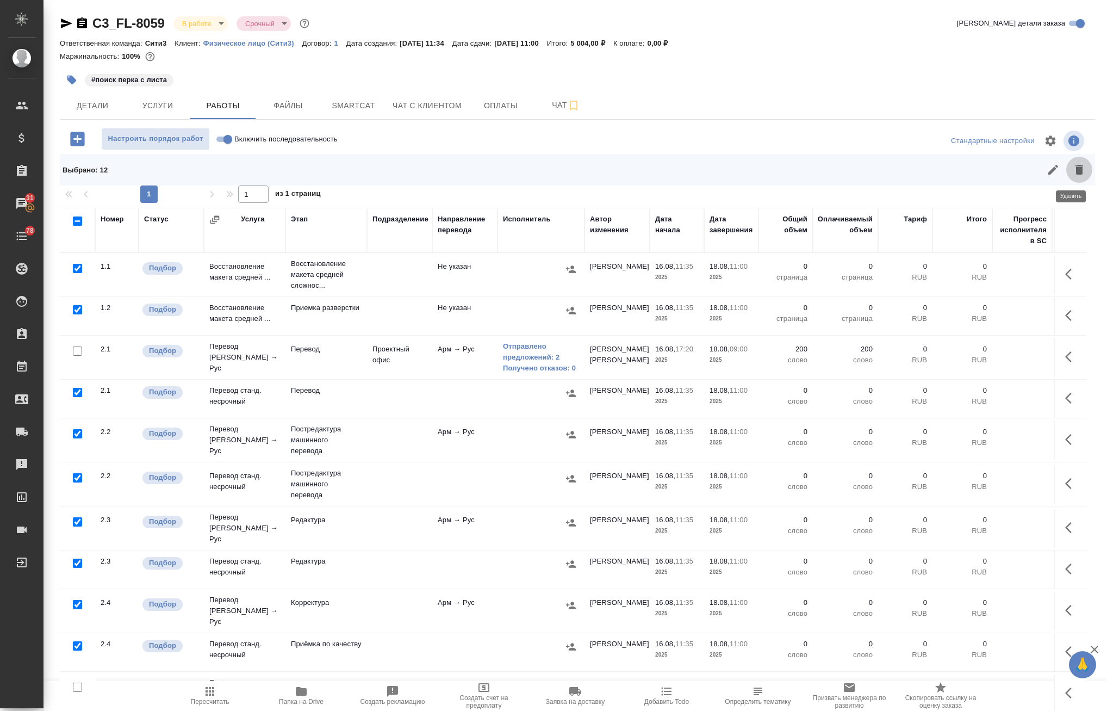
click at [1076, 170] on icon "button" at bounding box center [1080, 170] width 8 height 10
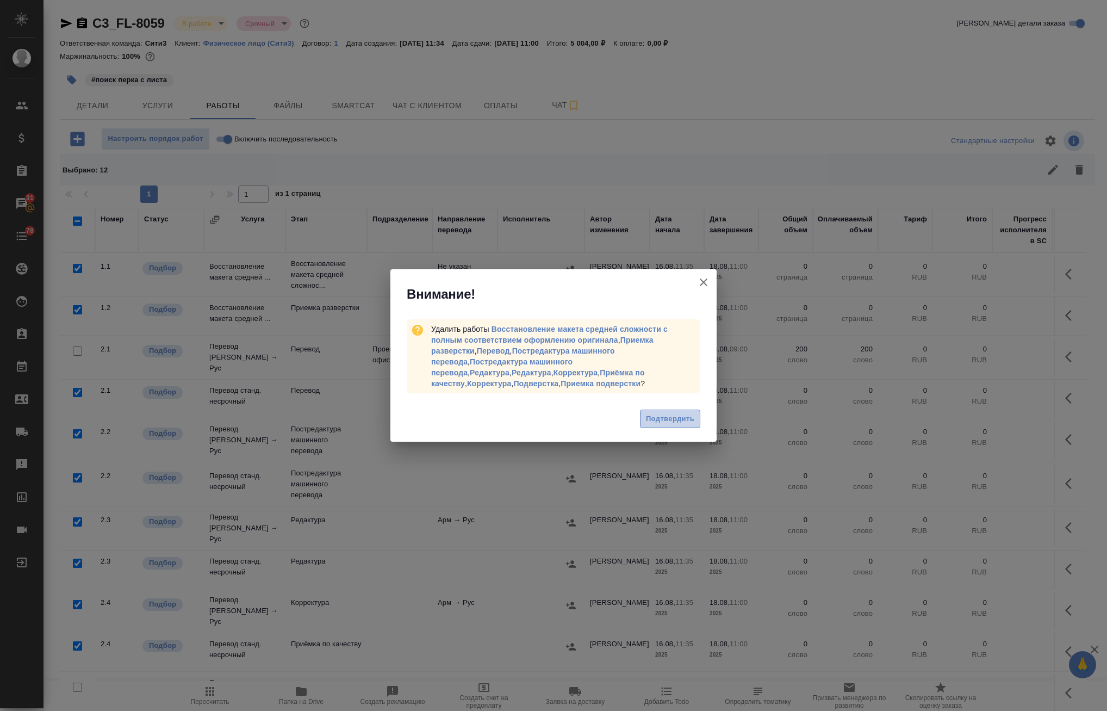
click at [687, 414] on span "Подтвердить" at bounding box center [670, 419] width 48 height 13
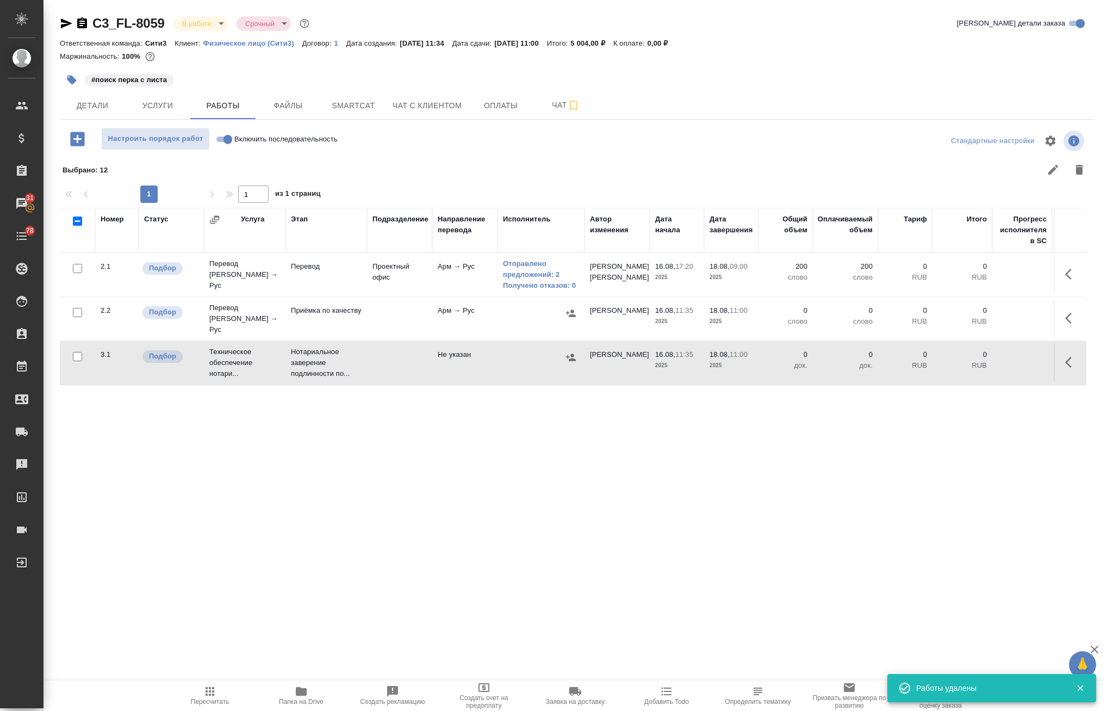
click at [481, 463] on div "Номер Статус Услуга Этап Подразделение Направление перевода Исполнитель Автор и…" at bounding box center [573, 534] width 1027 height 653
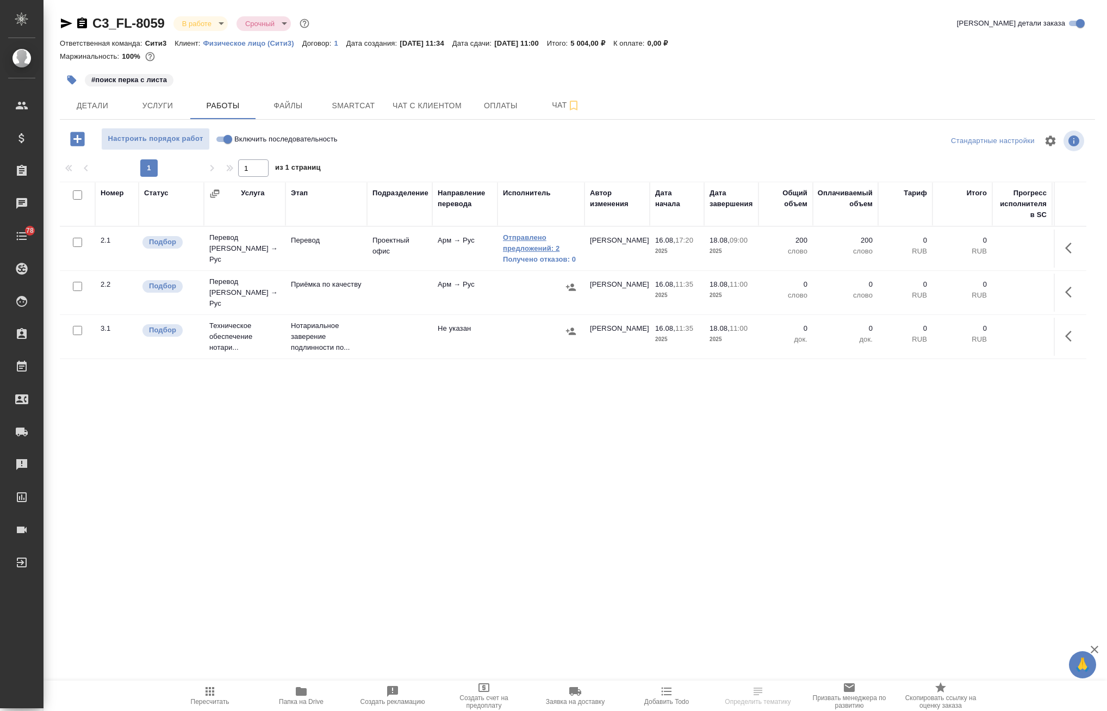
click at [543, 253] on link "Отправлено предложений: 2" at bounding box center [541, 243] width 76 height 22
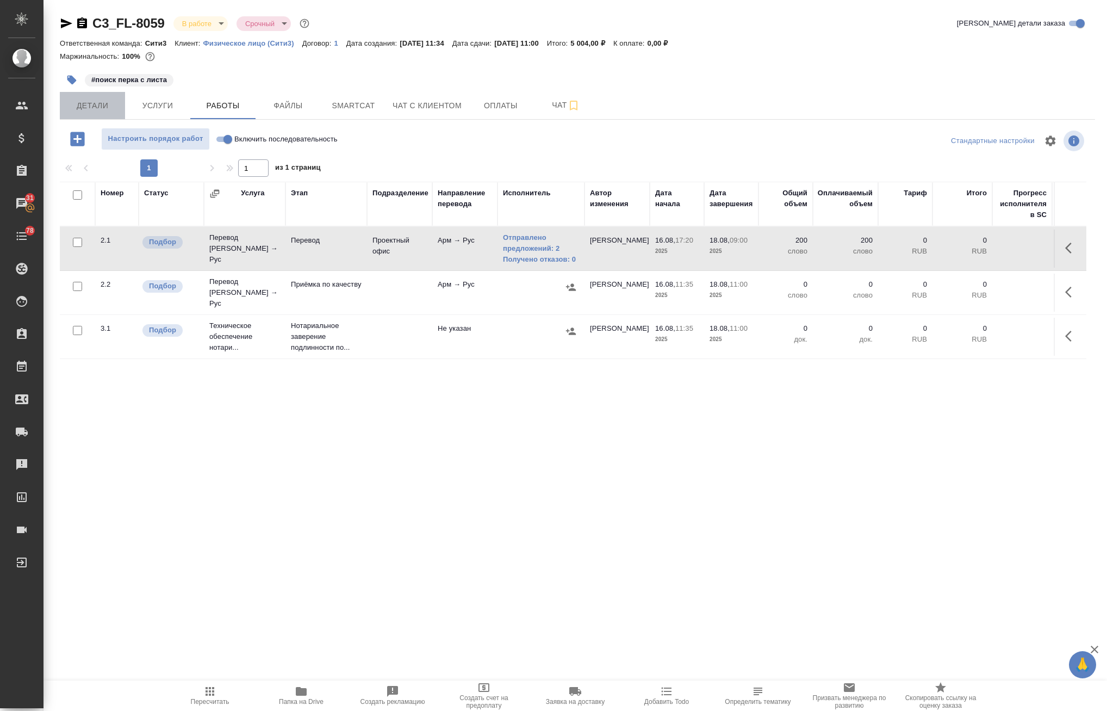
click at [79, 93] on button "Детали" at bounding box center [92, 105] width 65 height 27
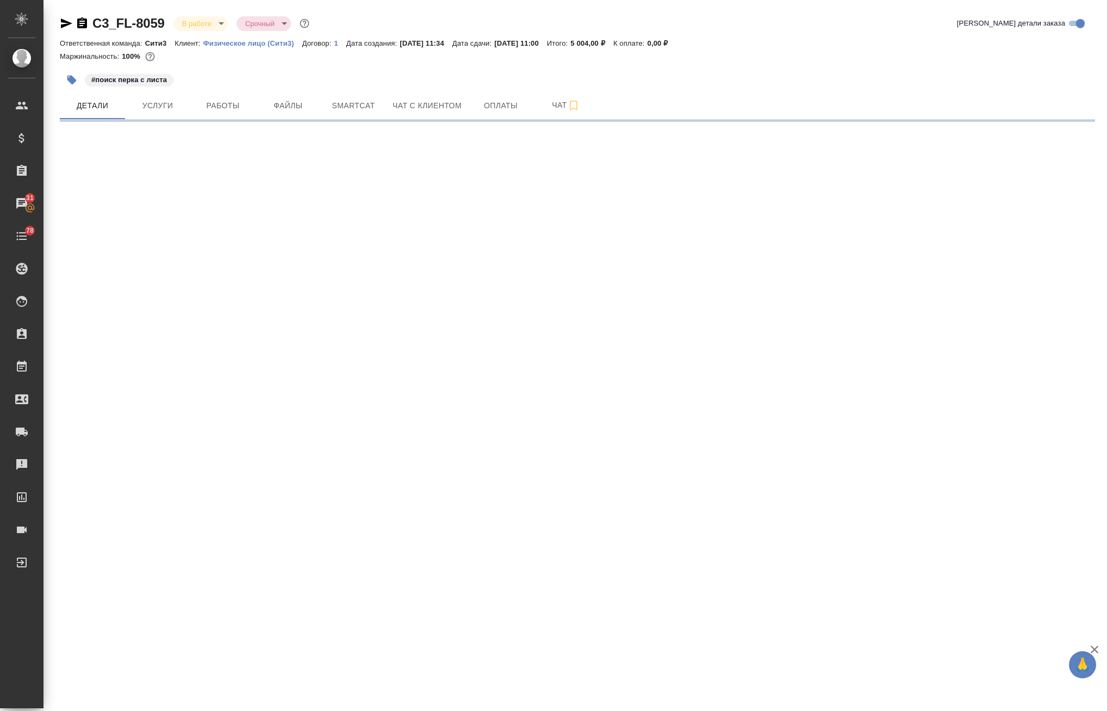
select select "RU"
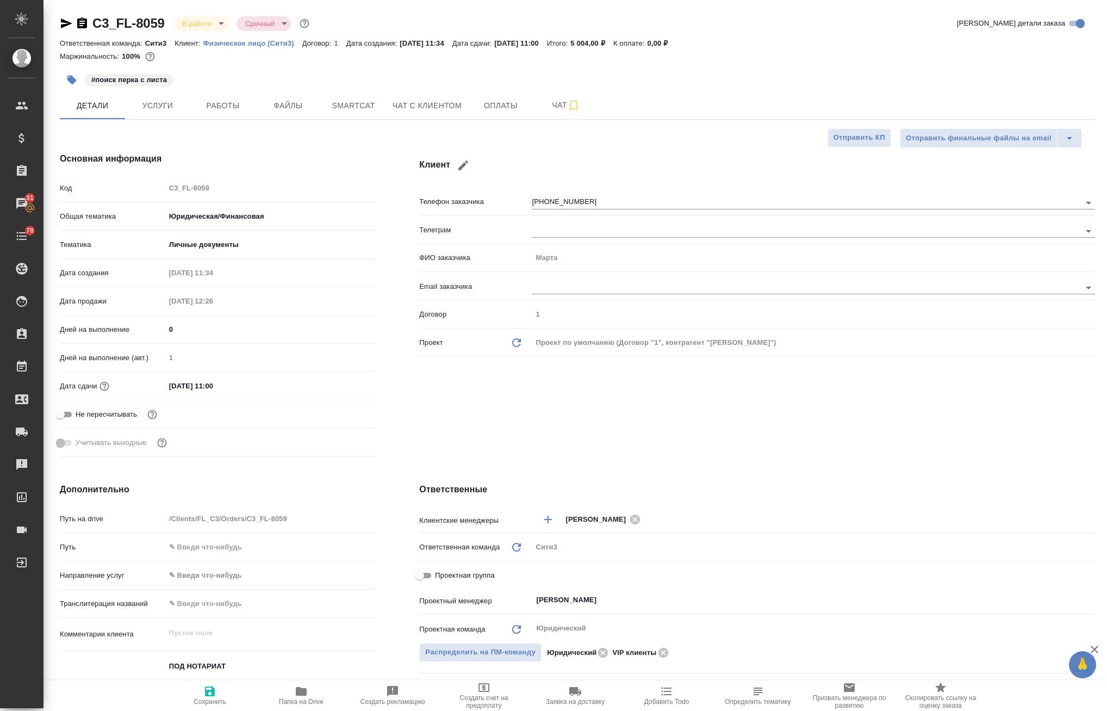
type textarea "x"
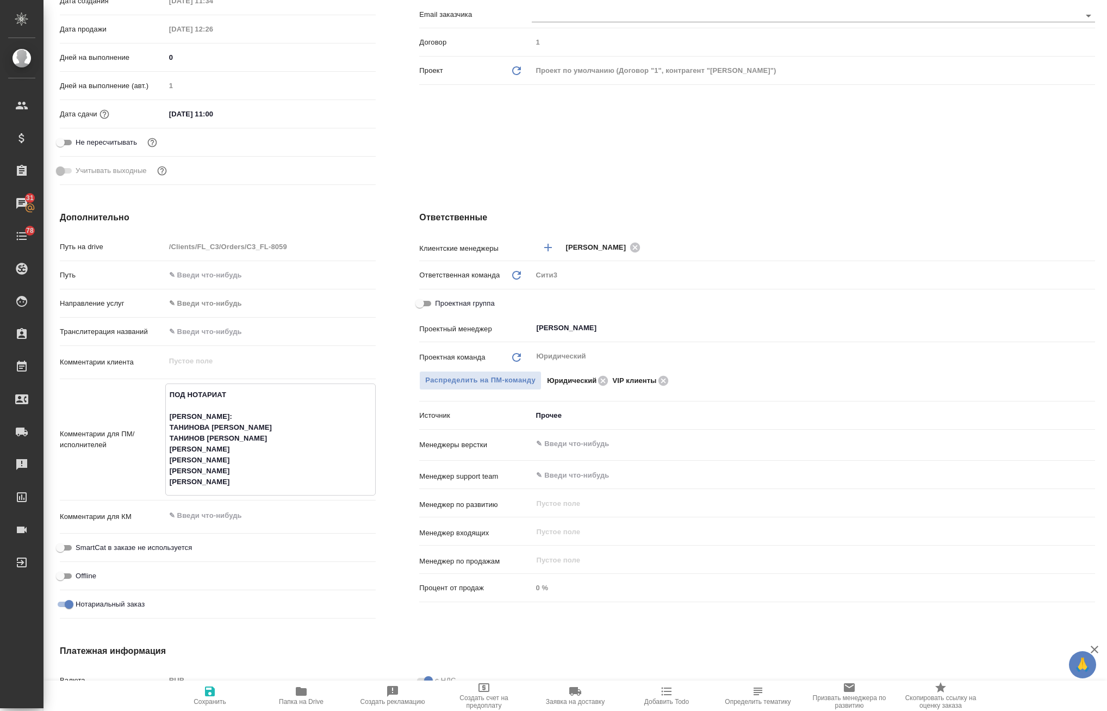
drag, startPoint x: 320, startPoint y: 485, endPoint x: 166, endPoint y: 420, distance: 167.5
click at [166, 420] on textarea "ПОД НОТАРИАТ [PERSON_NAME]: ТАНИНОВА [PERSON_NAME] ТАНИНОВ [PERSON_NAME] [PERSO…" at bounding box center [271, 439] width 210 height 106
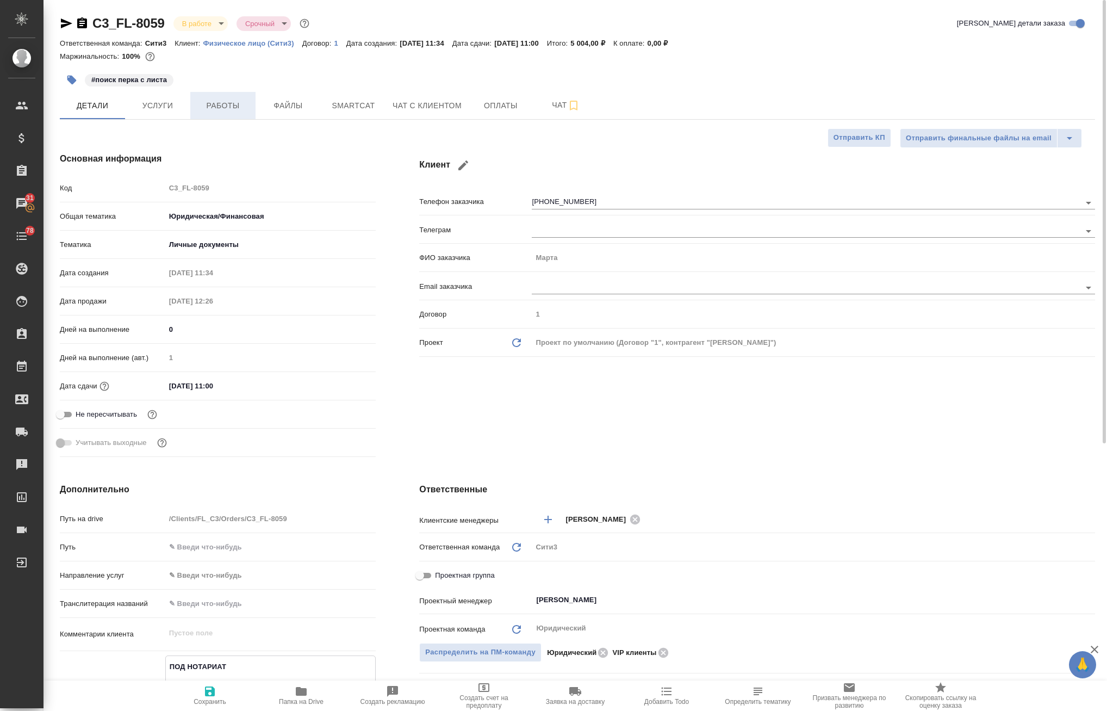
type textarea "x"
click at [210, 104] on span "Работы" at bounding box center [223, 106] width 52 height 14
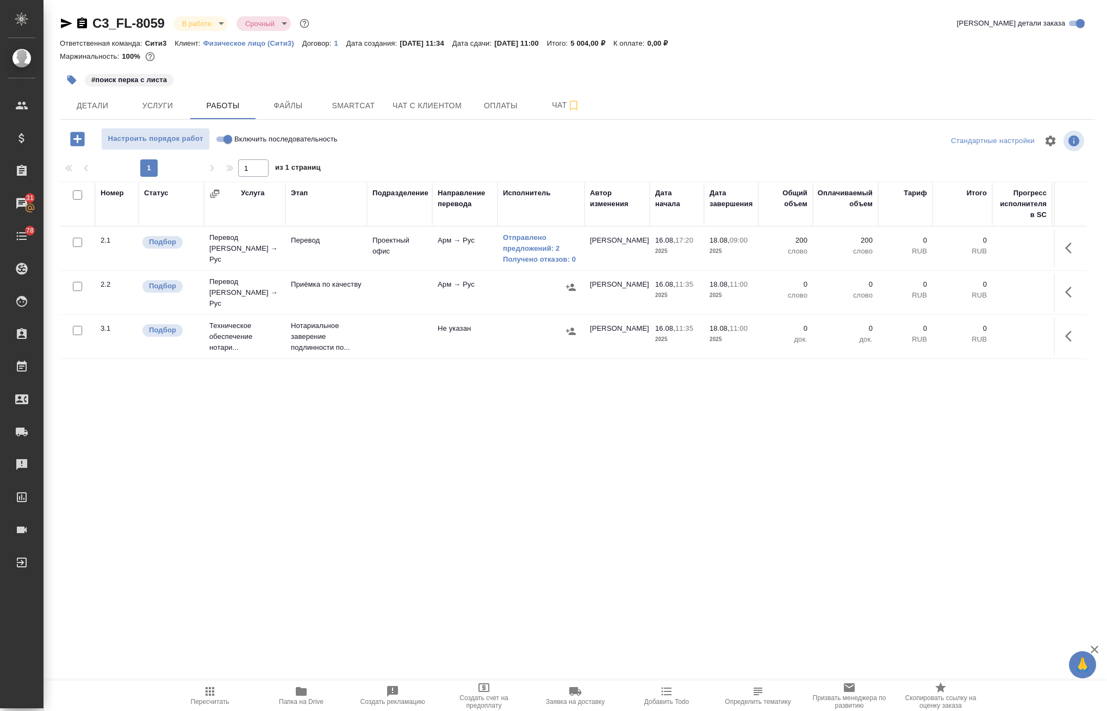
click at [1068, 245] on icon "button" at bounding box center [1071, 247] width 13 height 13
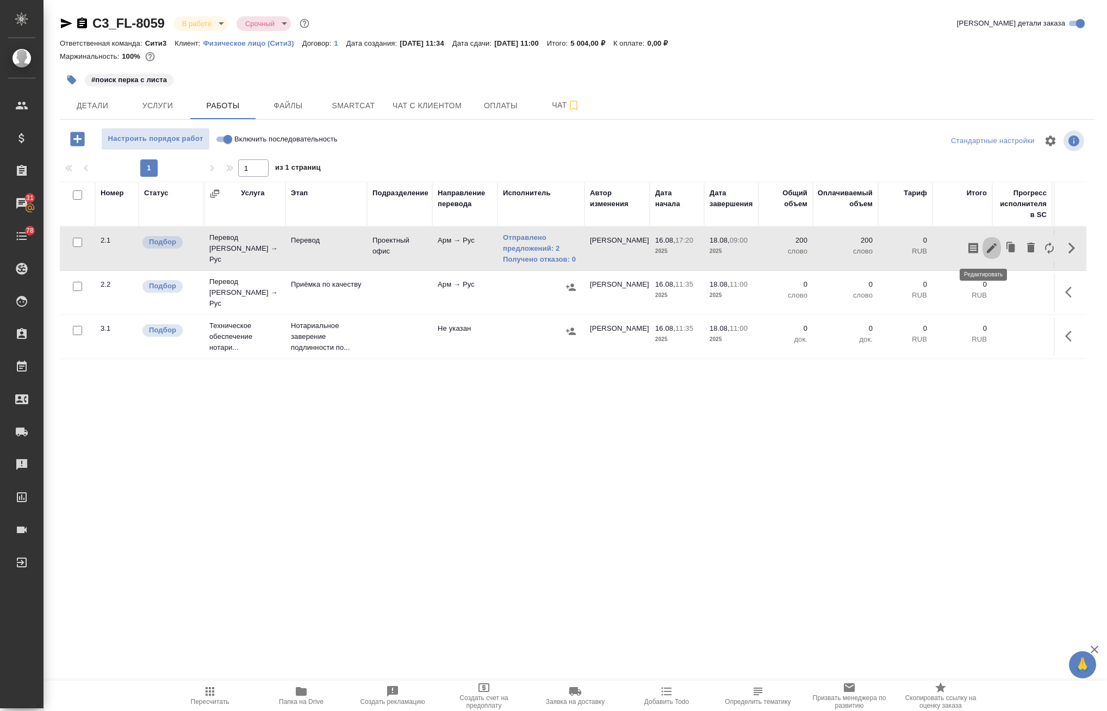
click at [987, 246] on icon "button" at bounding box center [992, 248] width 10 height 10
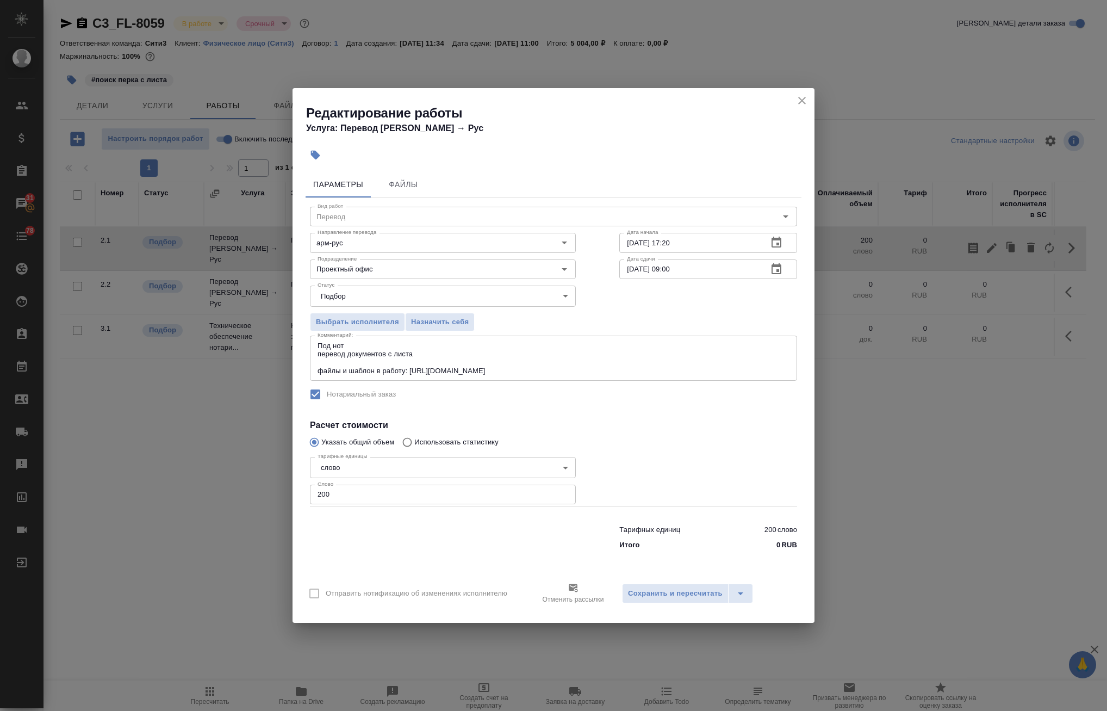
click at [591, 370] on textarea "Под нот перевод документов с листа файлы и шаблон в работу: [URL][DOMAIN_NAME]" at bounding box center [554, 359] width 472 height 34
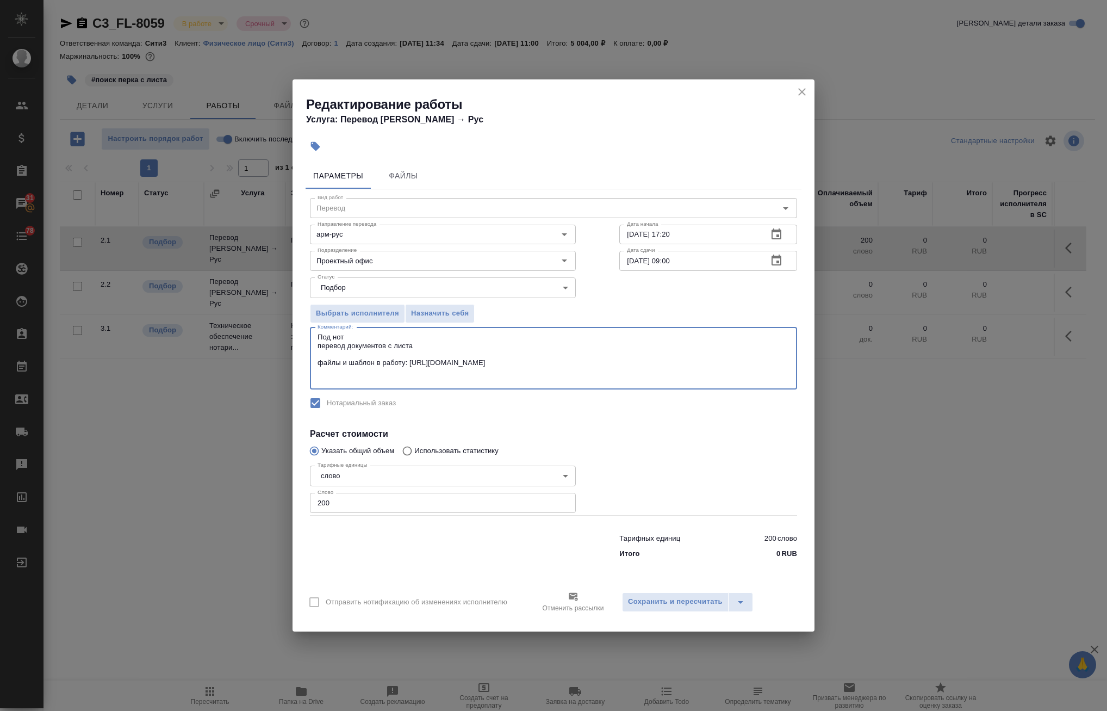
paste textarea "ФИО: ТАНИНОВА [PERSON_NAME] ТАНИНОВ [PERSON_NAME] [PERSON_NAME] [PERSON_NAME] […"
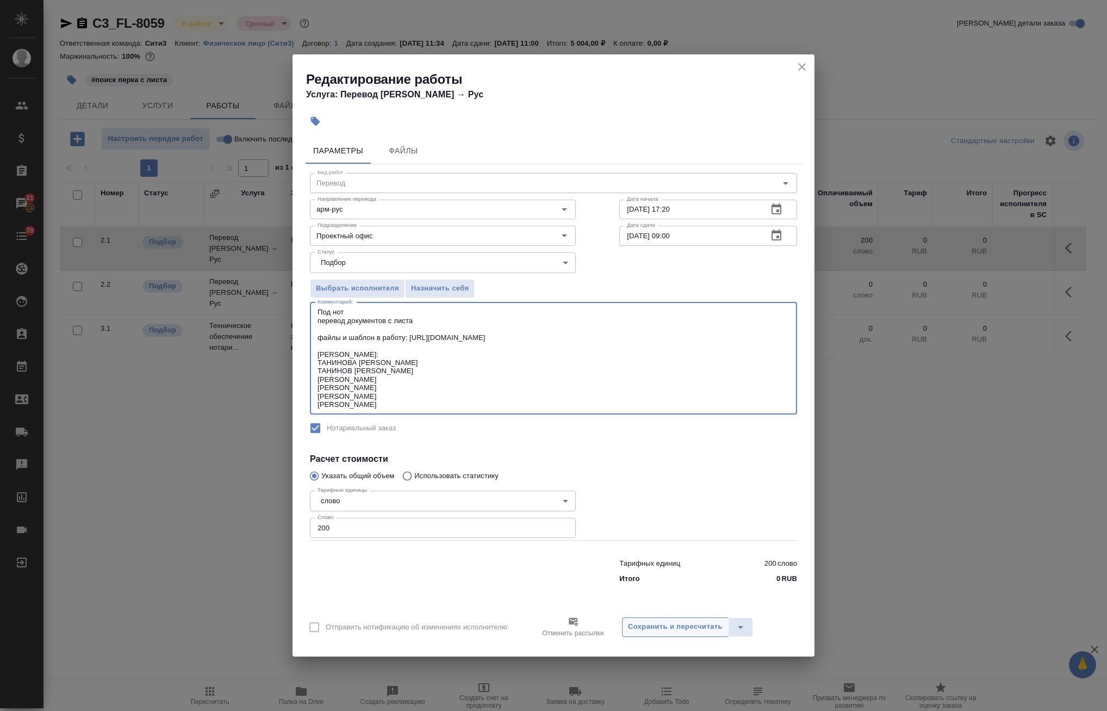
type textarea "Под нот перевод документов с листа файлы и шаблон в работу: [URL][DOMAIN_NAME] …"
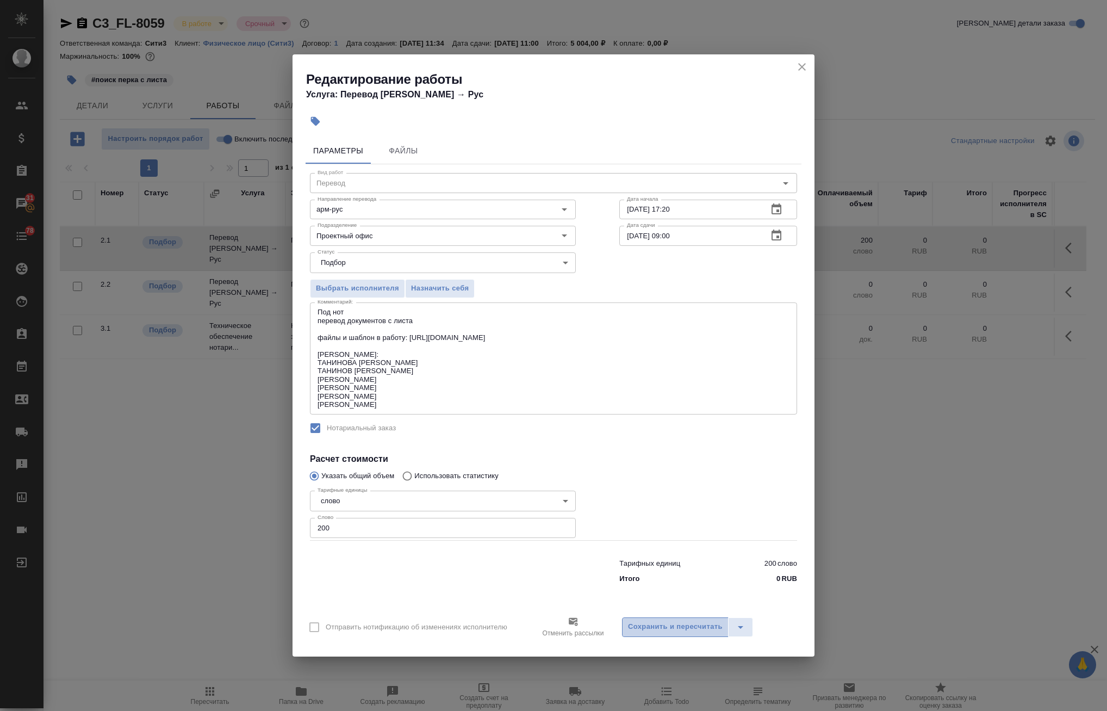
click at [652, 631] on span "Сохранить и пересчитать" at bounding box center [675, 627] width 95 height 13
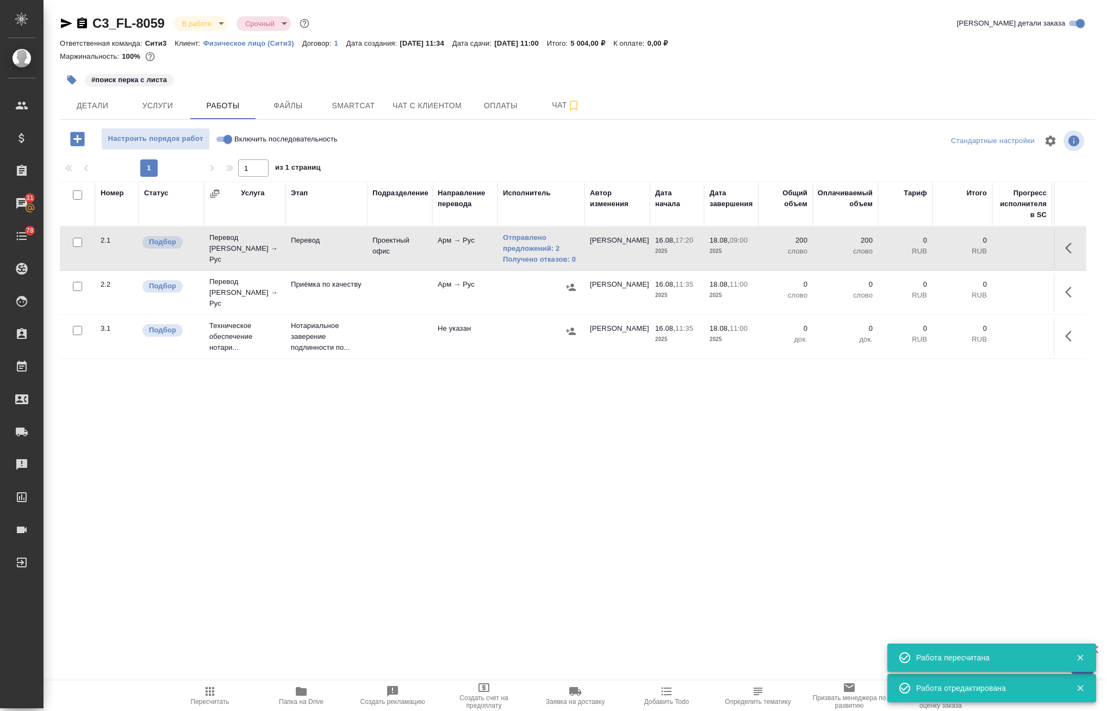
click at [1065, 246] on icon "button" at bounding box center [1071, 247] width 13 height 13
click at [985, 250] on icon "button" at bounding box center [991, 247] width 13 height 13
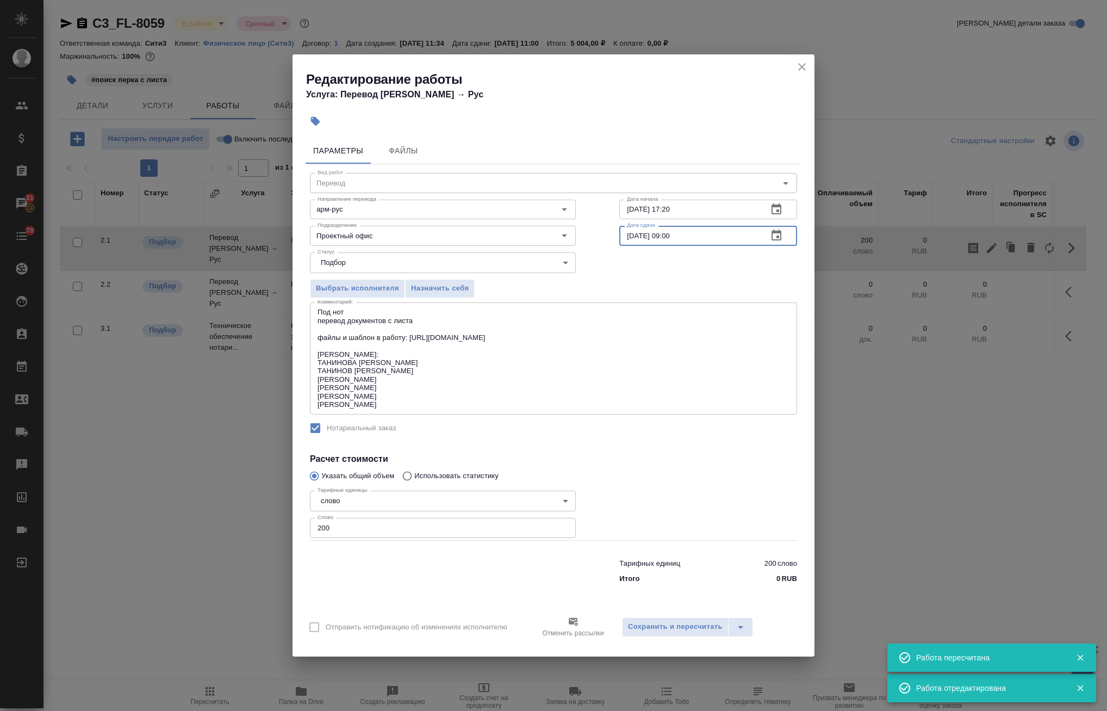
drag, startPoint x: 686, startPoint y: 235, endPoint x: 679, endPoint y: 239, distance: 7.6
click at [679, 239] on input "18.08.2025 09:00" at bounding box center [689, 236] width 140 height 20
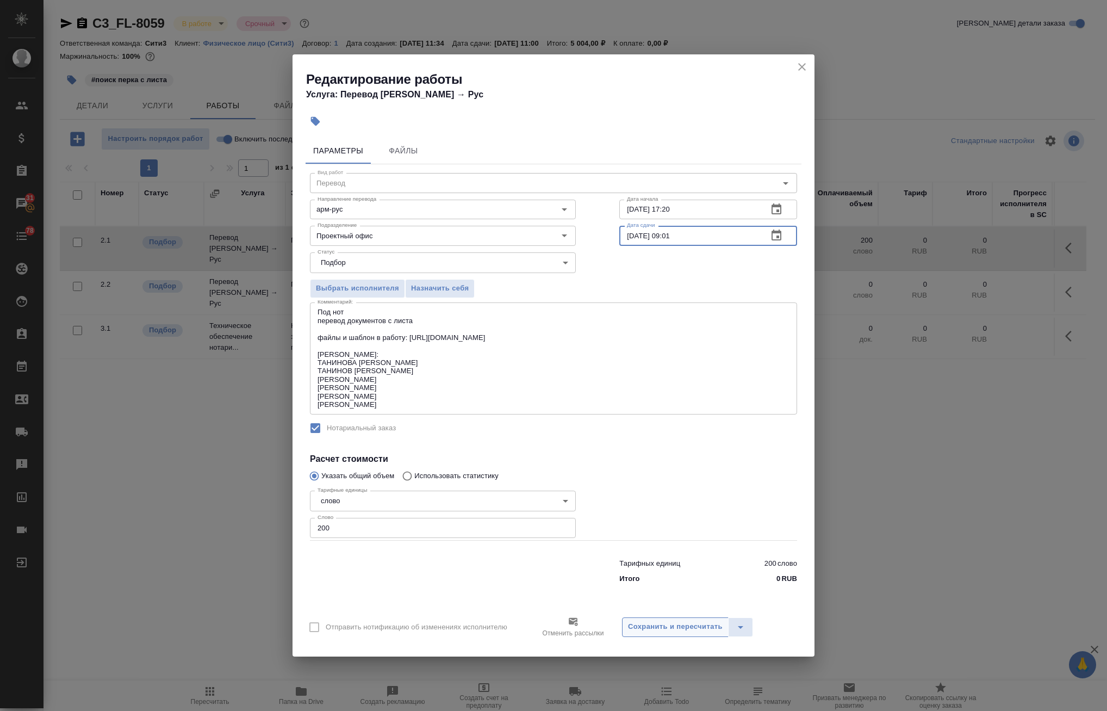
type input "18.08.2025 09:01"
click at [660, 624] on span "Сохранить и пересчитать" at bounding box center [675, 627] width 95 height 13
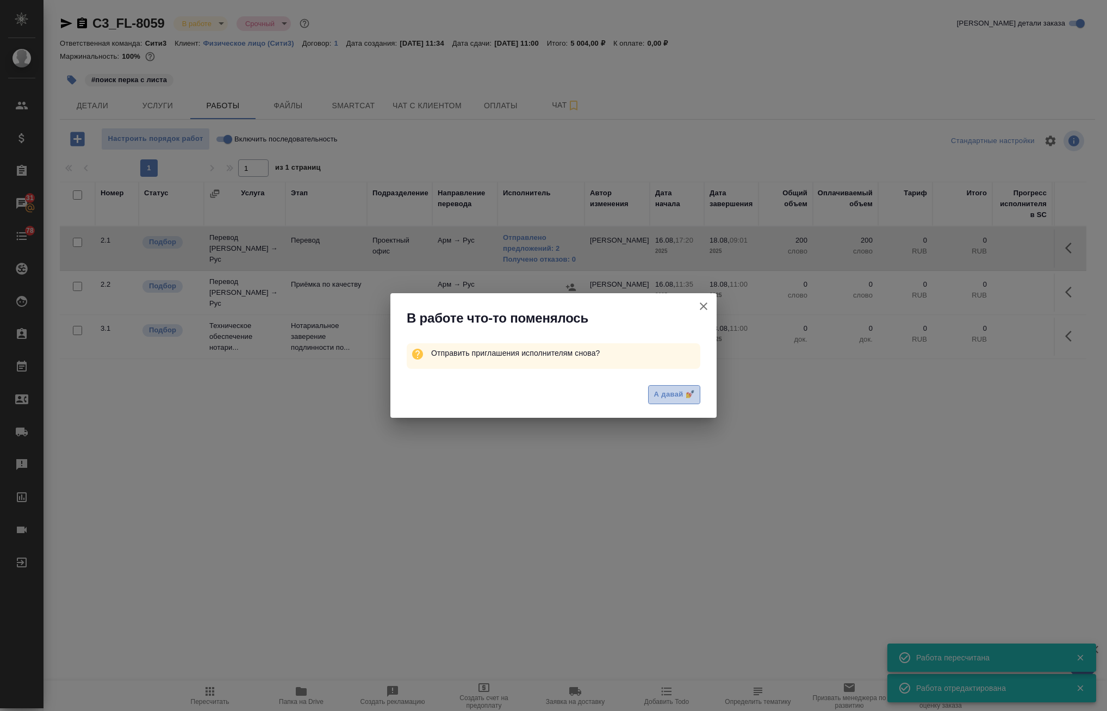
click at [682, 386] on button "А давай 💅" at bounding box center [674, 394] width 52 height 19
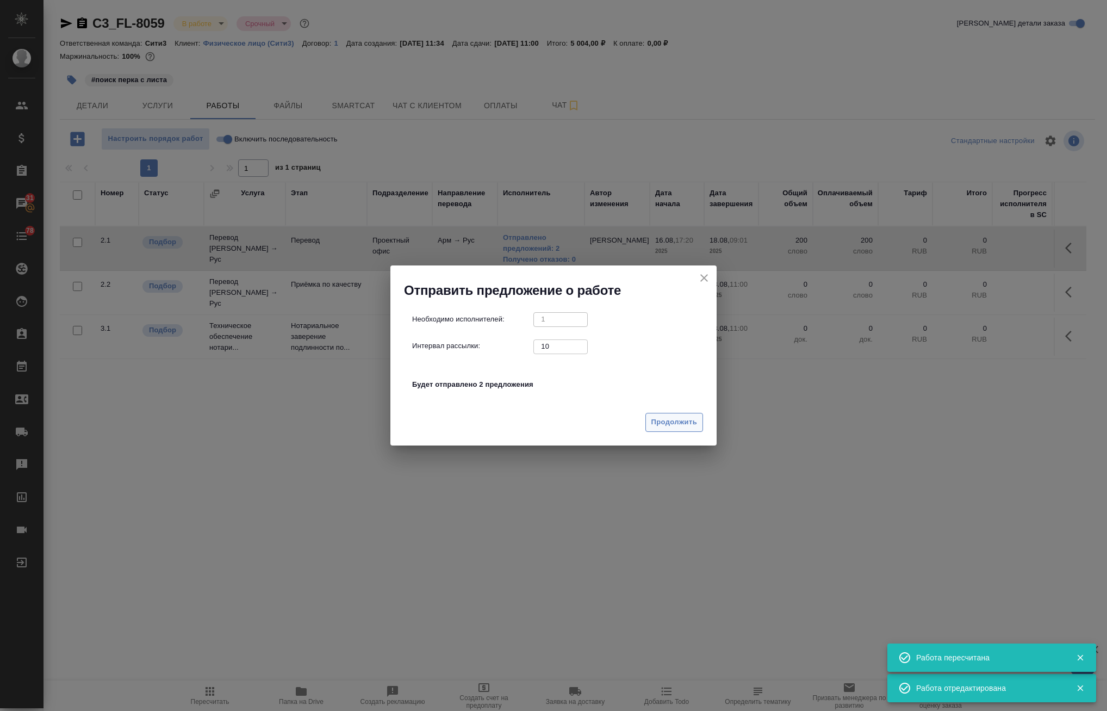
click at [669, 424] on span "Продолжить" at bounding box center [675, 422] width 46 height 13
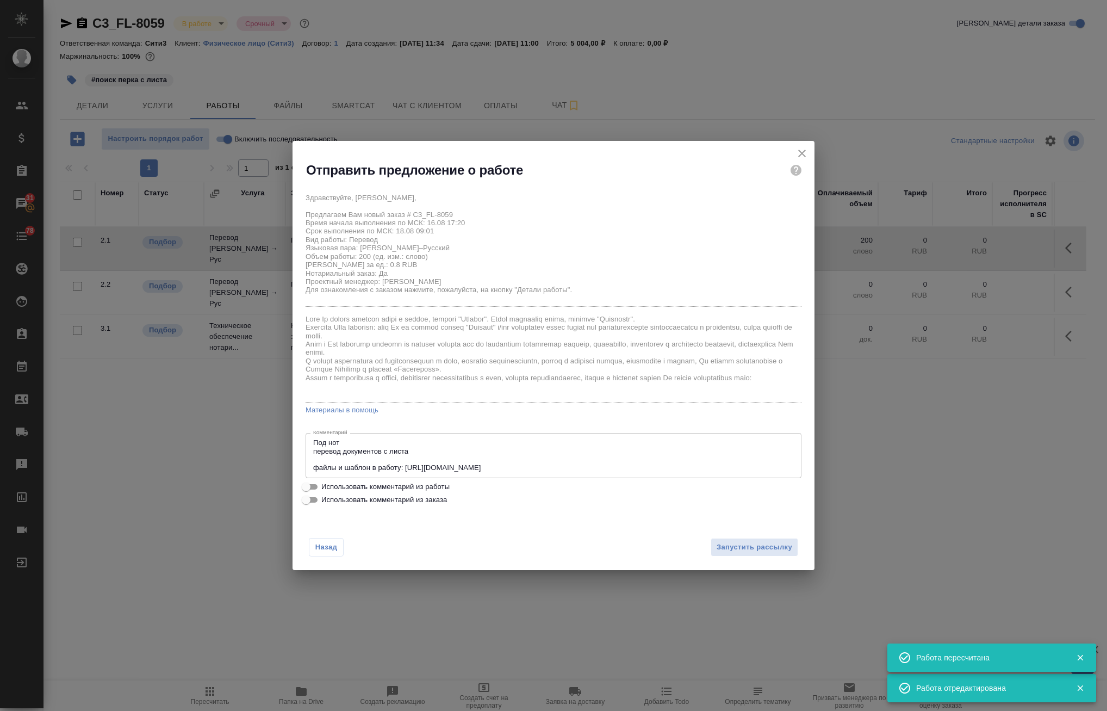
click at [356, 485] on span "Использовать комментарий из работы" at bounding box center [385, 486] width 128 height 11
click at [326, 485] on input "Использовать комментарий из работы" at bounding box center [306, 486] width 39 height 13
checkbox input "true"
type textarea "Под нот перевод документов с листа файлы и шаблон в работу: https://drive.awate…"
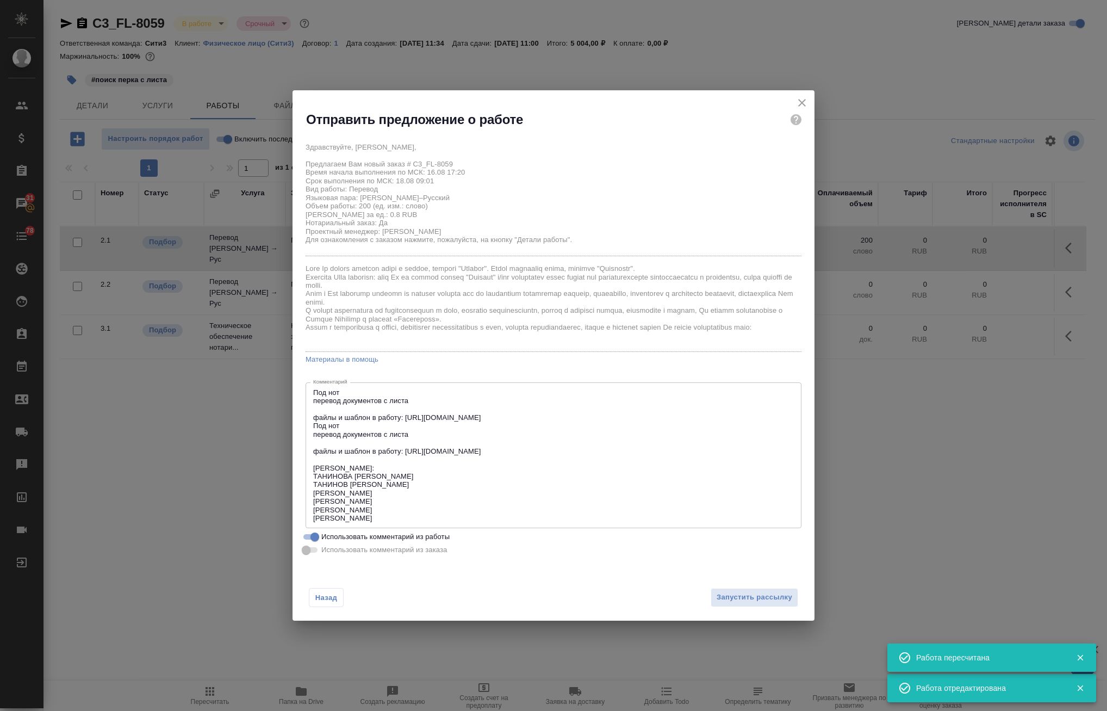
click at [490, 496] on textarea "Под нот перевод документов с листа файлы и шаблон в работу: https://drive.awate…" at bounding box center [553, 455] width 481 height 134
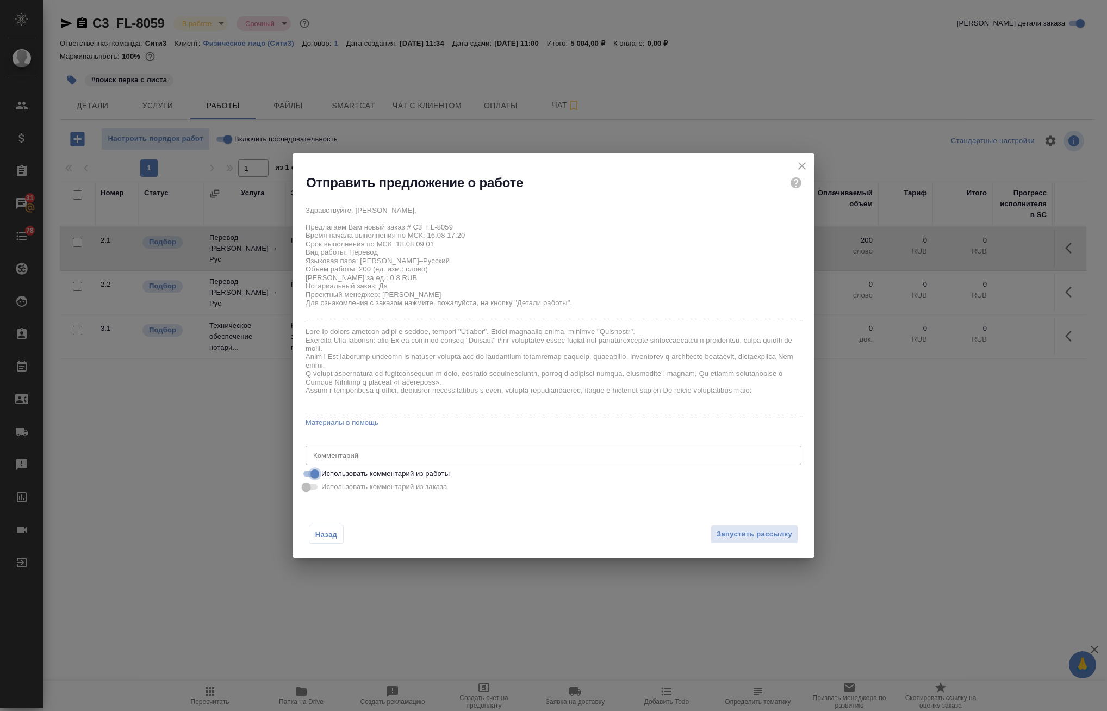
click at [315, 471] on input "Использовать комментарий из работы" at bounding box center [314, 473] width 39 height 13
checkbox input "false"
type textarea "Под нот перевод документов с листа файлы и шаблон в работу: https://drive.awate…"
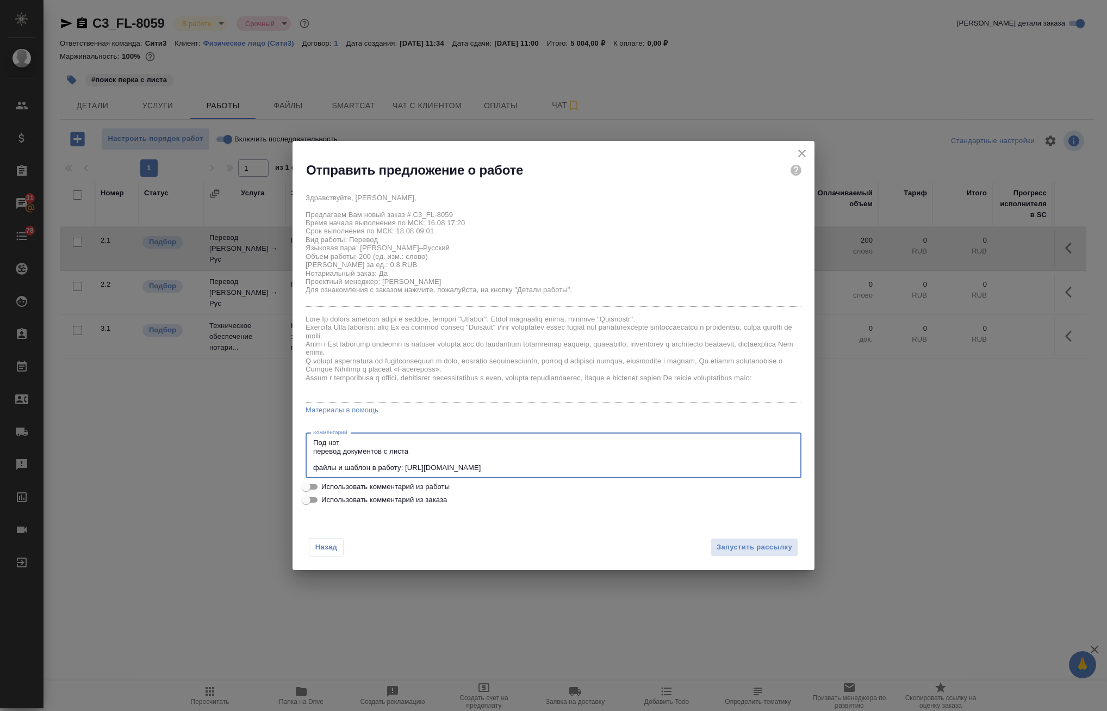
click at [314, 471] on textarea "Под нот перевод документов с листа файлы и шаблон в работу: https://drive.awate…" at bounding box center [553, 455] width 481 height 34
click at [364, 460] on textarea "Под нот перевод документов с листа файлы и шаблон в работу: https://drive.awate…" at bounding box center [553, 455] width 481 height 34
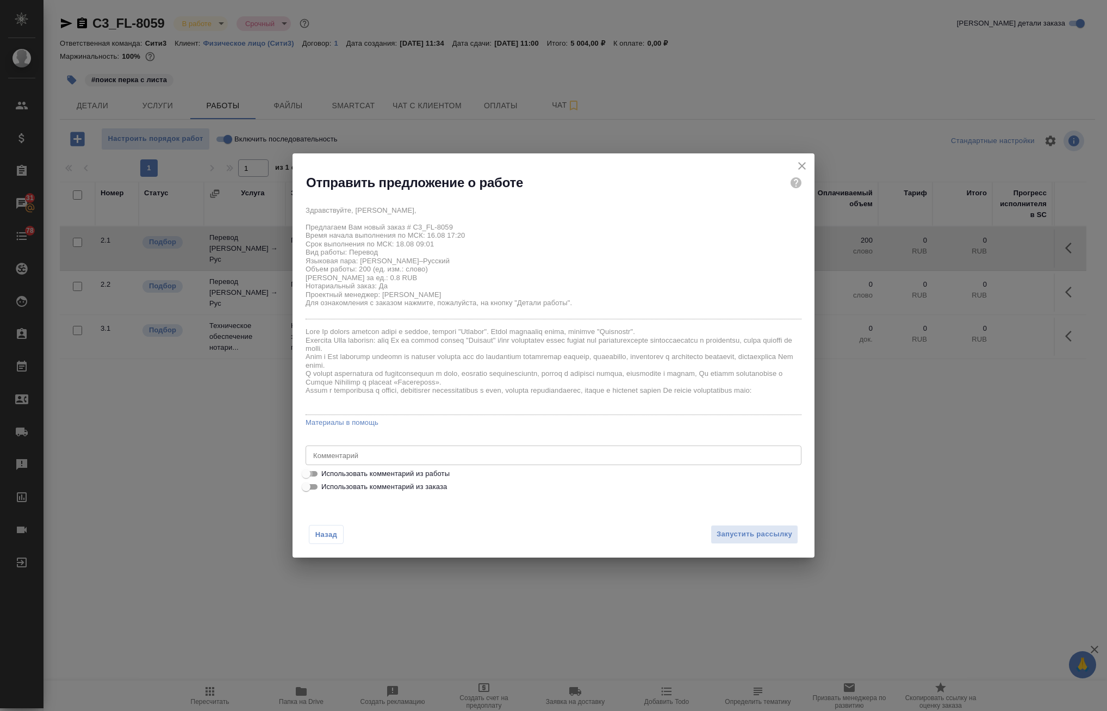
click at [312, 475] on input "Использовать комментарий из работы" at bounding box center [306, 473] width 39 height 13
checkbox input "true"
type textarea "Под нот перевод документов с листа файлы и шаблон в работу: https://drive.awate…"
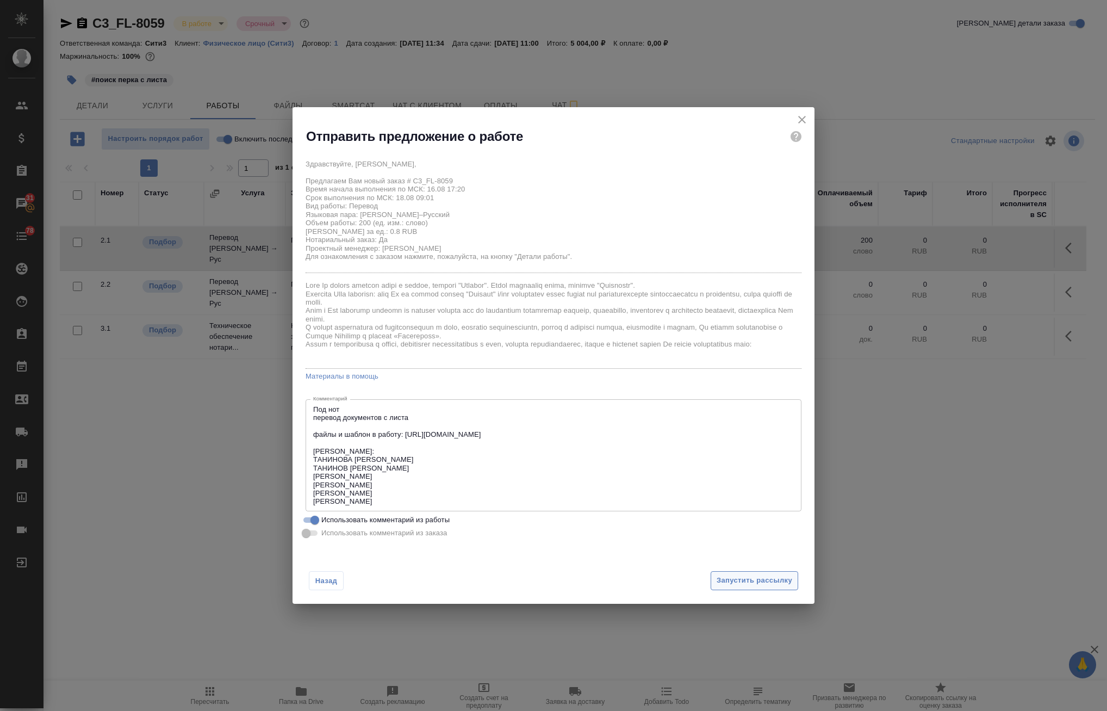
click at [740, 578] on span "Запустить рассылку" at bounding box center [755, 580] width 76 height 13
